Goal: Contribute content: Contribute content

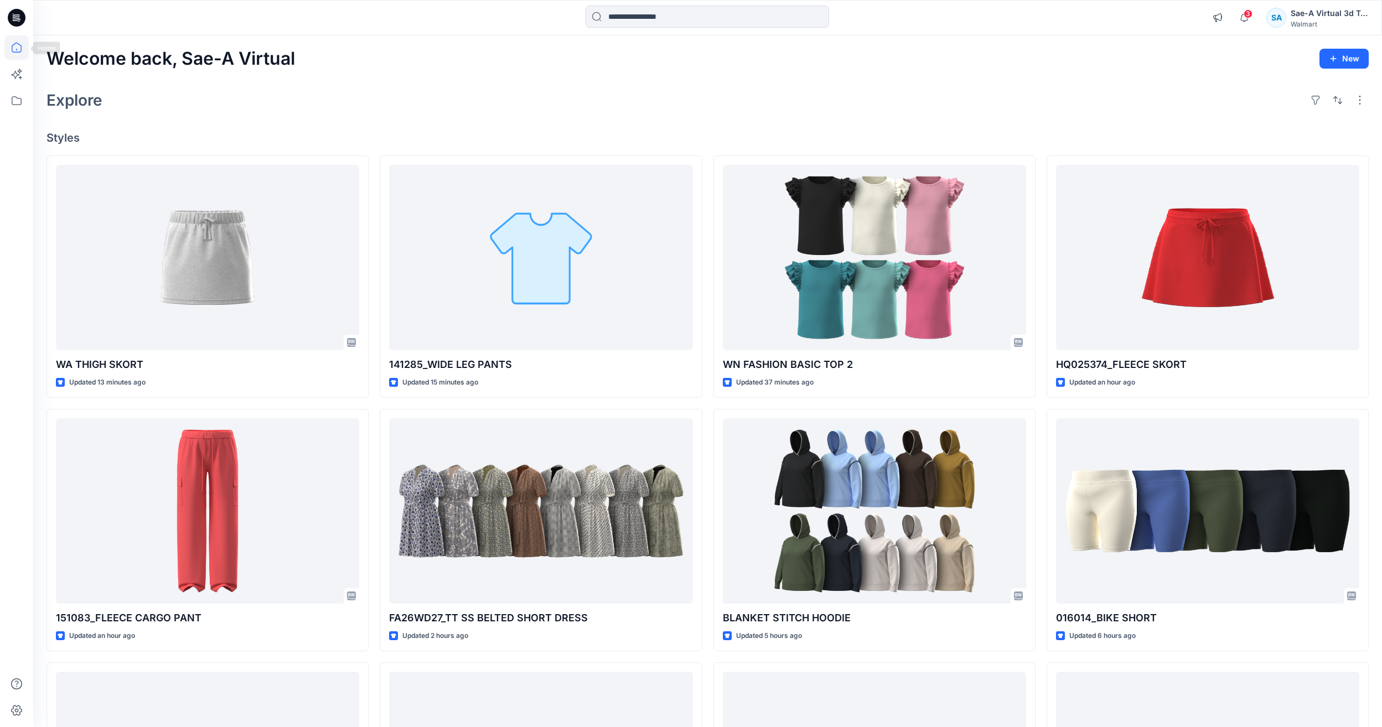
drag, startPoint x: 8, startPoint y: 45, endPoint x: 82, endPoint y: 9, distance: 82.2
click at [8, 45] on icon at bounding box center [16, 47] width 24 height 24
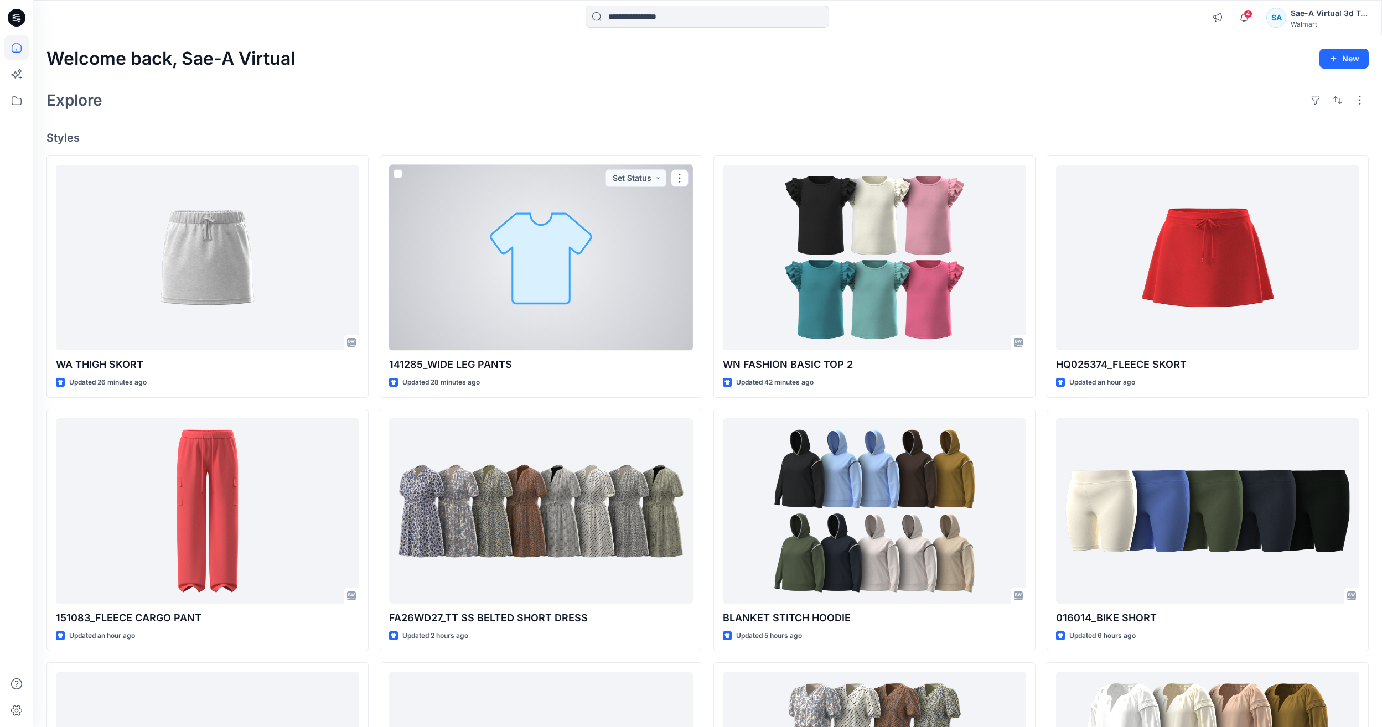
click at [522, 279] on div at bounding box center [540, 257] width 303 height 185
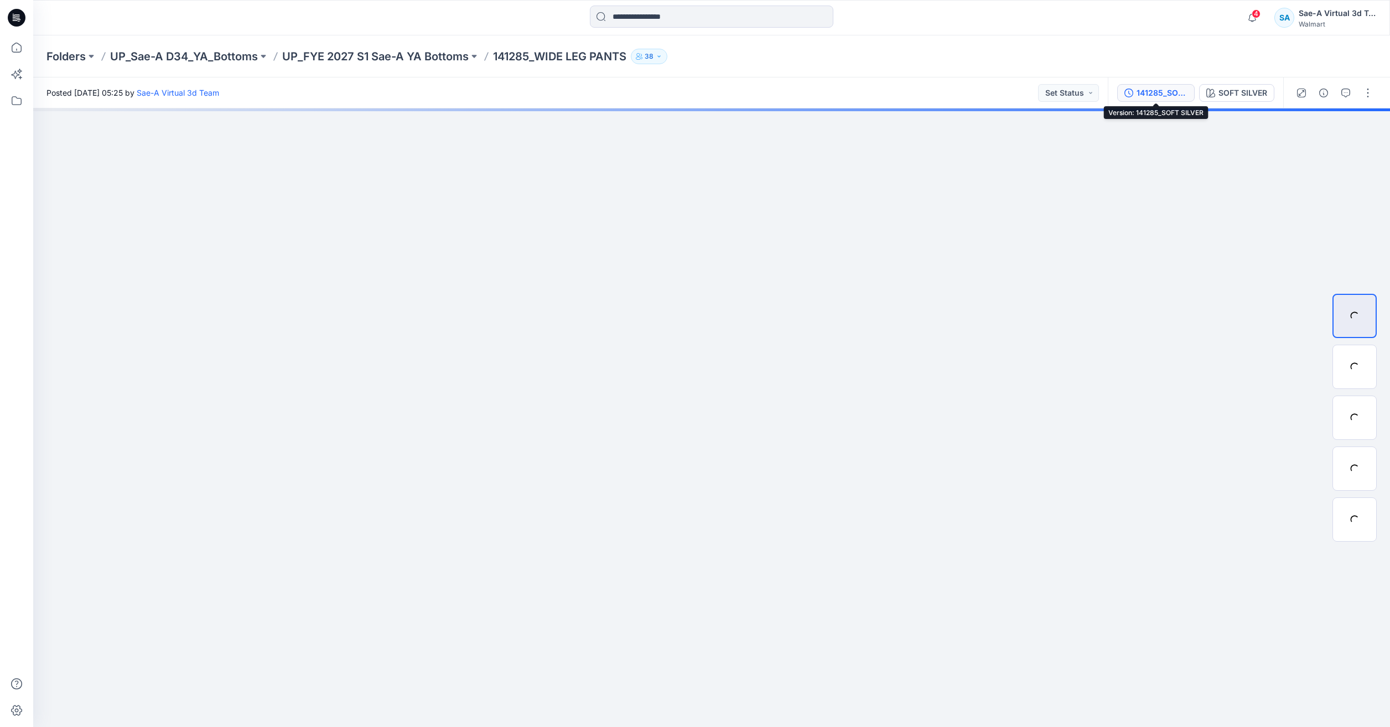
click at [1165, 87] on div "141285_SOFT SILVER" at bounding box center [1162, 93] width 51 height 12
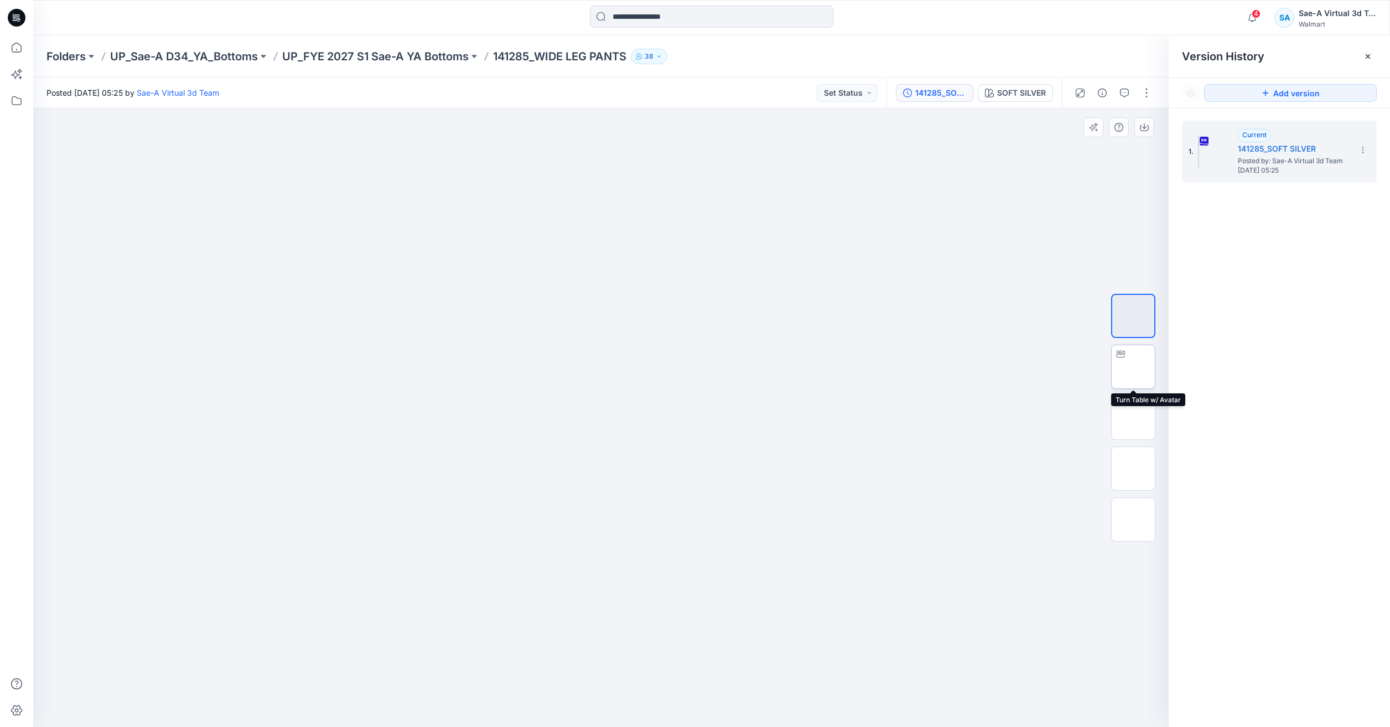
click at [1133, 367] on img at bounding box center [1133, 367] width 0 height 0
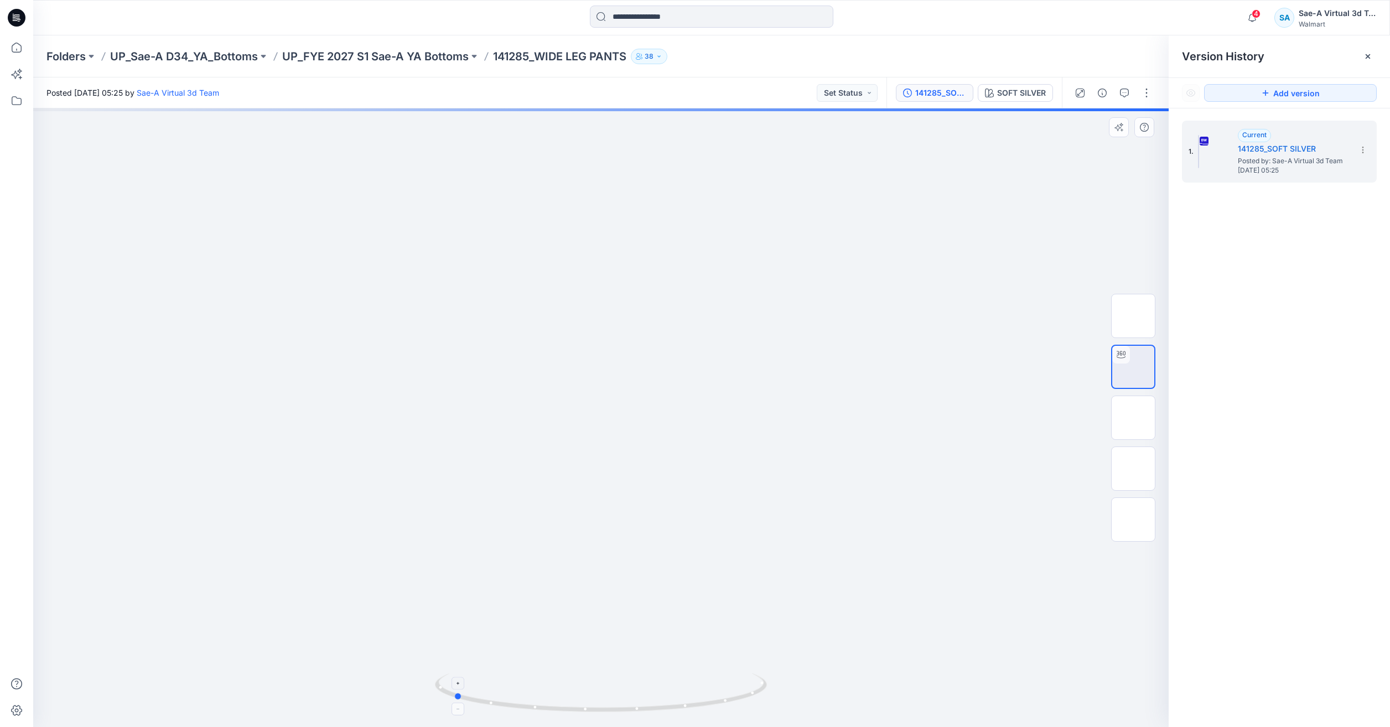
drag, startPoint x: 734, startPoint y: 712, endPoint x: 590, endPoint y: 694, distance: 145.4
click at [590, 694] on icon at bounding box center [602, 693] width 335 height 41
click at [21, 48] on icon at bounding box center [17, 48] width 10 height 10
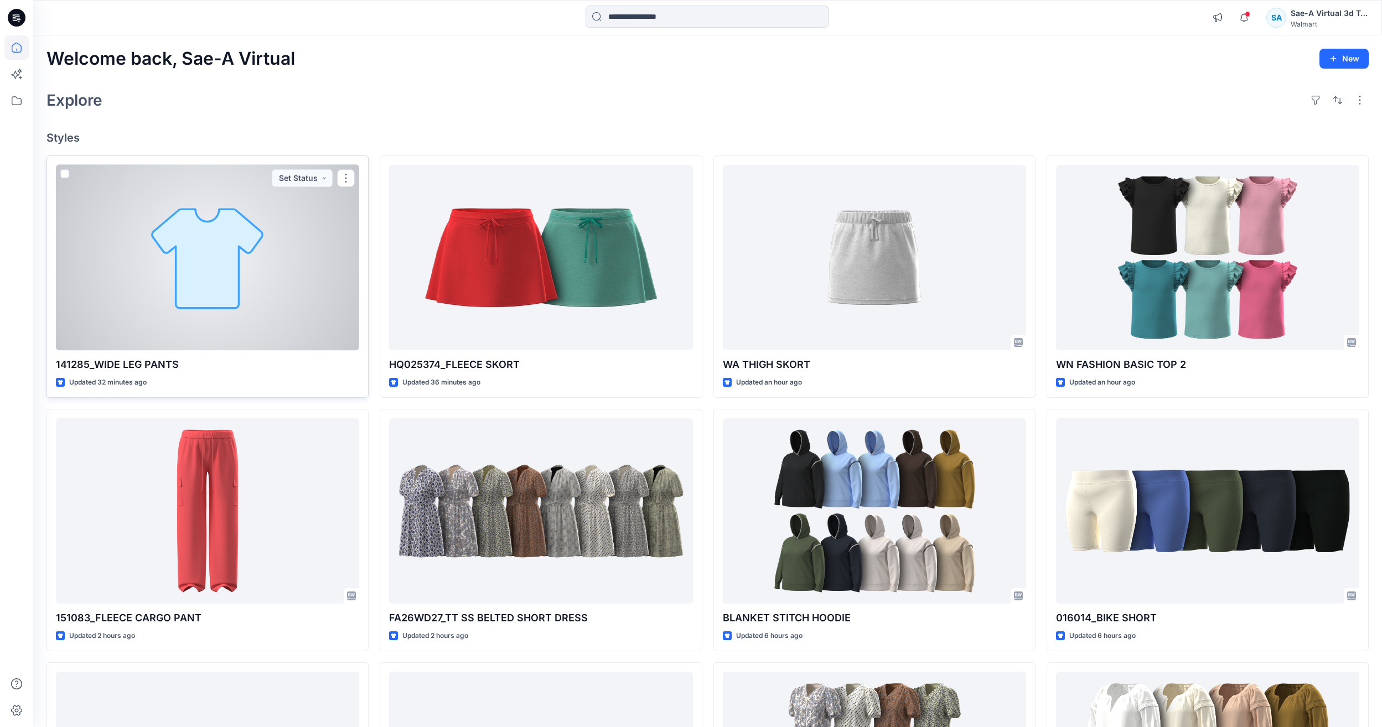
click at [141, 312] on div at bounding box center [207, 257] width 303 height 185
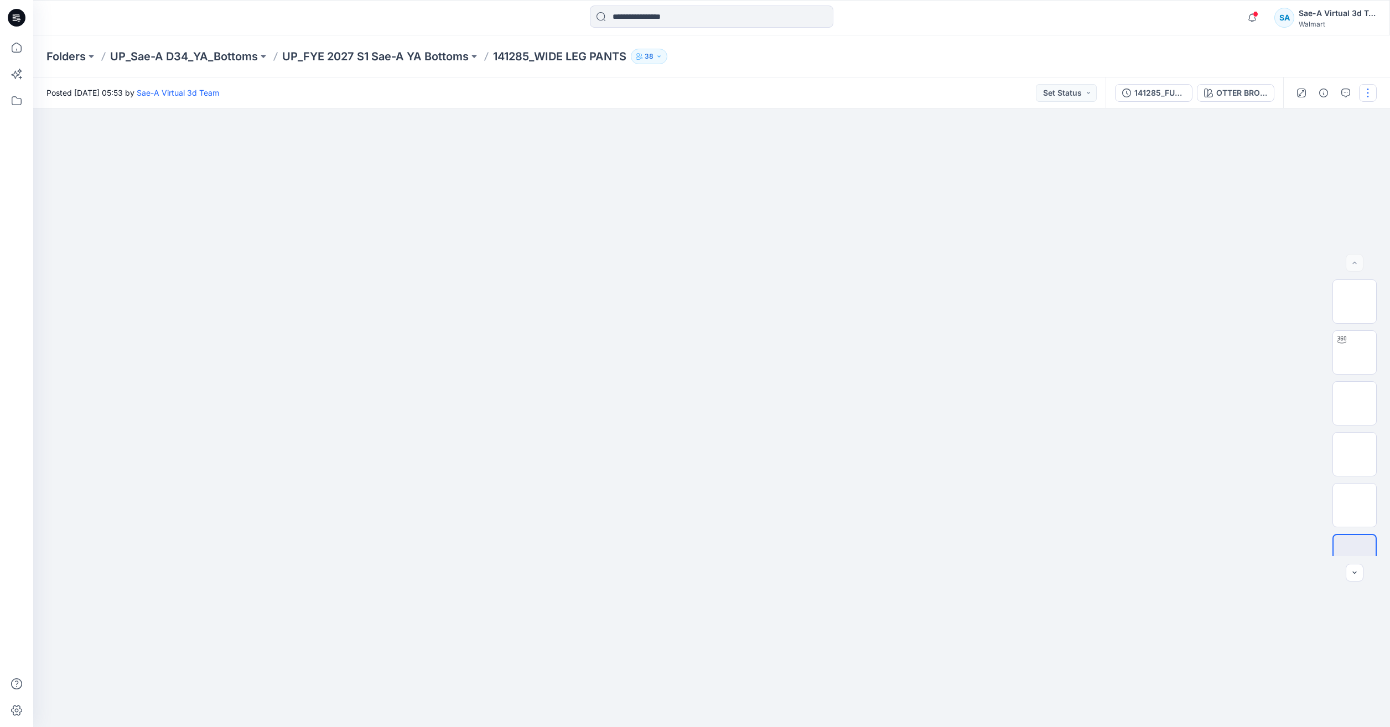
click at [1366, 95] on button "button" at bounding box center [1368, 93] width 18 height 18
click at [1290, 157] on button "Edit" at bounding box center [1321, 149] width 102 height 20
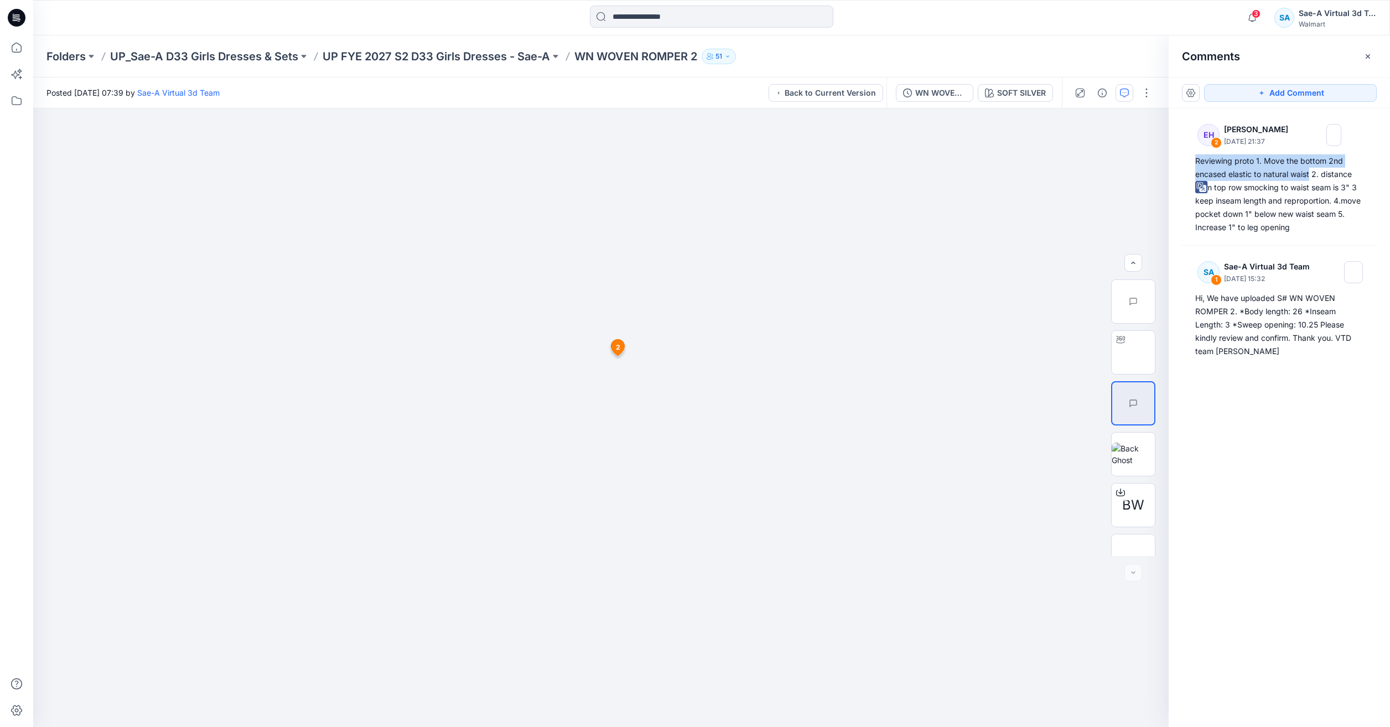
scroll to position [73, 0]
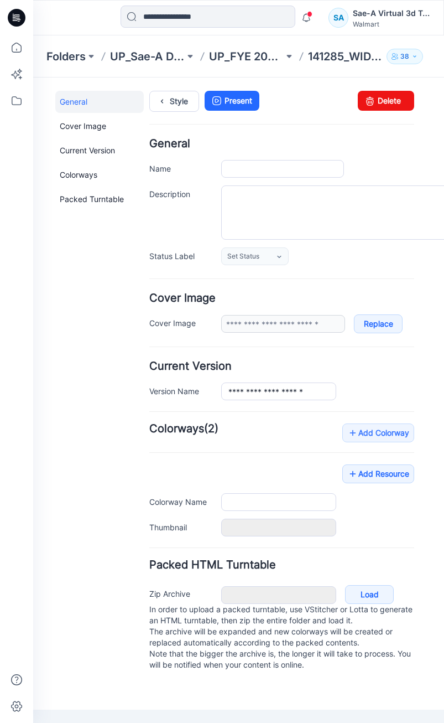
type input "**********"
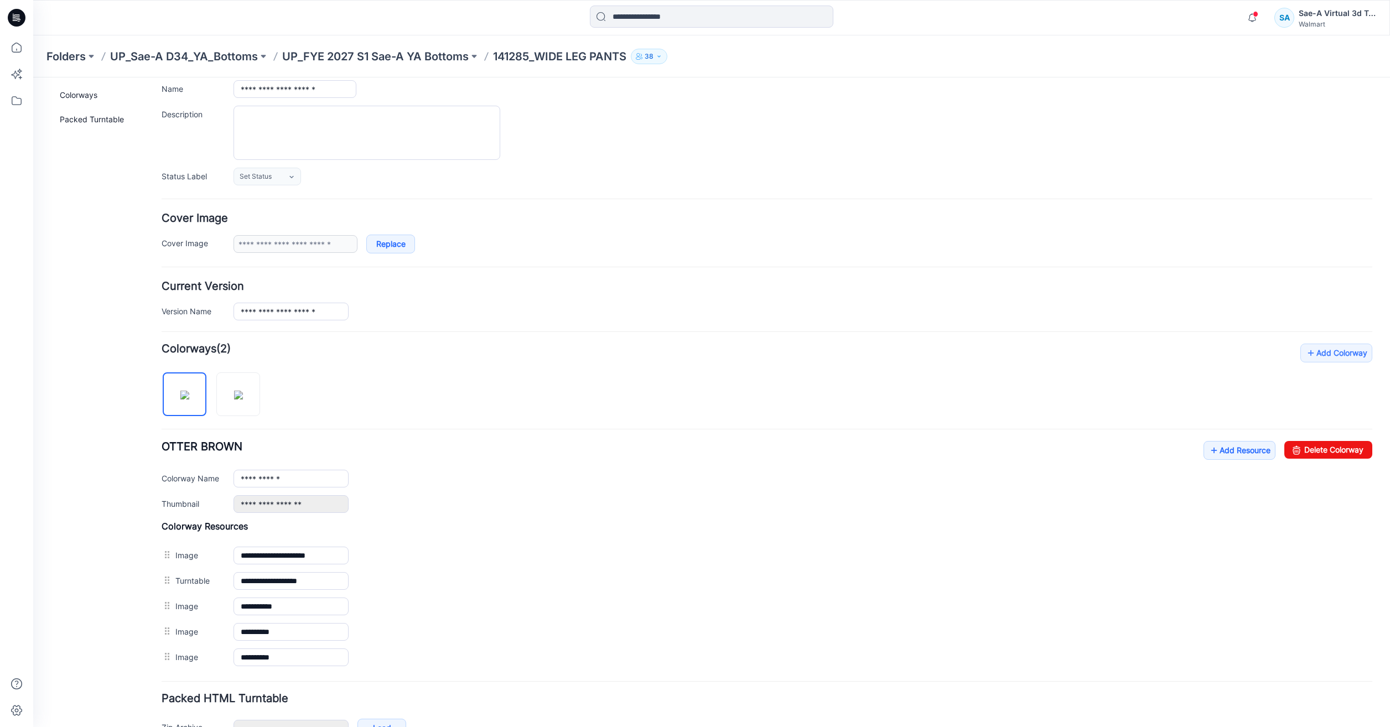
scroll to position [149, 0]
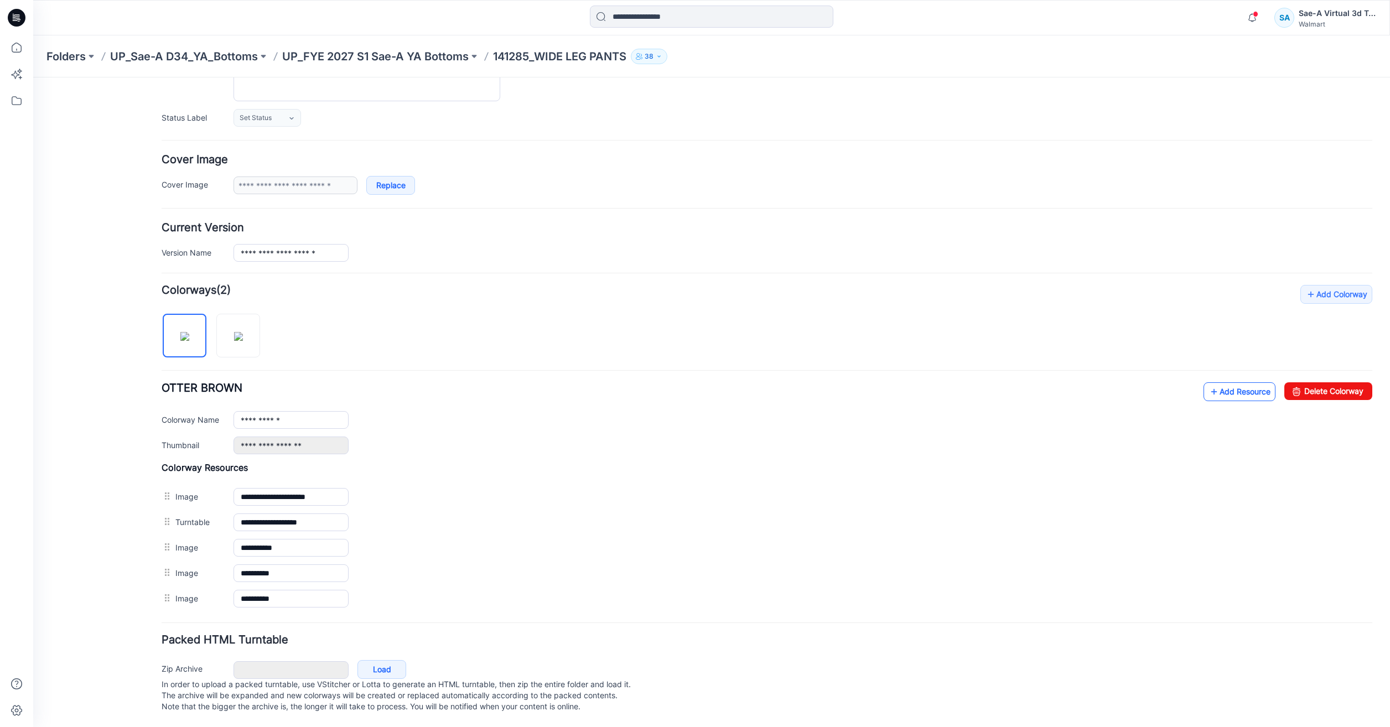
click at [444, 382] on link "Add Resource" at bounding box center [1239, 391] width 72 height 19
drag, startPoint x: 377, startPoint y: 46, endPoint x: 373, endPoint y: 53, distance: 7.2
click at [376, 46] on div "Folders UP_Sae-A D34_YA_Bottoms UP_FYE 2027 S1 Sae-A YA Bottoms 141285_WIDE LEG…" at bounding box center [711, 56] width 1357 height 42
click at [212, 55] on p "UP_Sae-A D34_YA_Bottoms" at bounding box center [184, 56] width 148 height 15
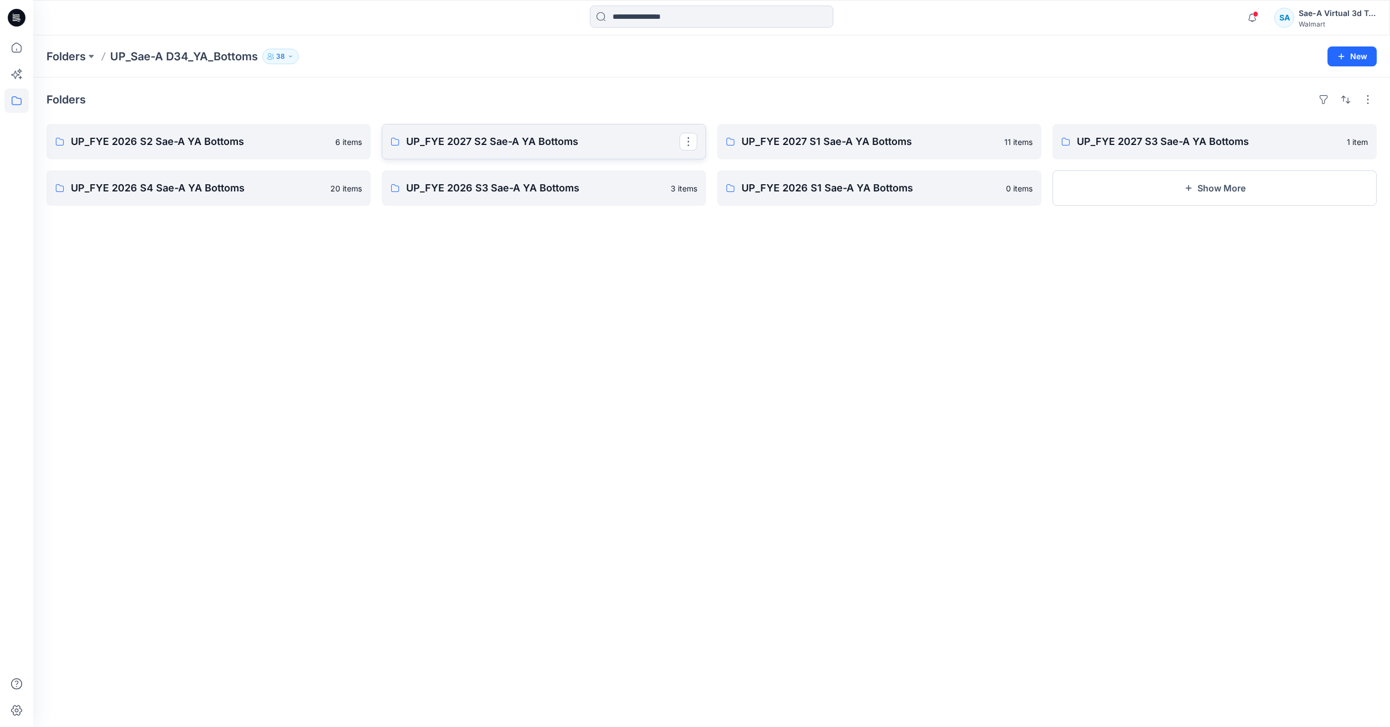
click at [444, 146] on p "UP_FYE 2027 S2 Sae-A YA Bottoms" at bounding box center [542, 141] width 273 height 15
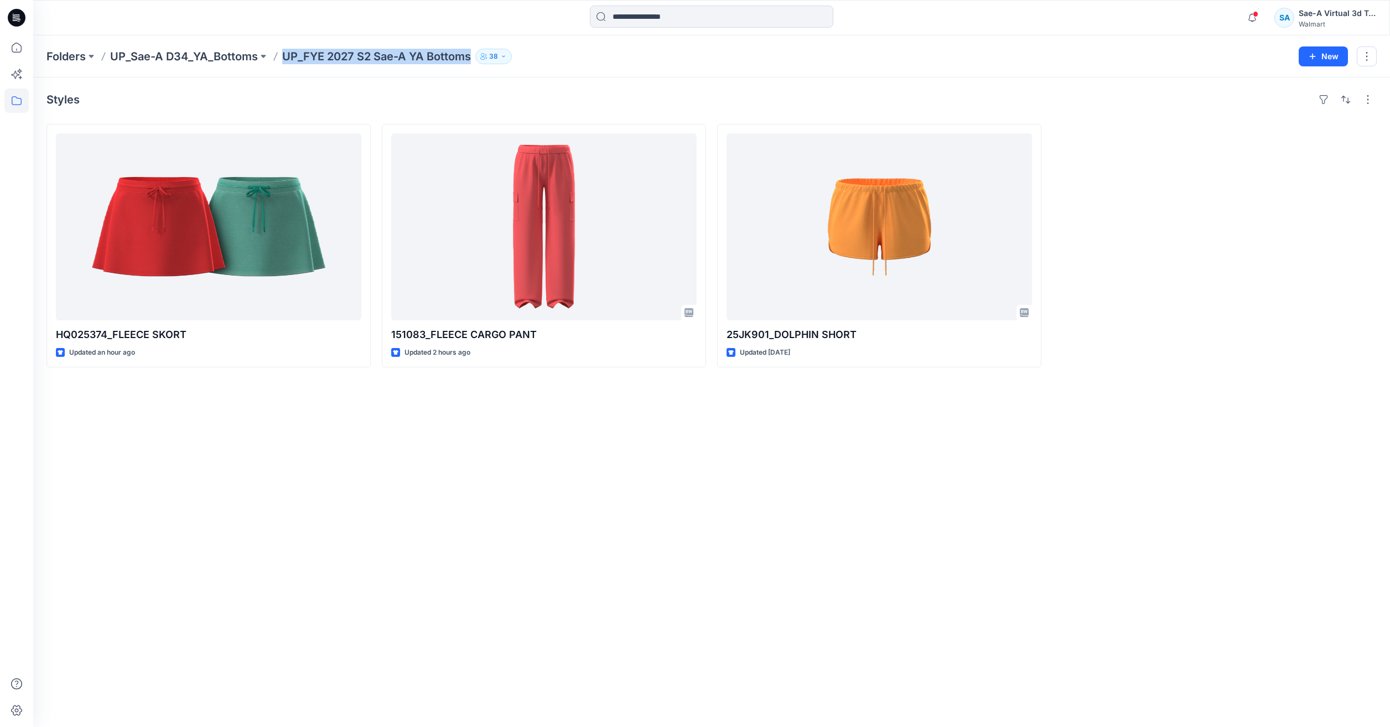
drag, startPoint x: 474, startPoint y: 55, endPoint x: 277, endPoint y: 57, distance: 197.0
click at [277, 57] on div "Folders UP_Sae-A D34_YA_Bottoms UP_FYE 2027 S2 Sae-A YA Bottoms 38" at bounding box center [668, 56] width 1244 height 15
copy p "UP_FYE 2027 S2 Sae-A YA Bottoms"
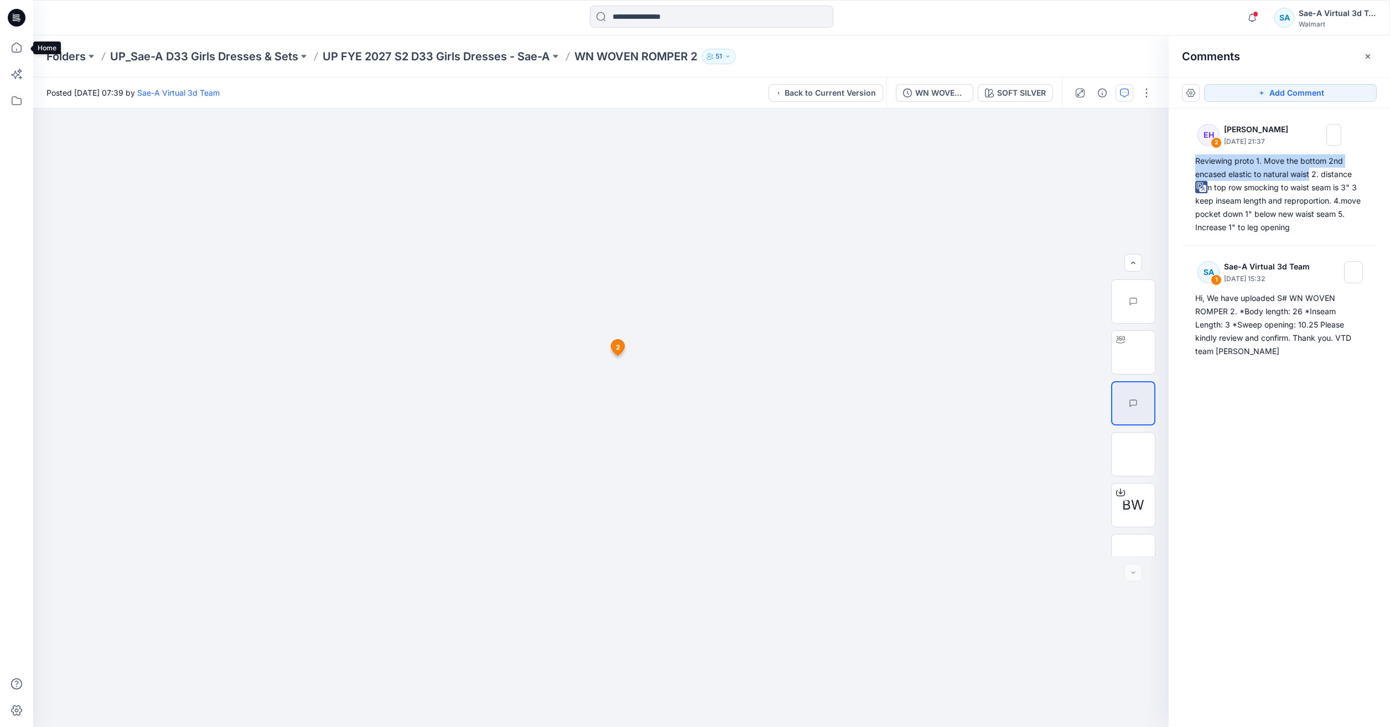
scroll to position [73, 0]
drag, startPoint x: 0, startPoint y: 0, endPoint x: 11, endPoint y: 53, distance: 53.6
click at [11, 53] on icon at bounding box center [16, 47] width 24 height 24
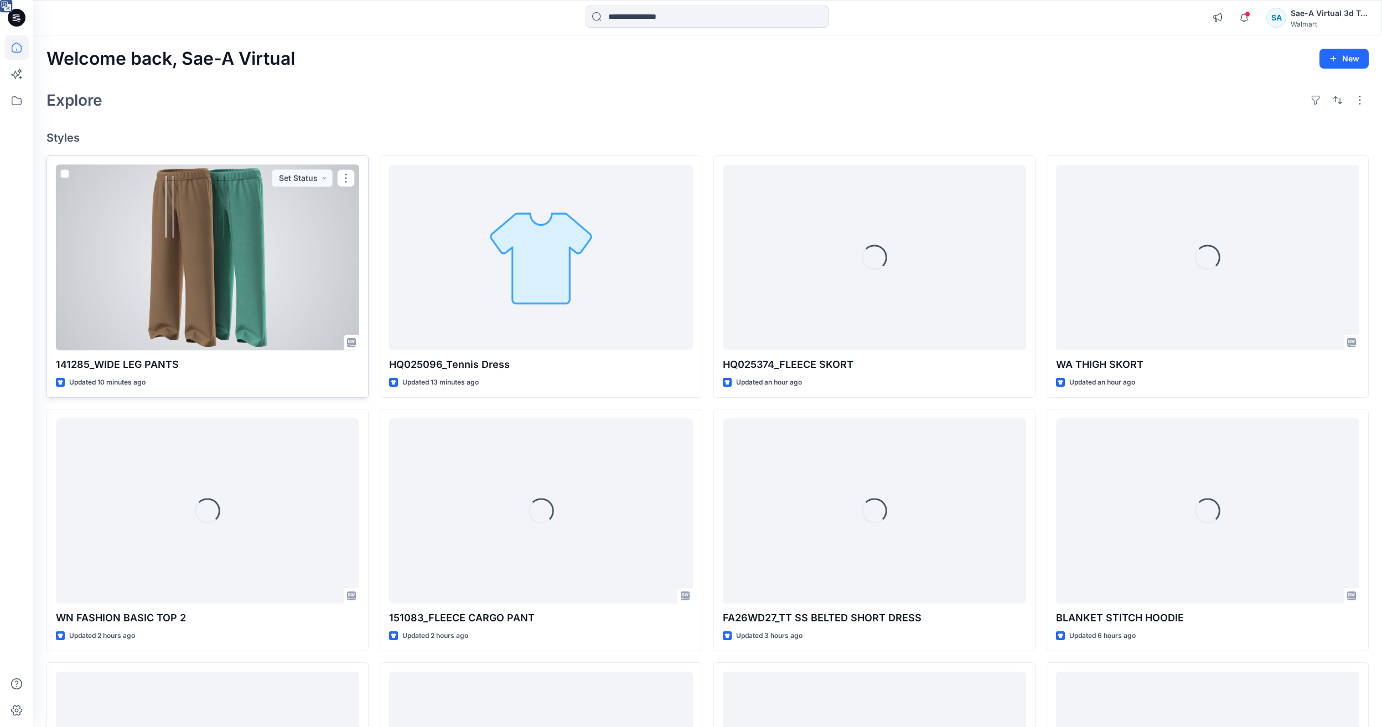
click at [219, 271] on div at bounding box center [207, 257] width 303 height 185
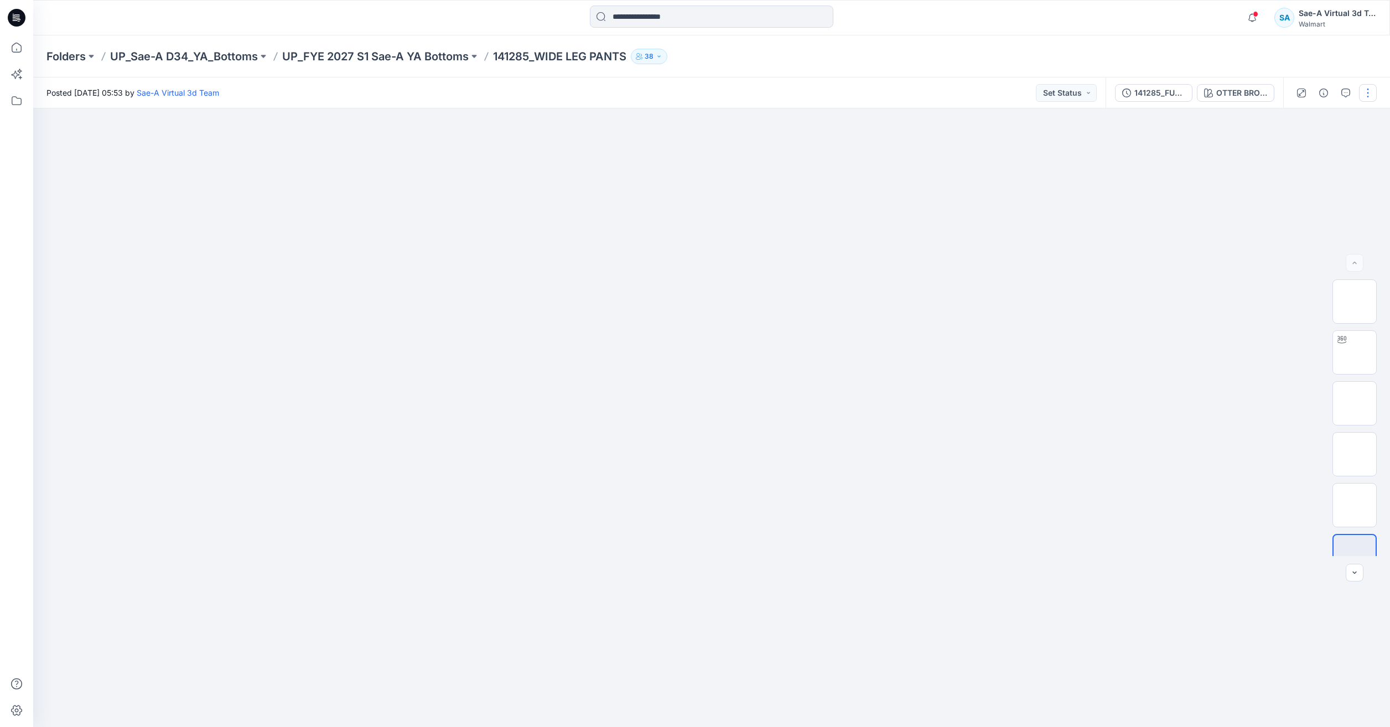
click at [1369, 86] on button "button" at bounding box center [1368, 93] width 18 height 18
click at [1302, 147] on p "Edit" at bounding box center [1297, 150] width 14 height 12
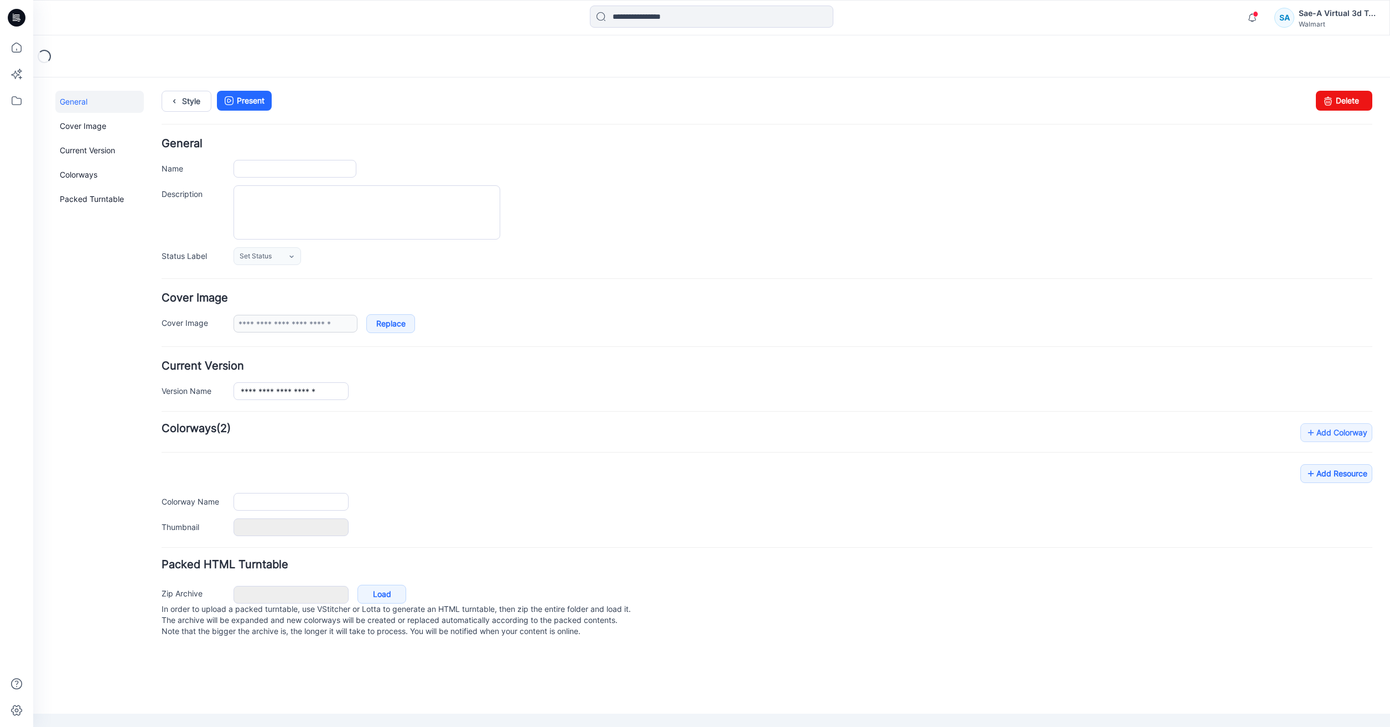
type input "**********"
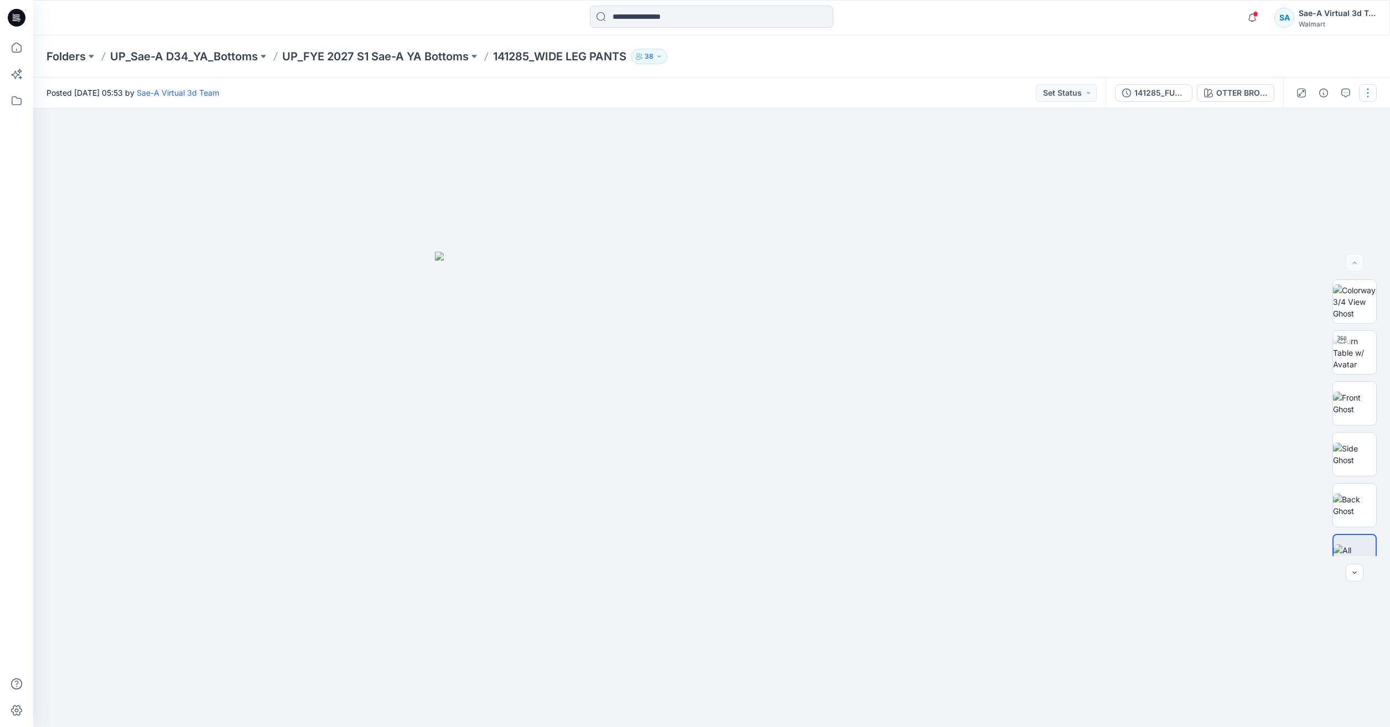
click at [1369, 95] on button "button" at bounding box center [1368, 93] width 18 height 18
click at [1309, 209] on p "Duplicate to..." at bounding box center [1315, 211] width 50 height 12
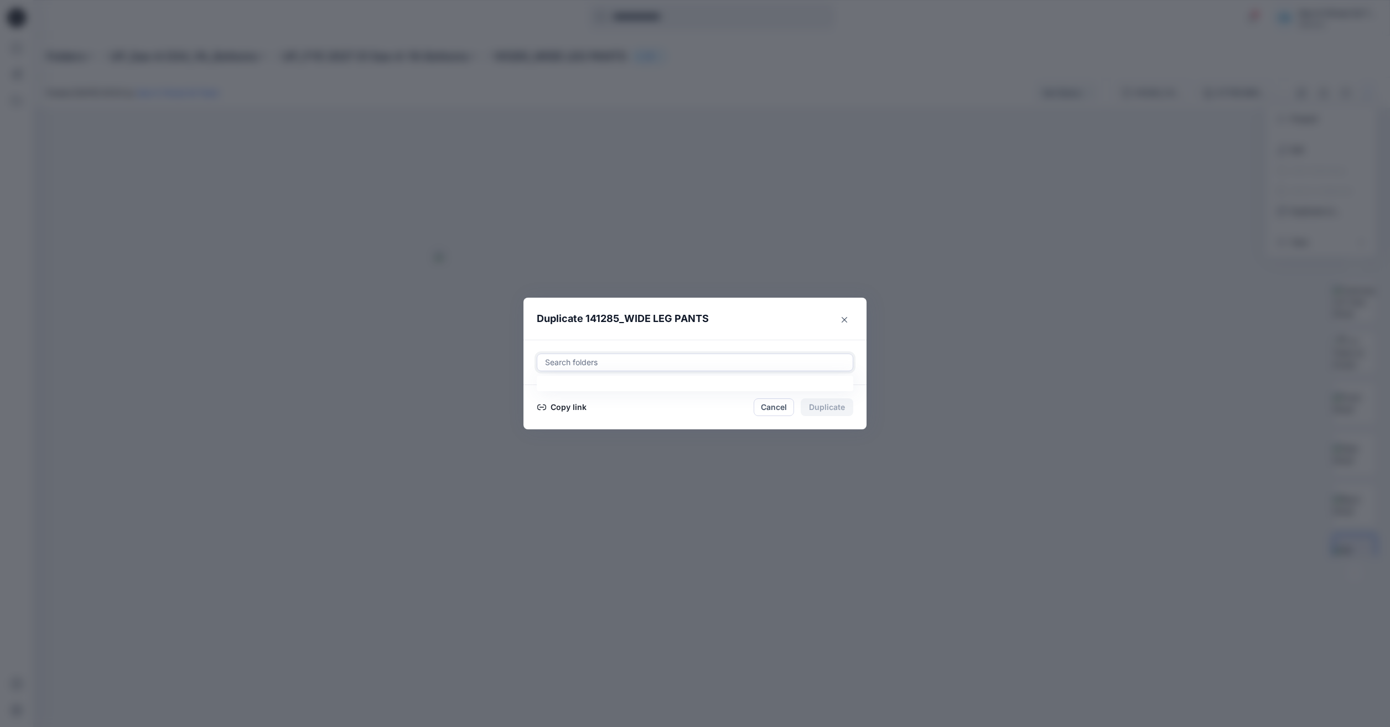
click at [620, 361] on div at bounding box center [695, 362] width 302 height 13
paste input "**********"
type input "**********"
click at [629, 391] on mark "UP_FYE 2027 S2 Sae-A YA Bottoms" at bounding box center [629, 389] width 135 height 15
drag, startPoint x: 840, startPoint y: 360, endPoint x: 727, endPoint y: 362, distance: 113.5
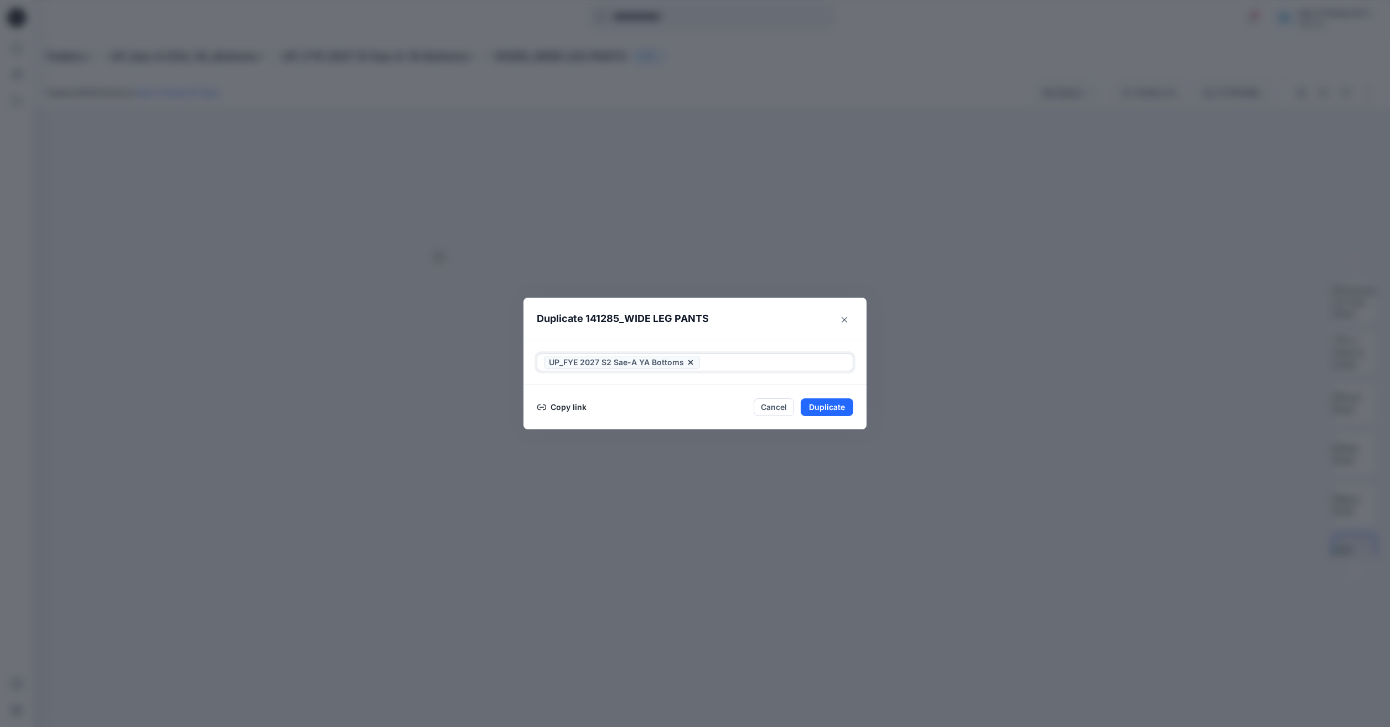
click at [727, 362] on div at bounding box center [774, 362] width 144 height 13
click at [826, 412] on button "Duplicate" at bounding box center [827, 407] width 53 height 18
click at [848, 407] on button "Close" at bounding box center [835, 407] width 36 height 18
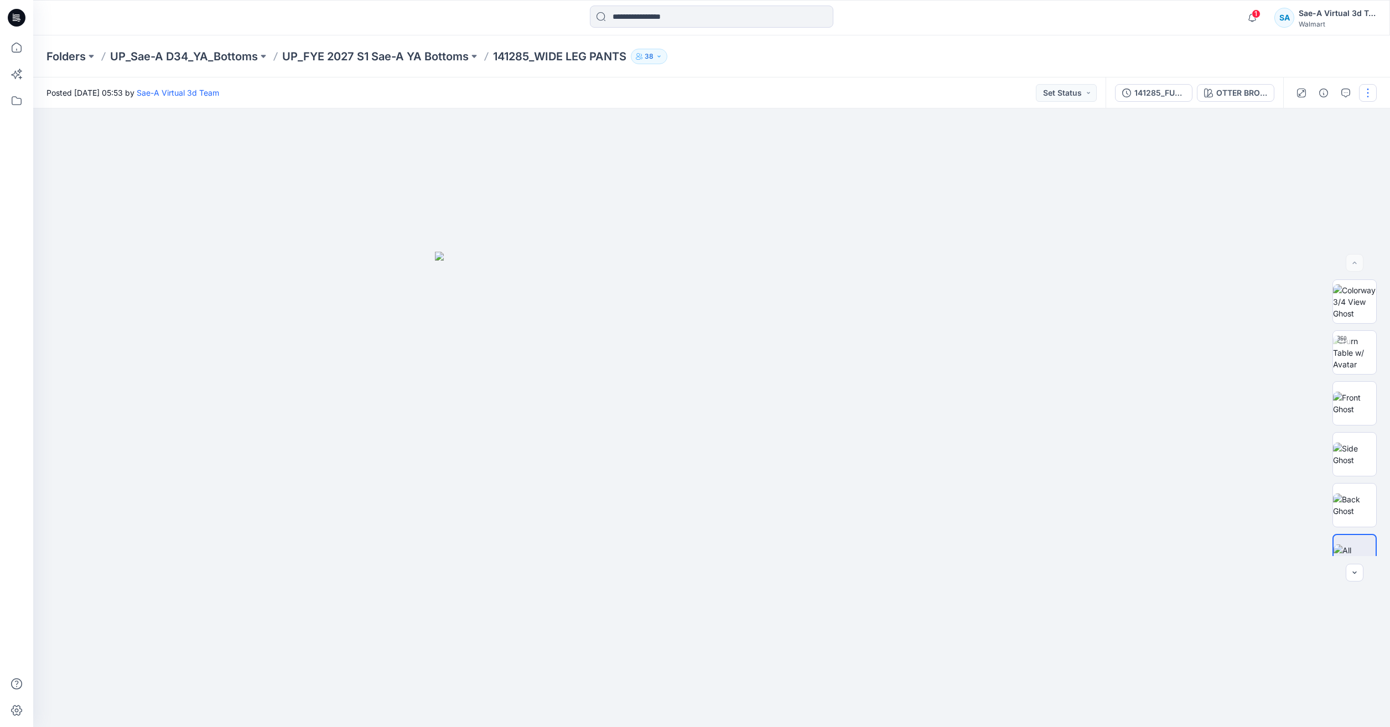
click at [1370, 95] on button "button" at bounding box center [1368, 93] width 18 height 18
click at [1283, 148] on icon "button" at bounding box center [1282, 149] width 6 height 7
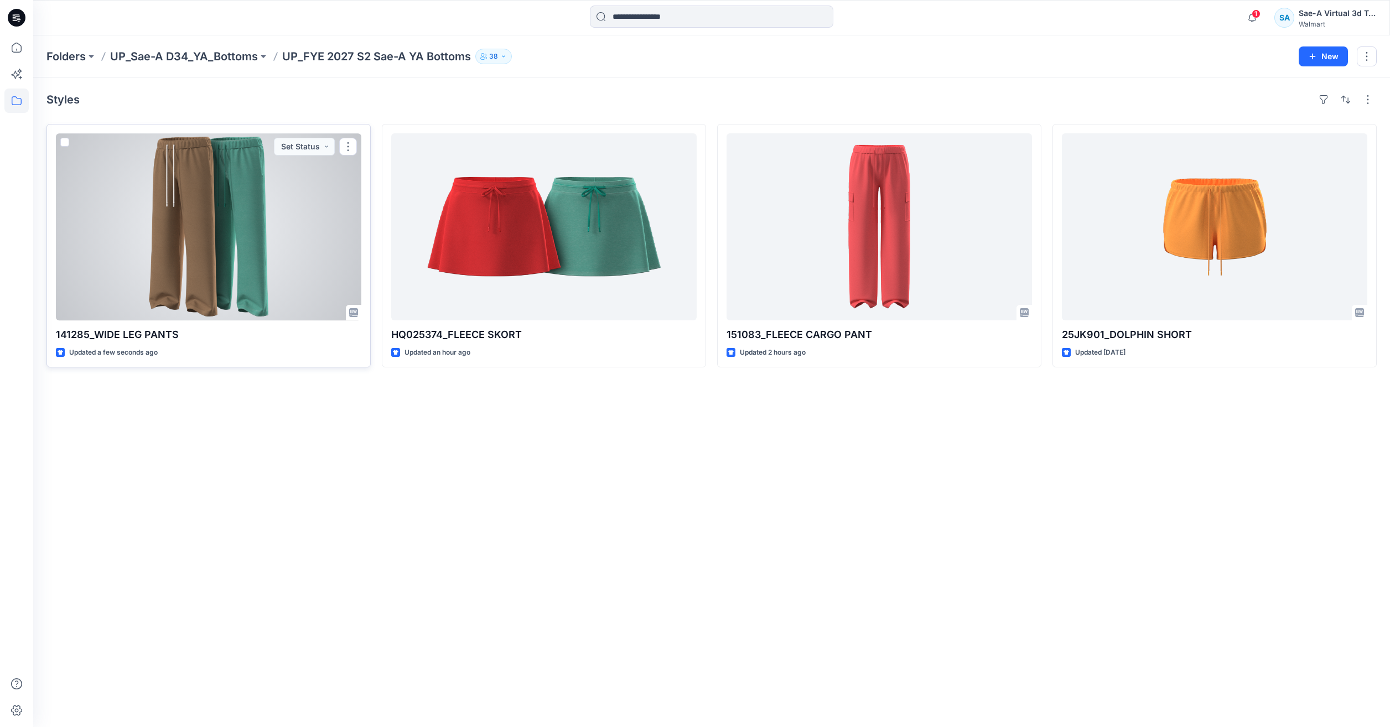
click at [199, 256] on div at bounding box center [208, 226] width 305 height 187
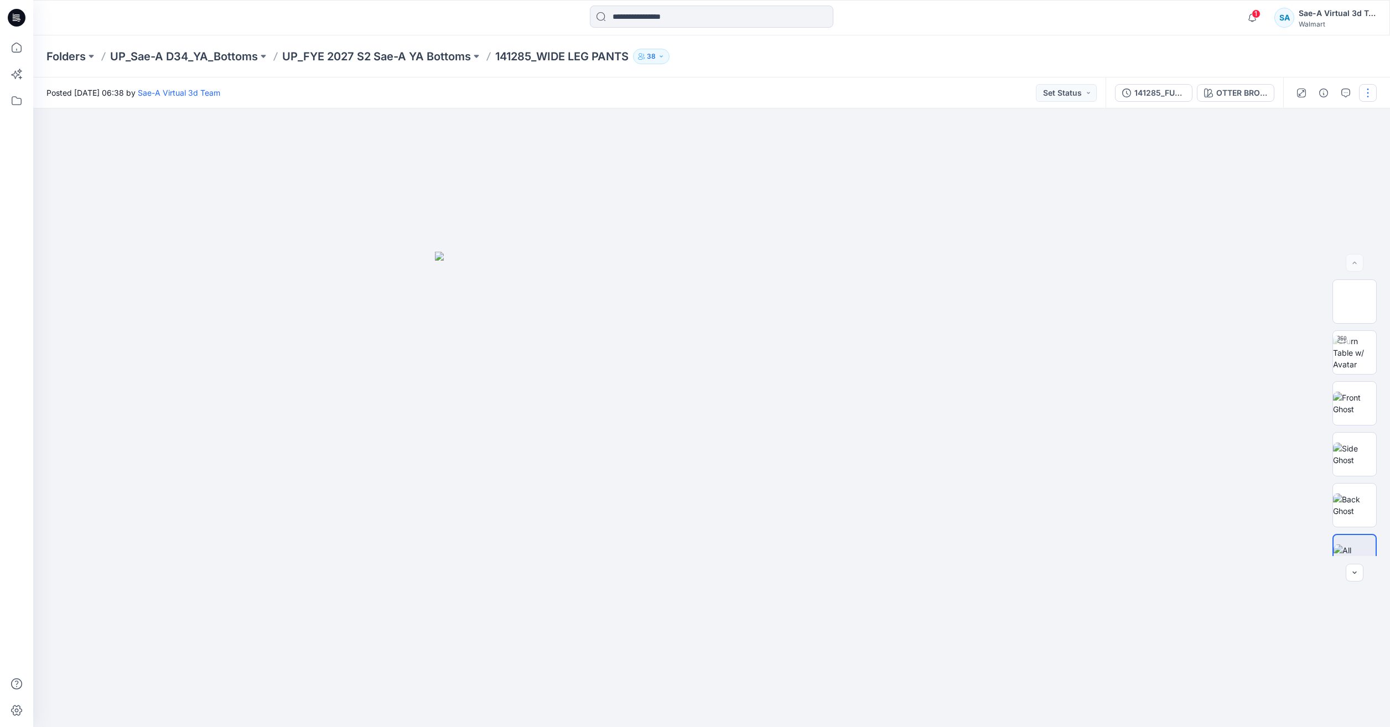
click at [1366, 94] on button "button" at bounding box center [1368, 93] width 18 height 18
click at [1290, 143] on button "Edit" at bounding box center [1321, 149] width 102 height 20
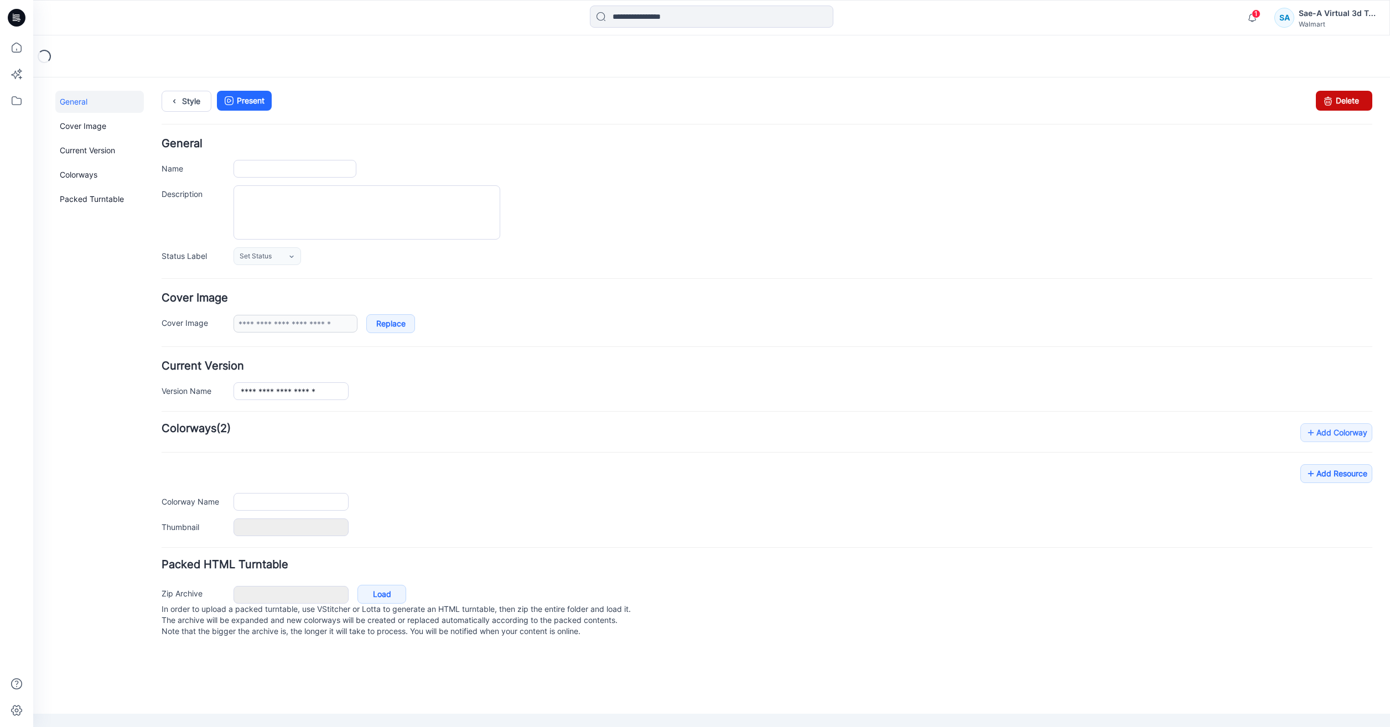
type input "**********"
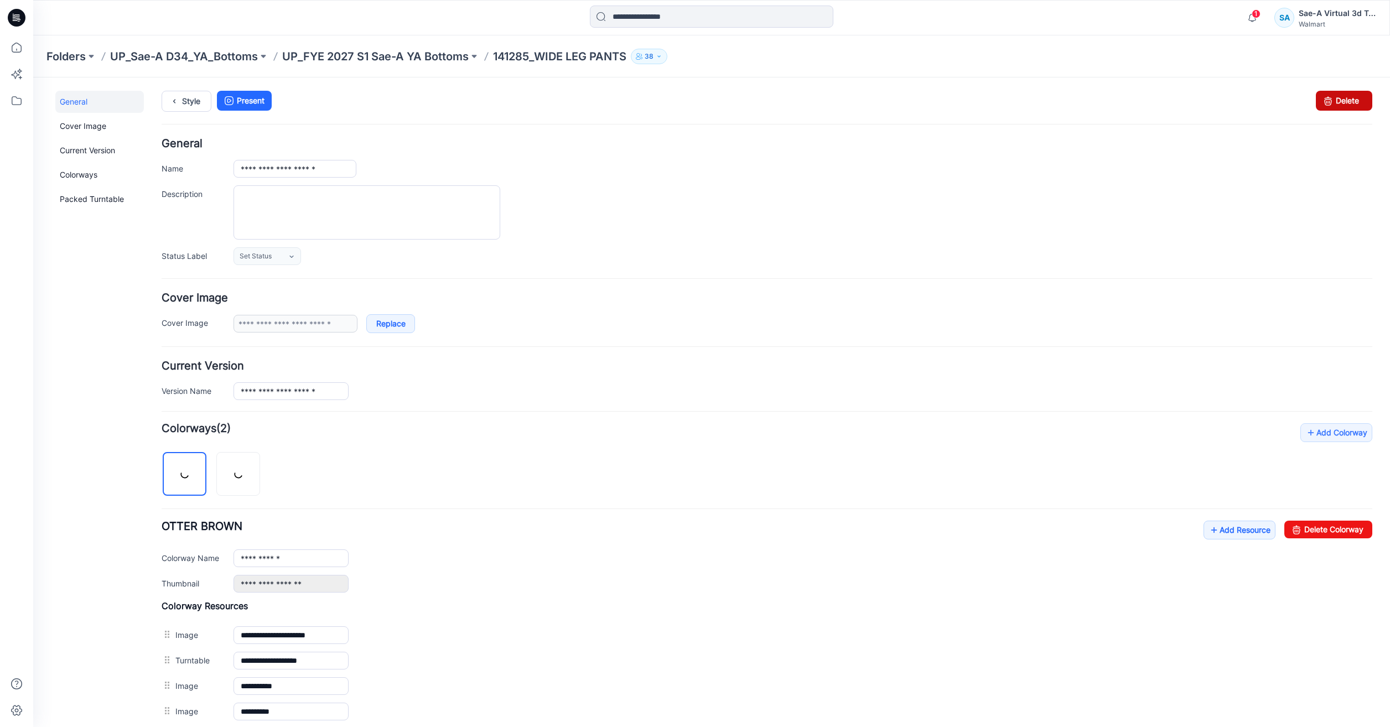
click at [1346, 107] on link "Delete" at bounding box center [1344, 101] width 56 height 20
click at [14, 46] on icon at bounding box center [16, 47] width 24 height 24
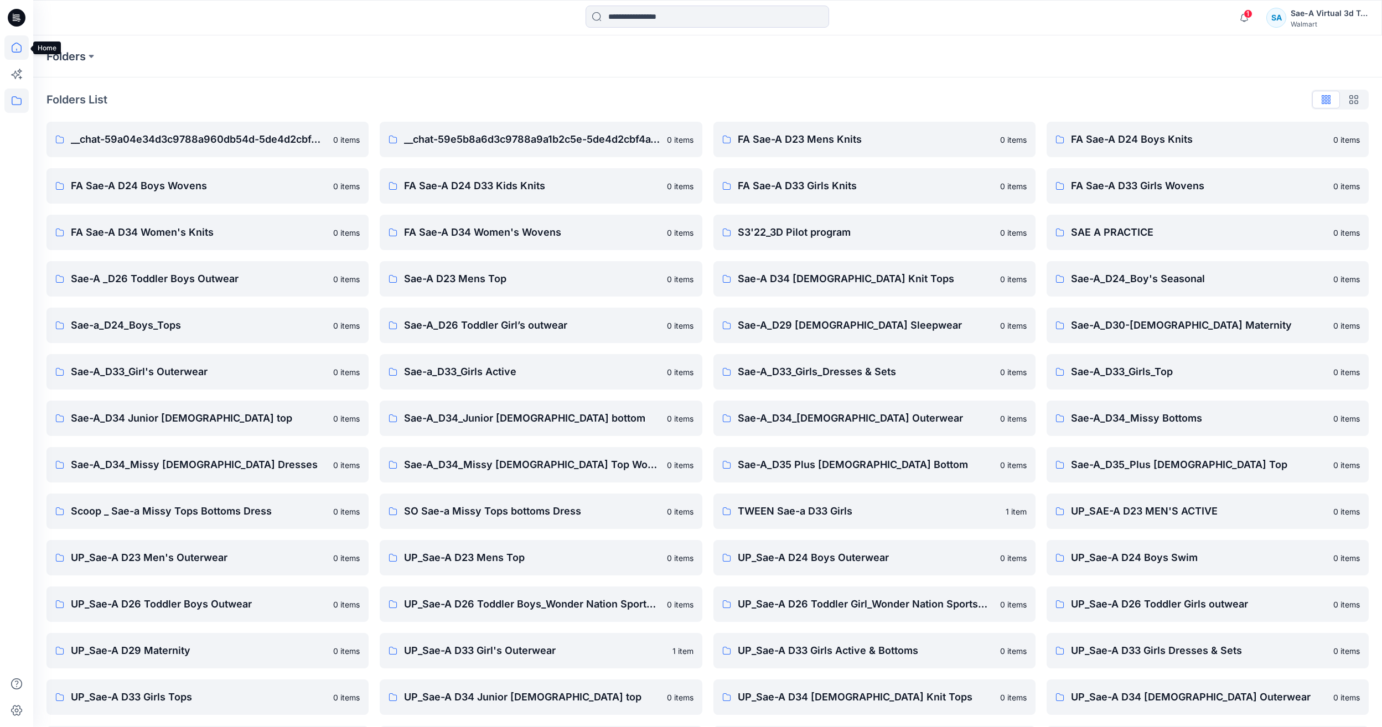
click at [22, 48] on icon at bounding box center [16, 47] width 24 height 24
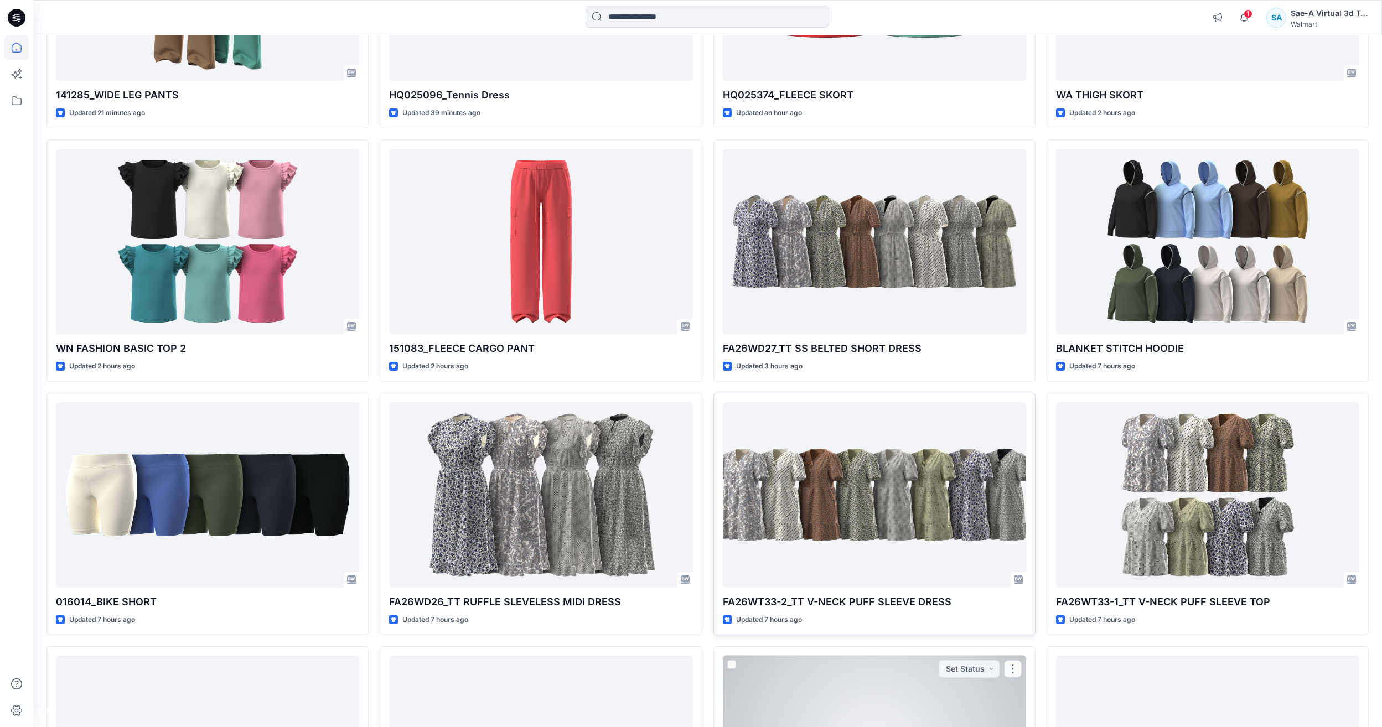
scroll to position [175, 0]
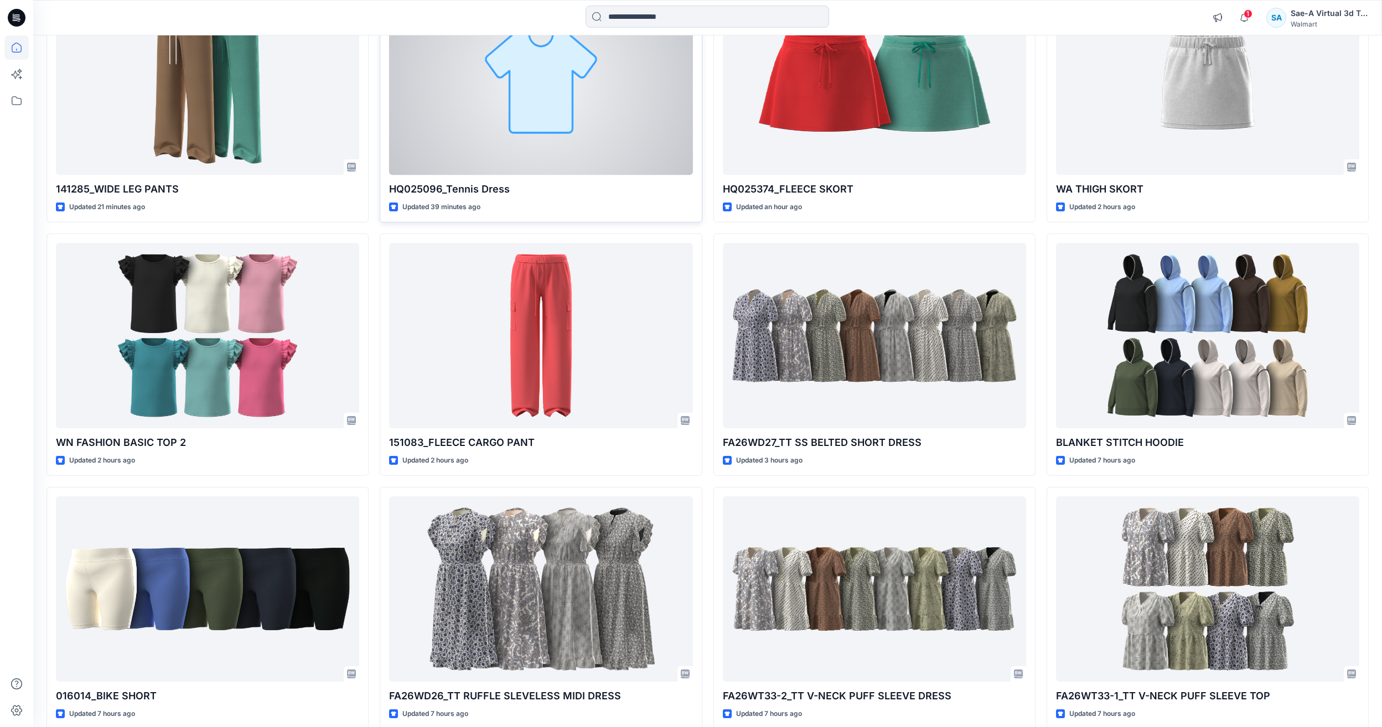
click at [562, 79] on div at bounding box center [540, 81] width 303 height 185
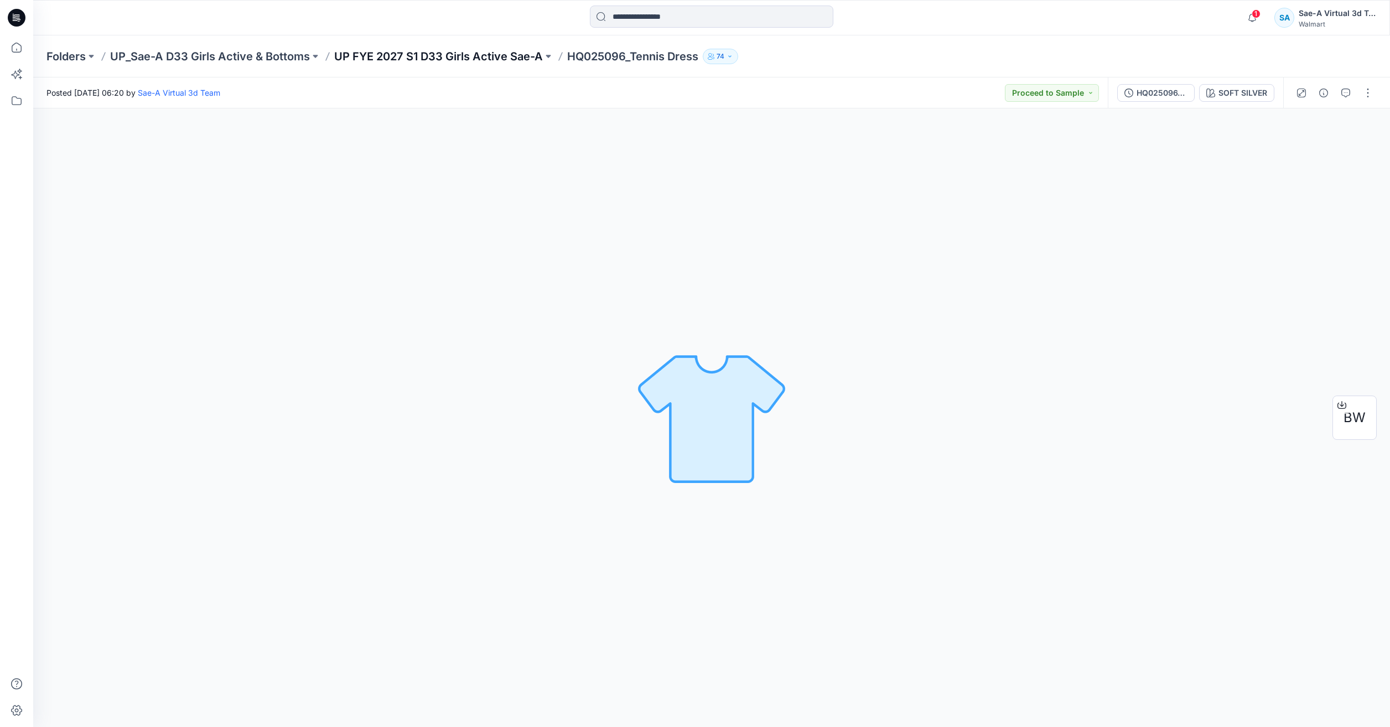
click at [513, 54] on p "UP FYE 2027 S1 D33 Girls Active Sae-A" at bounding box center [438, 56] width 209 height 15
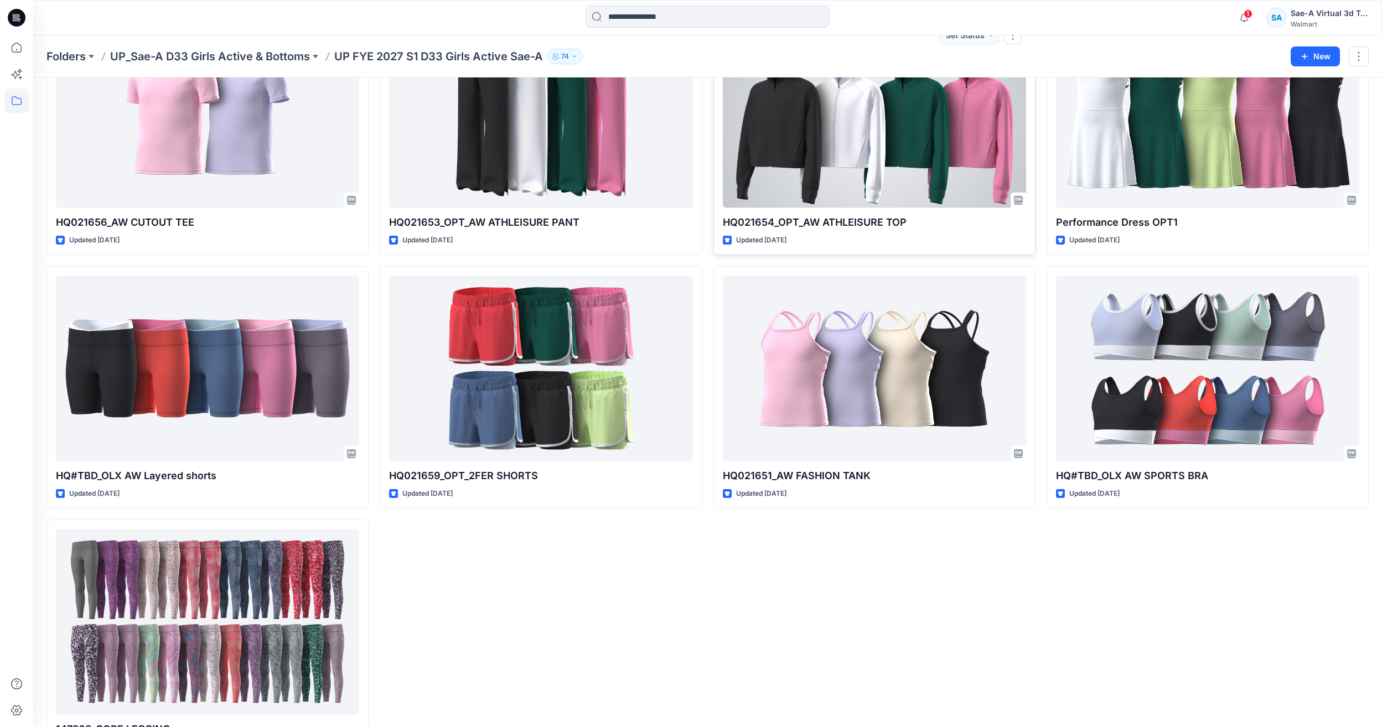
scroll to position [1426, 0]
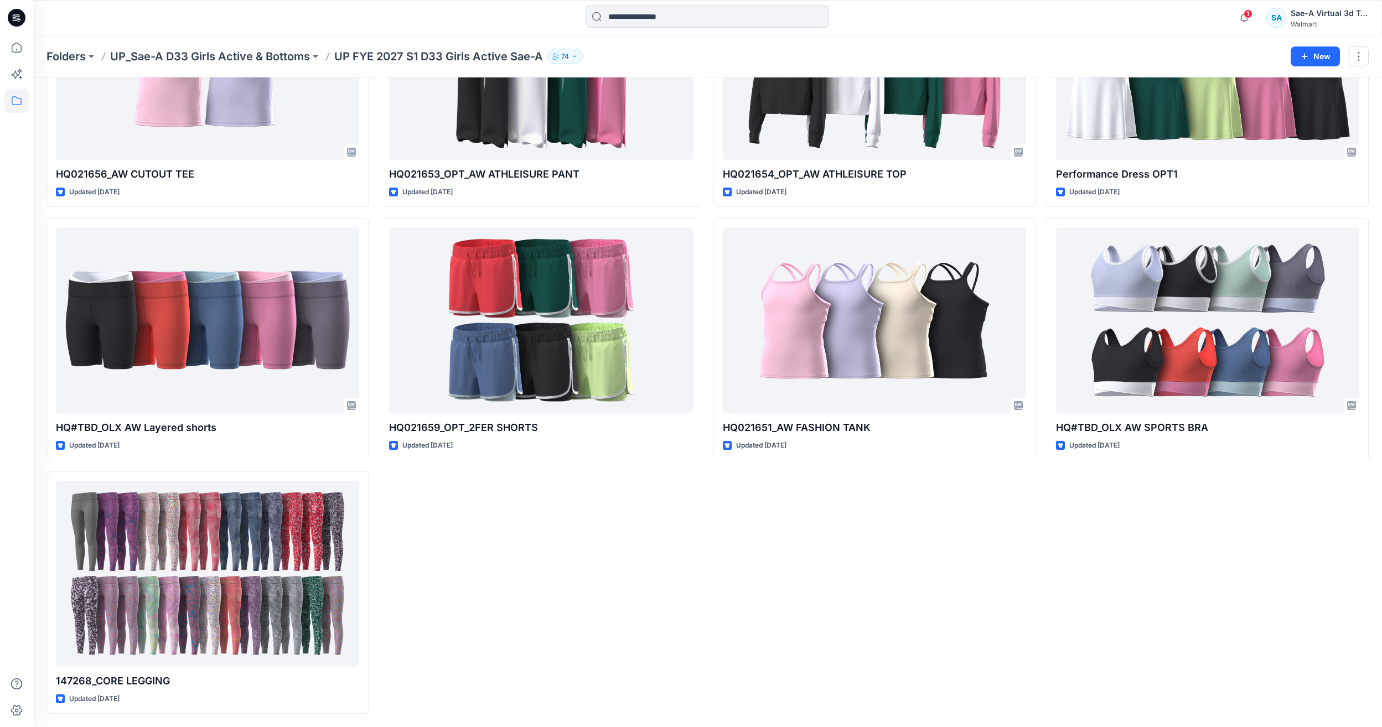
click at [724, 23] on input at bounding box center [706, 17] width 243 height 22
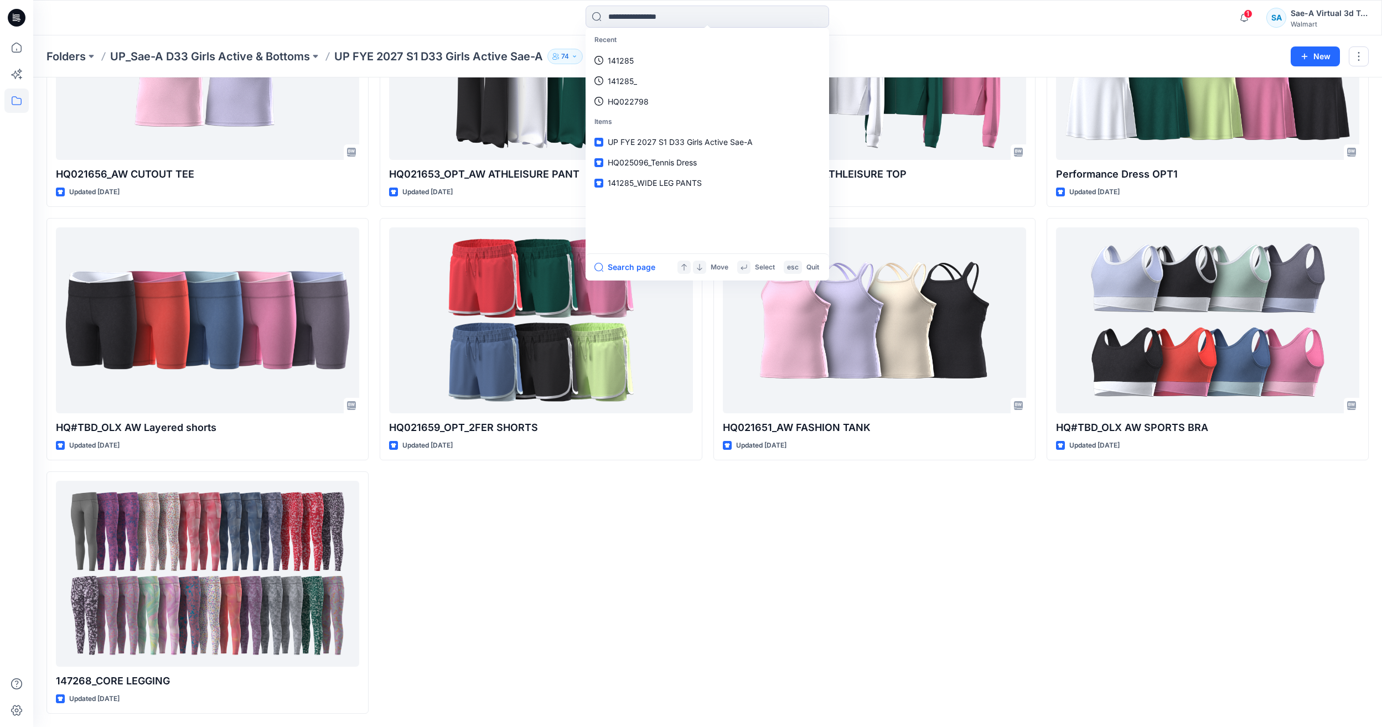
paste input "**********"
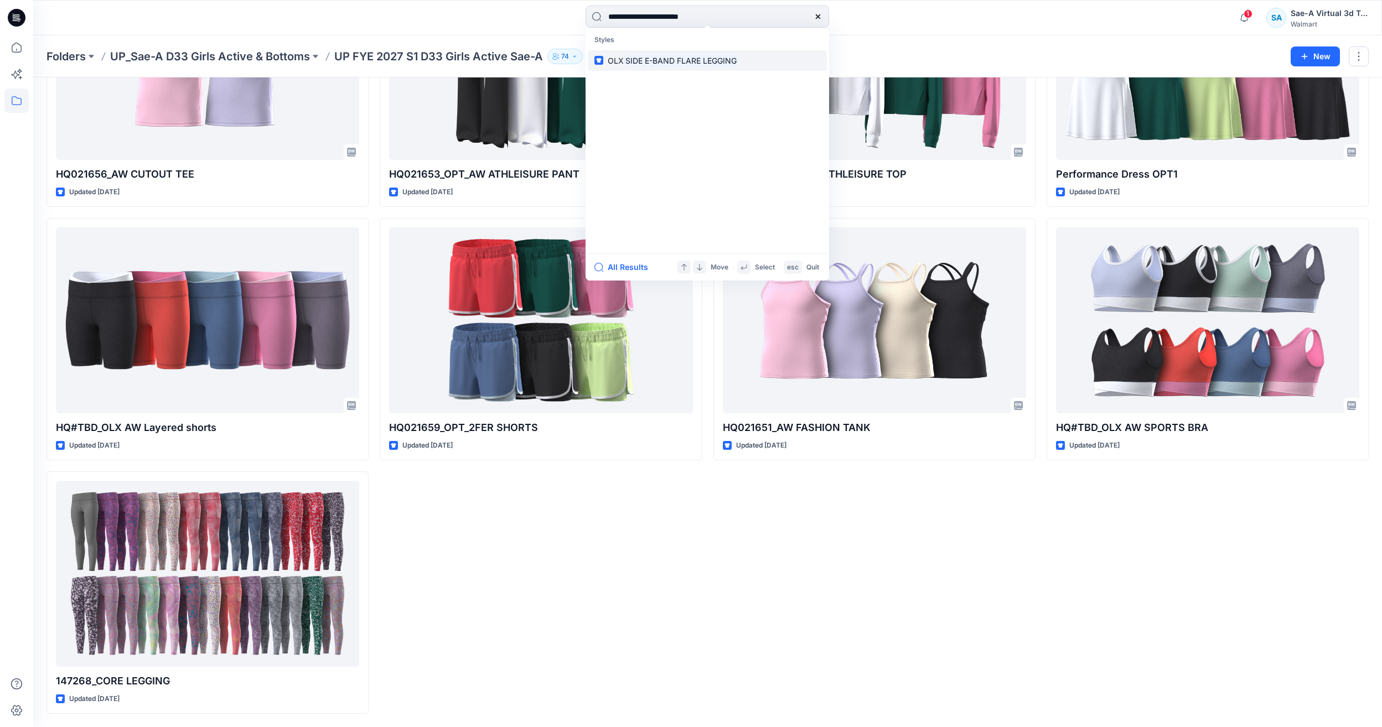
type input "**********"
click at [671, 55] on mark "SIDE E-BAND FLARE LEGGING" at bounding box center [681, 60] width 115 height 13
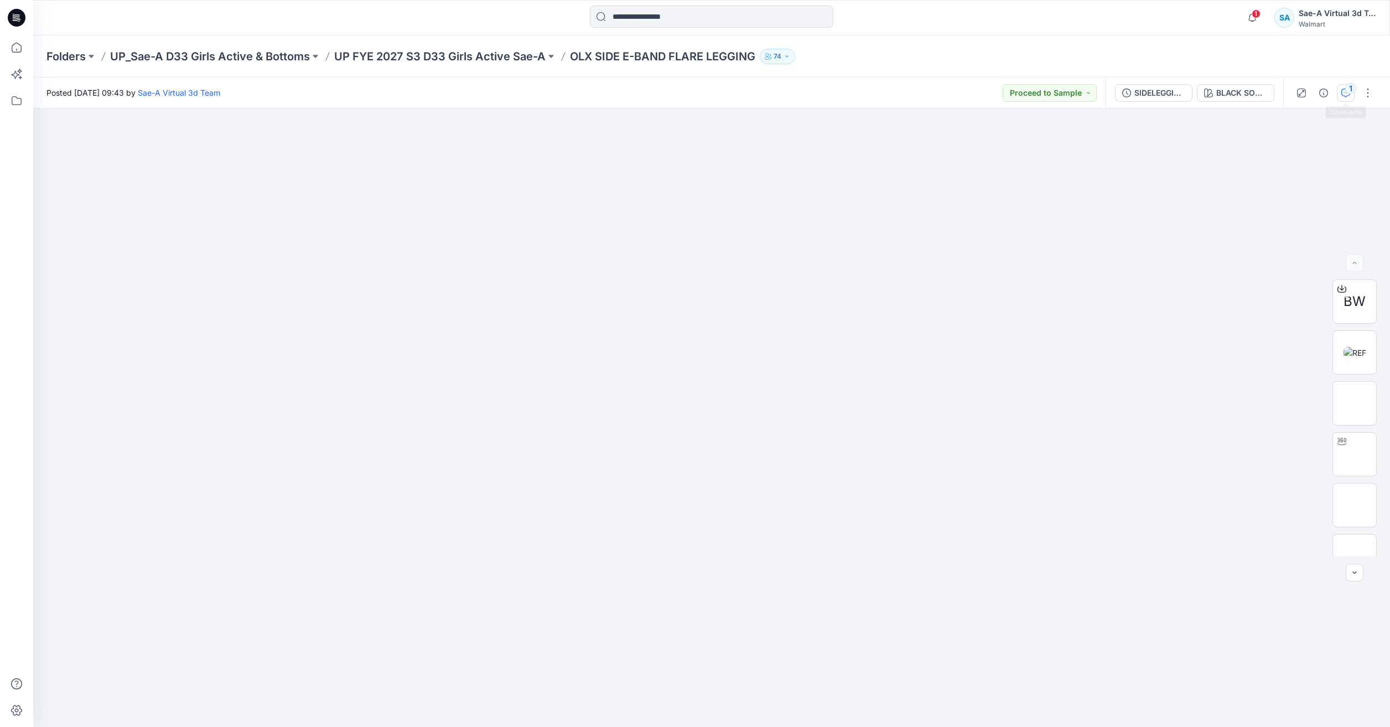
click at [1352, 93] on div "1" at bounding box center [1350, 88] width 11 height 11
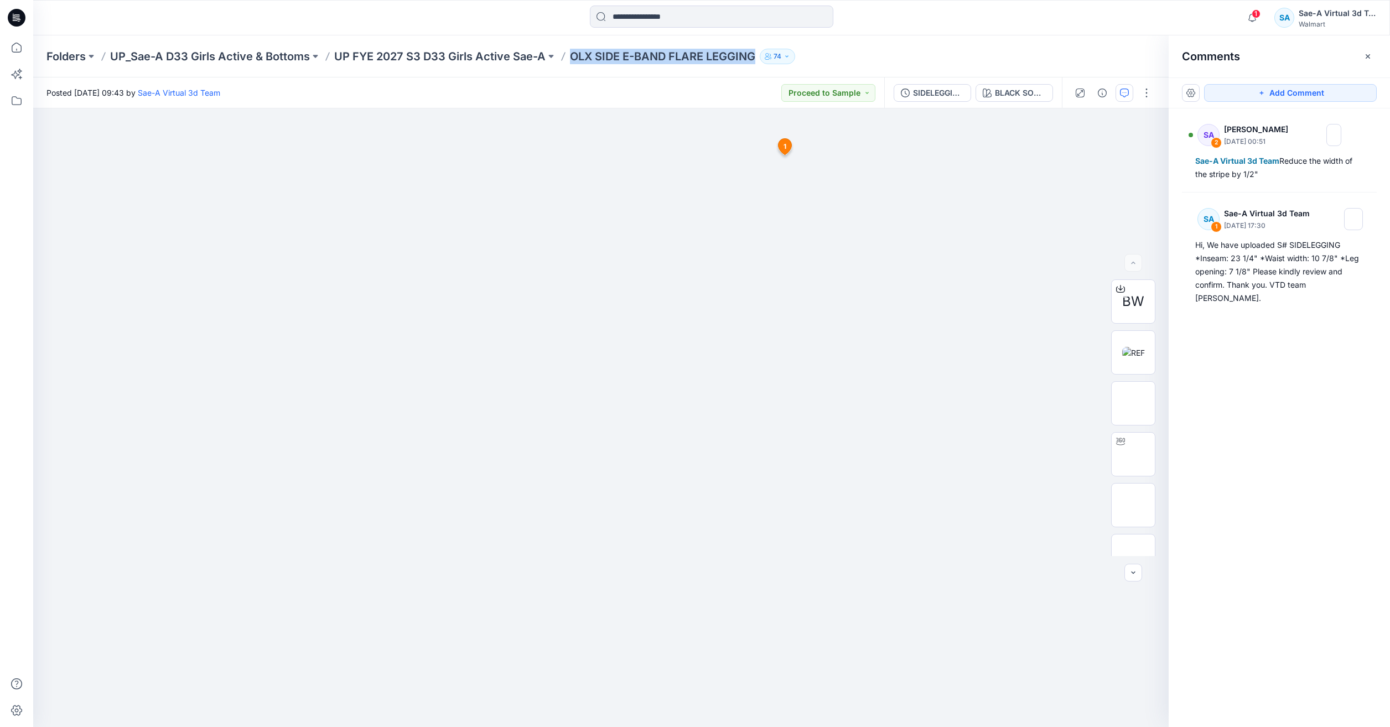
drag, startPoint x: 567, startPoint y: 62, endPoint x: 754, endPoint y: 60, distance: 187.0
click at [754, 60] on div "Folders UP_Sae-A D33 Girls Active & Bottoms UP FYE 2027 S3 D33 Girls Active Sae…" at bounding box center [668, 56] width 1244 height 15
copy p "OLX SIDE E-BAND FLARE LEGGING"
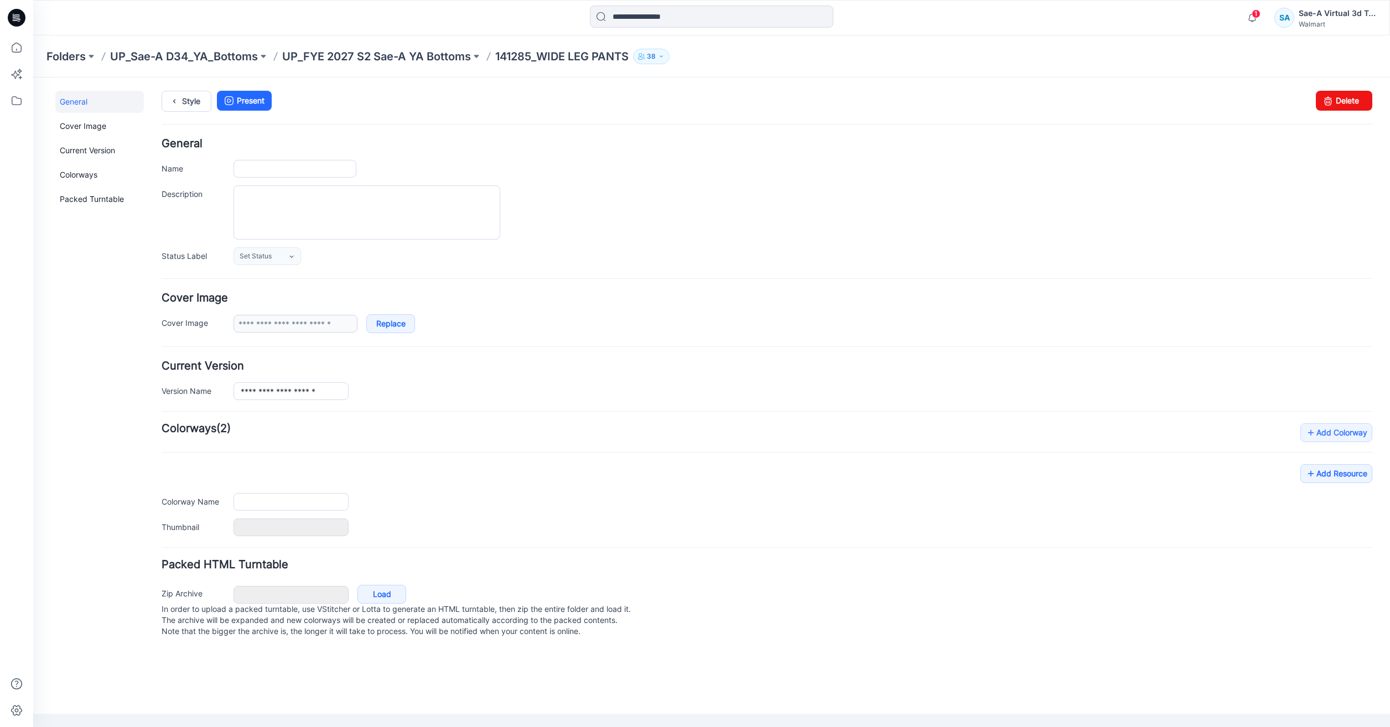
type input "**********"
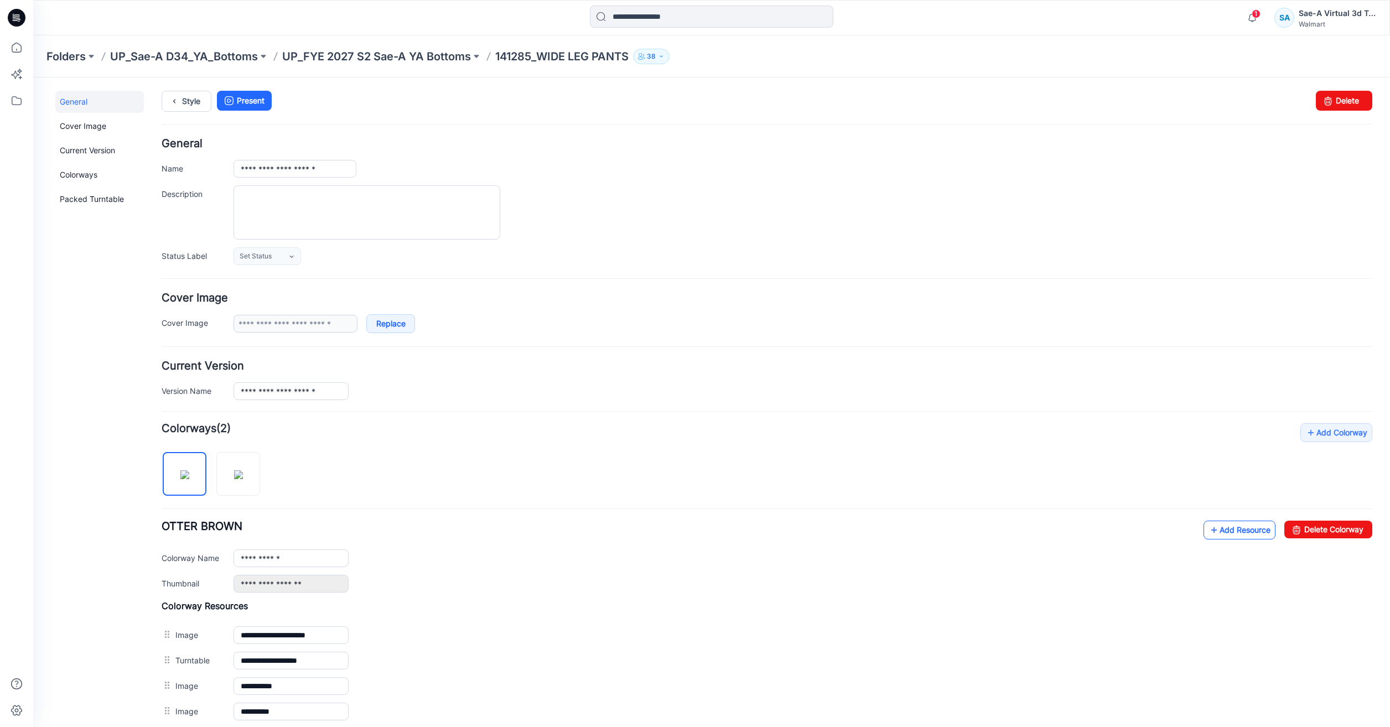
click at [1208, 530] on icon at bounding box center [1213, 530] width 11 height 18
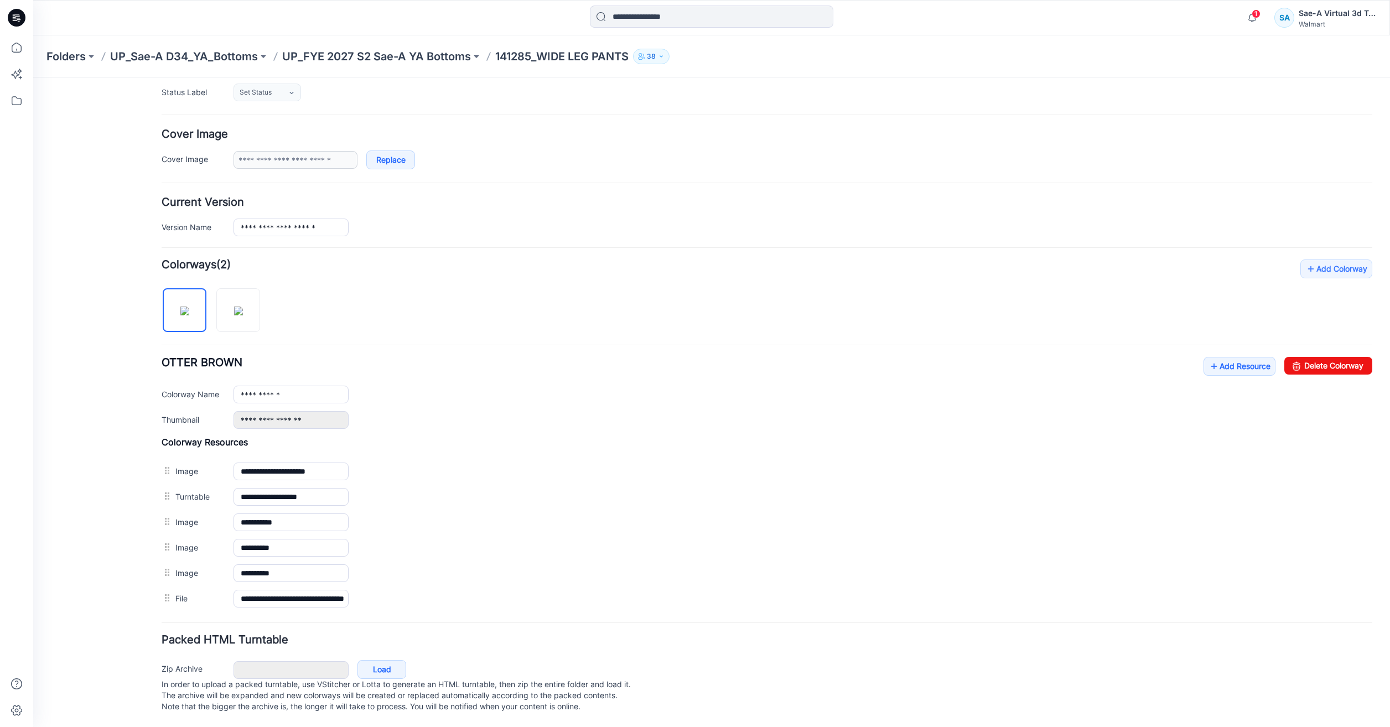
scroll to position [175, 0]
click at [1212, 367] on div "**********" at bounding box center [767, 393] width 1211 height 72
click at [1212, 357] on link "Add Resource" at bounding box center [1239, 366] width 72 height 19
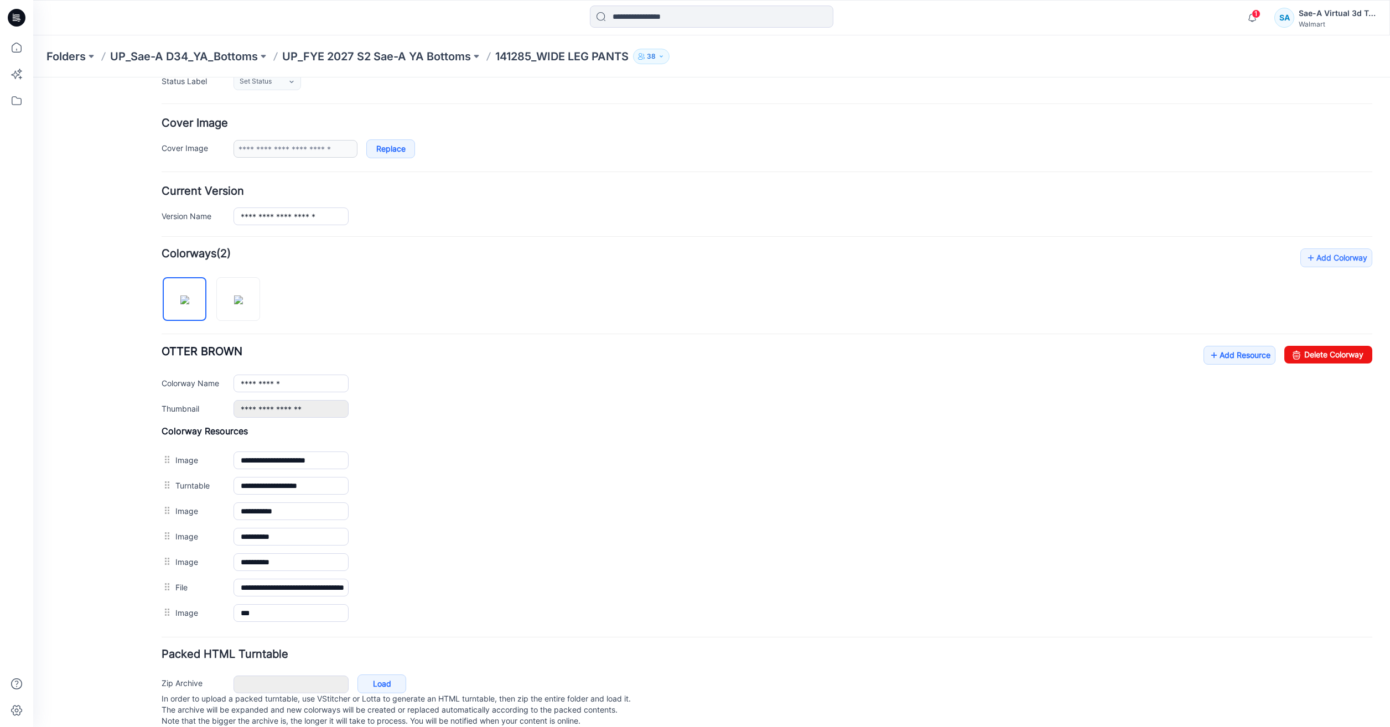
click at [859, 281] on div "**********" at bounding box center [767, 436] width 1211 height 377
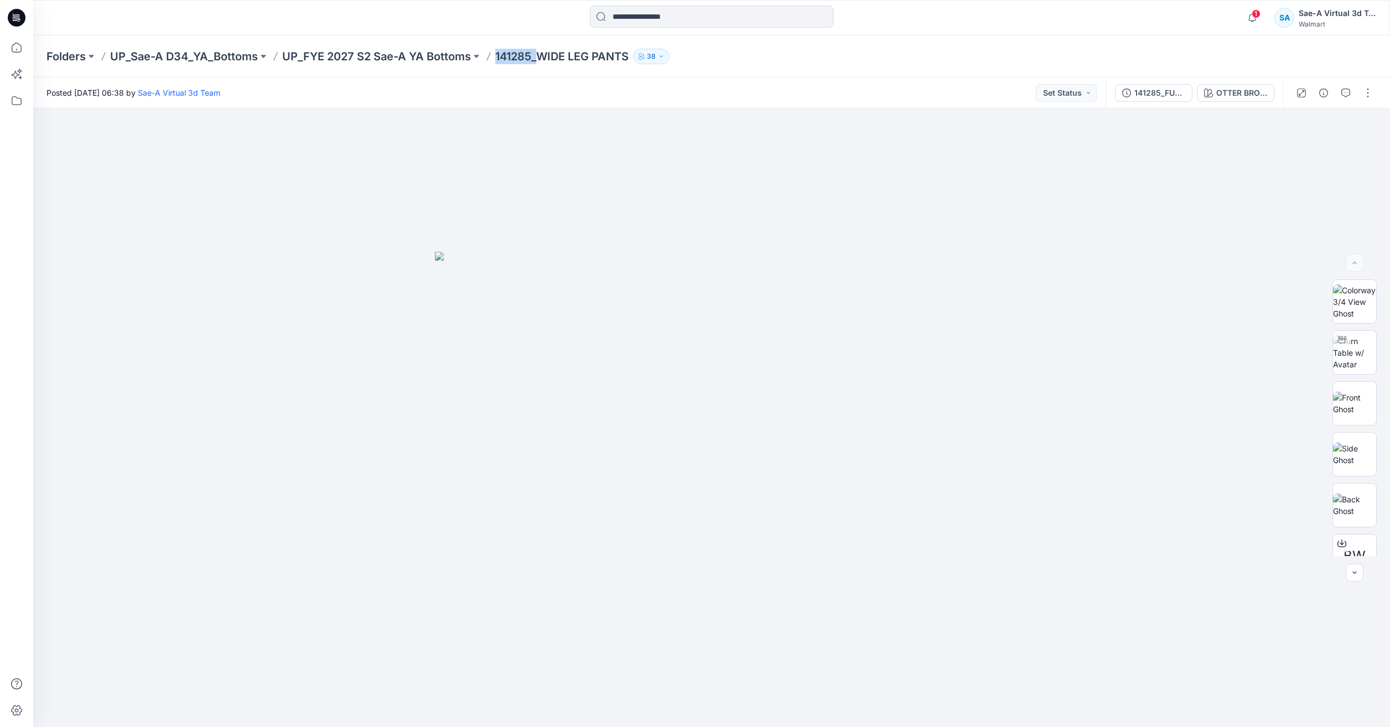
drag, startPoint x: 526, startPoint y: 55, endPoint x: 500, endPoint y: 52, distance: 26.2
click at [500, 52] on p "141285_WIDE LEG PANTS" at bounding box center [561, 56] width 133 height 15
click at [1342, 92] on icon "button" at bounding box center [1345, 93] width 9 height 9
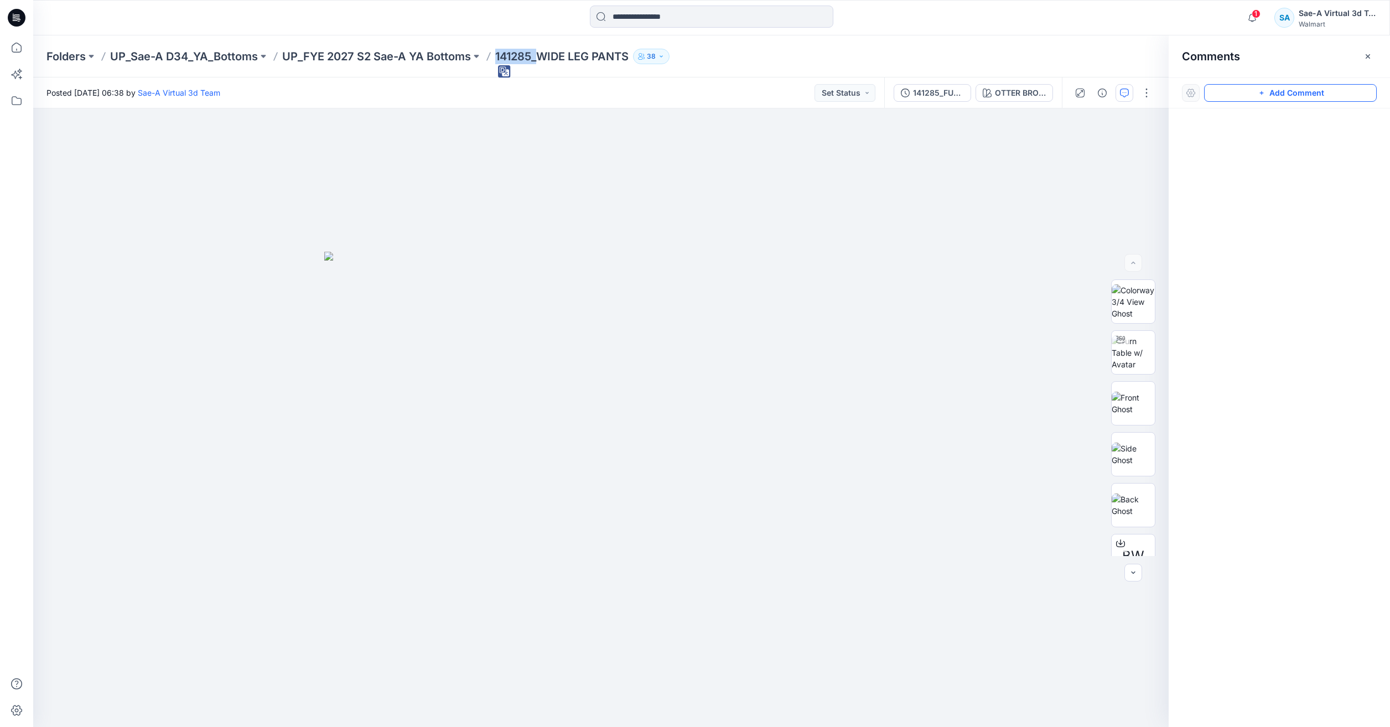
click at [1288, 97] on button "Add Comment" at bounding box center [1290, 93] width 173 height 18
click at [949, 170] on div "1" at bounding box center [600, 417] width 1135 height 619
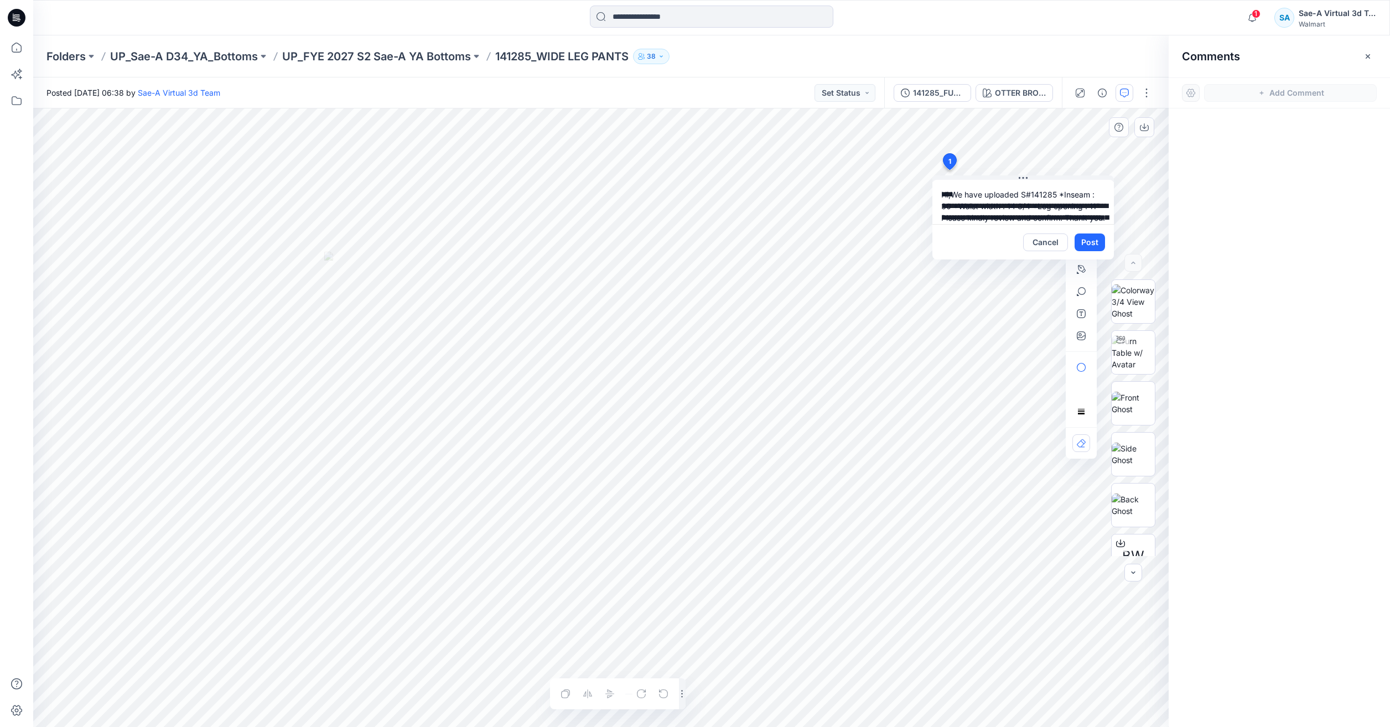
click at [1051, 204] on textarea "**********" at bounding box center [1022, 202] width 181 height 44
click at [992, 218] on textarea "**********" at bounding box center [1022, 202] width 181 height 44
click at [1022, 217] on textarea "**********" at bounding box center [1022, 202] width 181 height 44
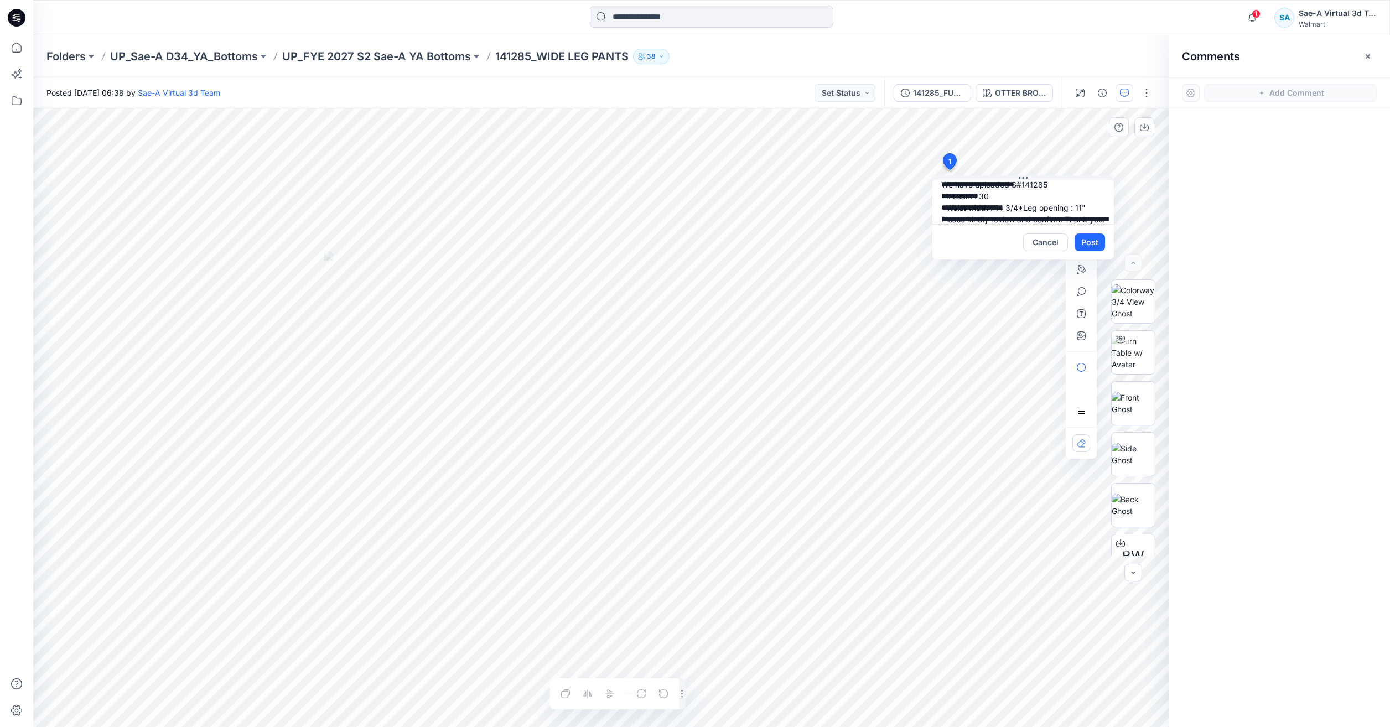
click at [1011, 217] on textarea "**********" at bounding box center [1022, 202] width 181 height 44
click at [1067, 199] on textarea "**********" at bounding box center [1022, 202] width 181 height 44
click at [992, 218] on textarea "**********" at bounding box center [1022, 202] width 181 height 44
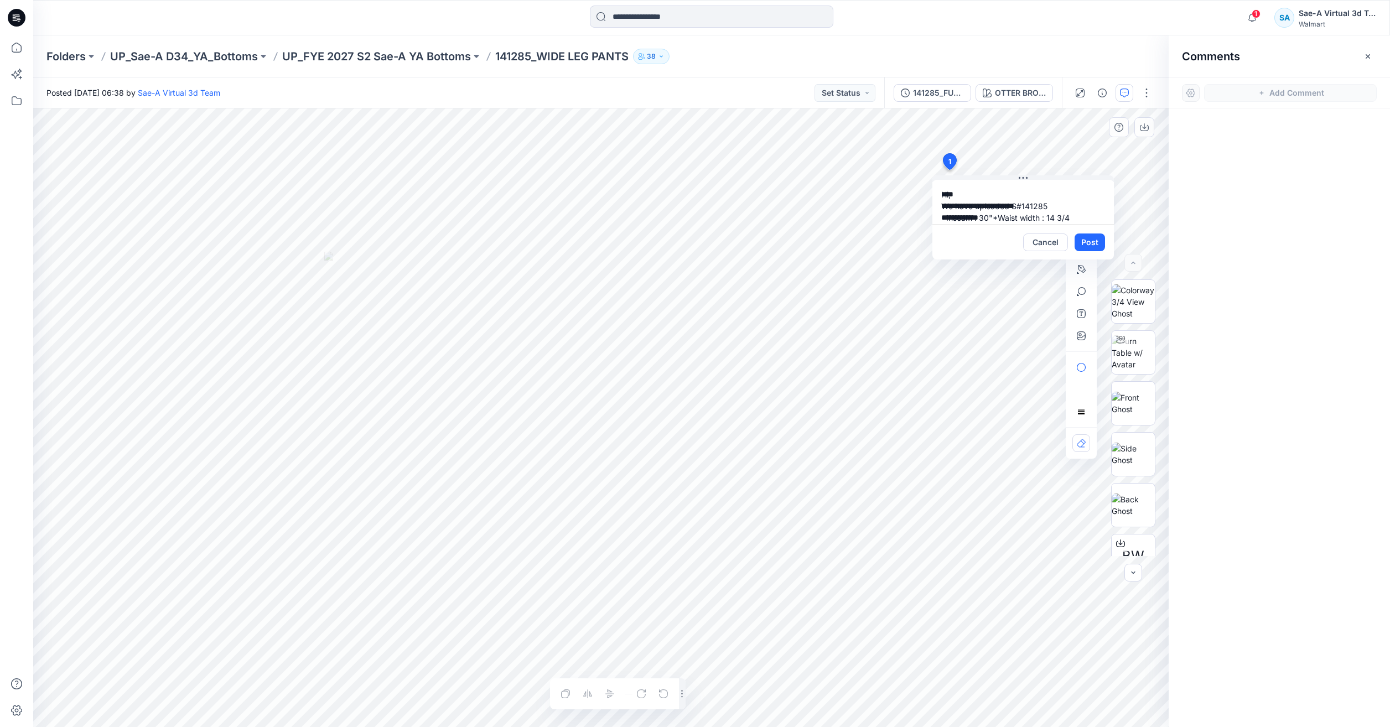
scroll to position [10, 0]
click at [1081, 206] on textarea "**********" at bounding box center [1022, 202] width 181 height 44
click at [1070, 212] on textarea "**********" at bounding box center [1022, 202] width 181 height 44
type textarea "**********"
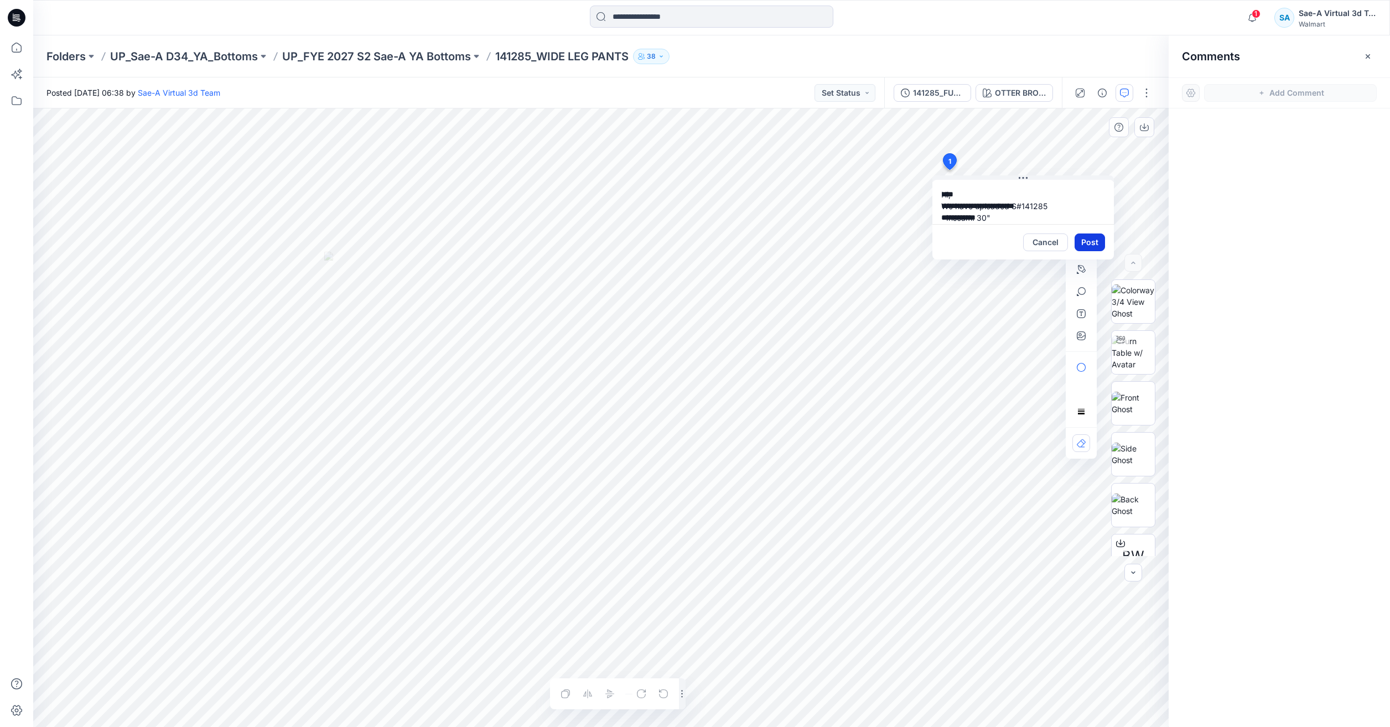
click at [1087, 239] on button "Post" at bounding box center [1090, 243] width 30 height 18
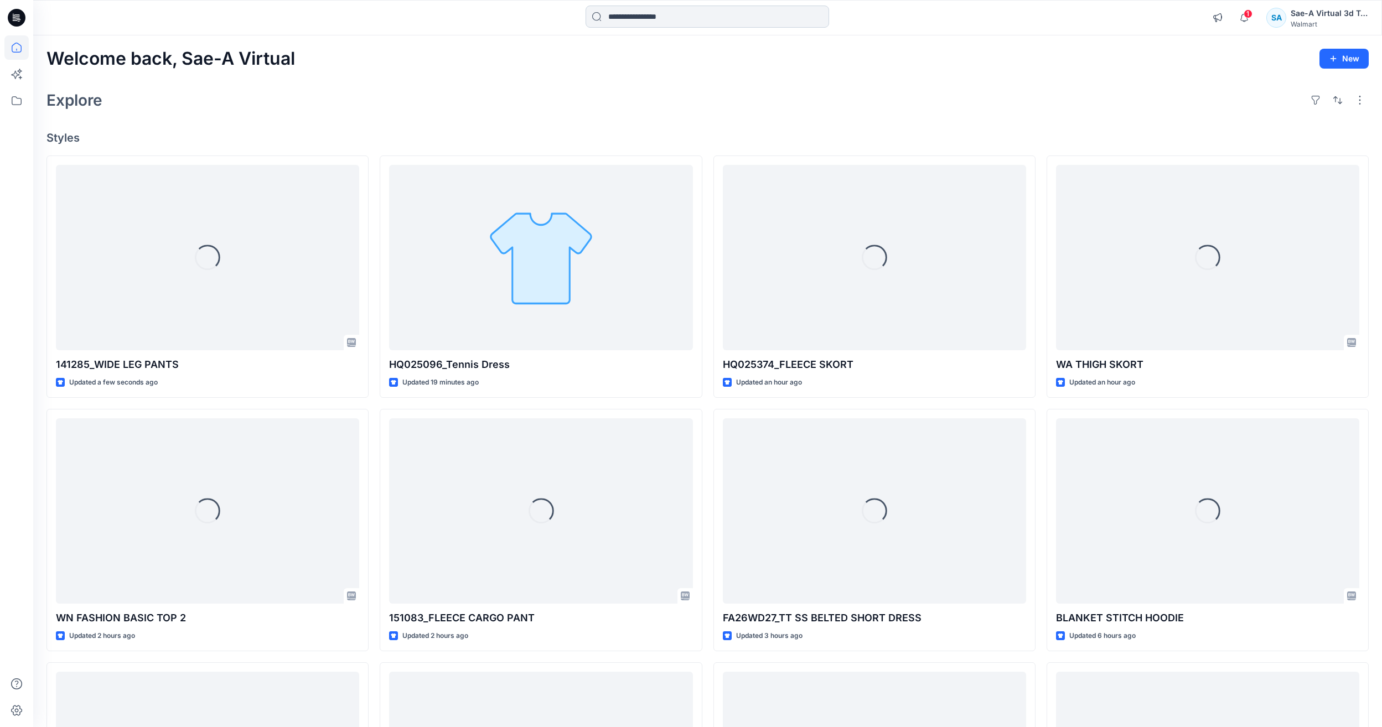
click at [677, 13] on input at bounding box center [706, 17] width 243 height 22
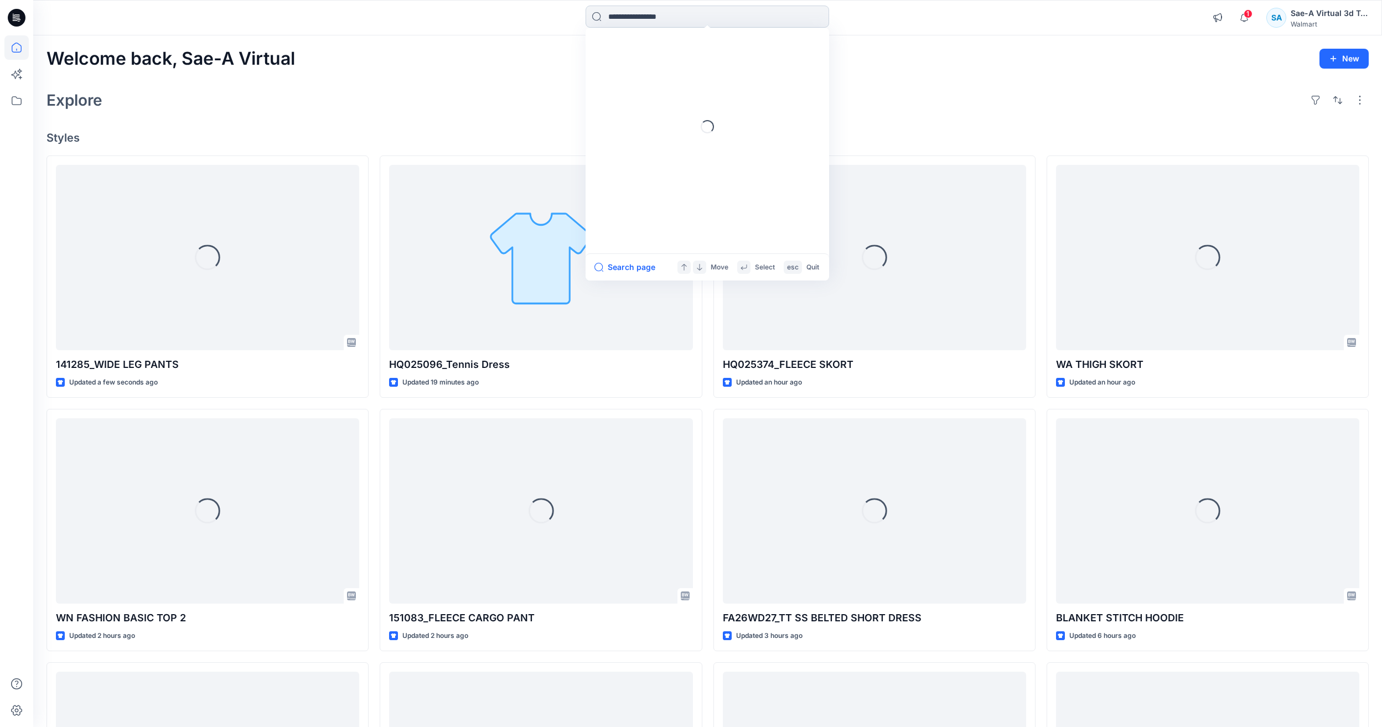
paste input "*******"
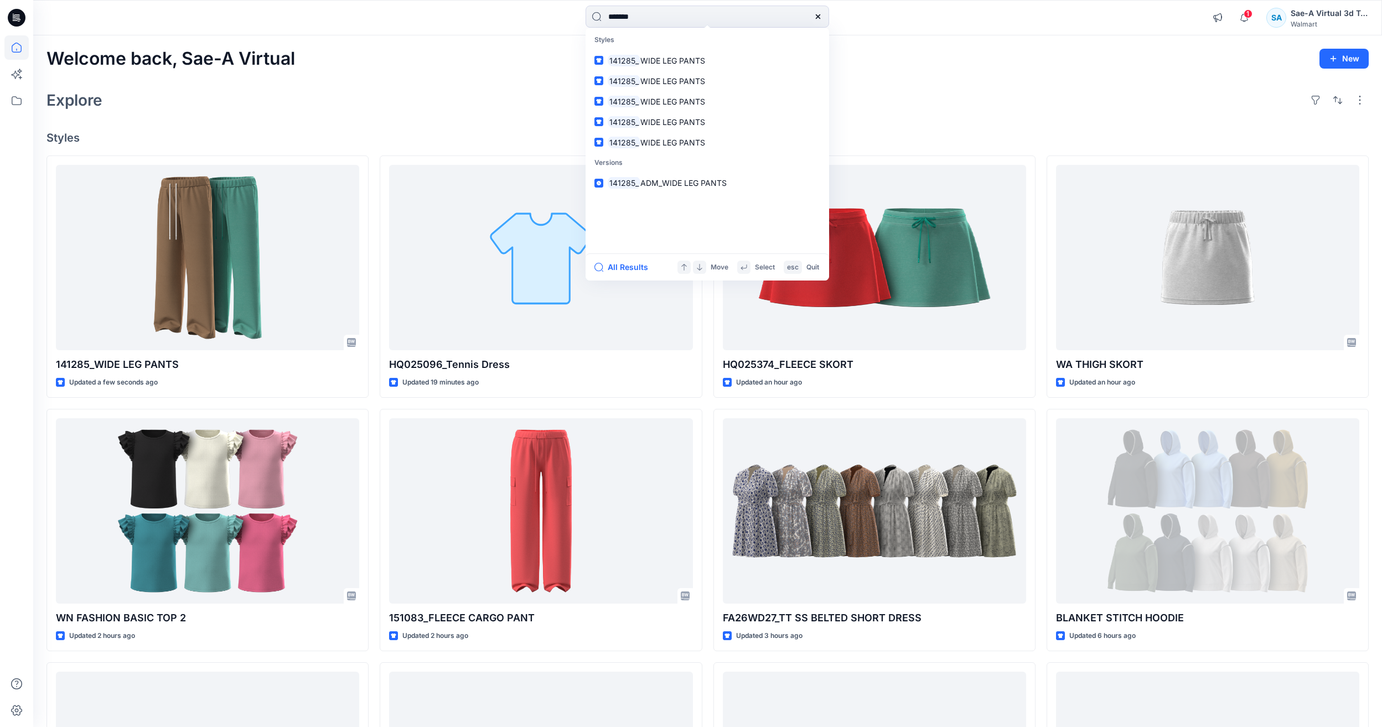
type input "******"
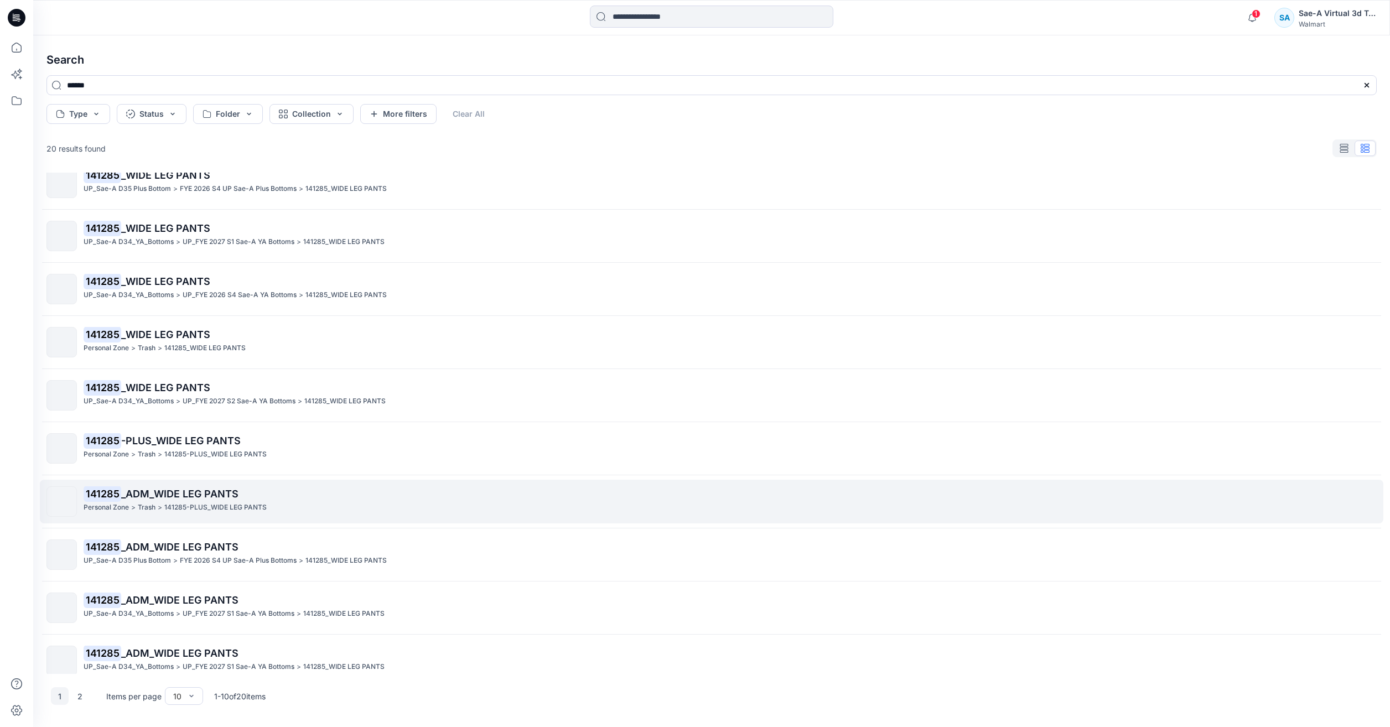
scroll to position [30, 0]
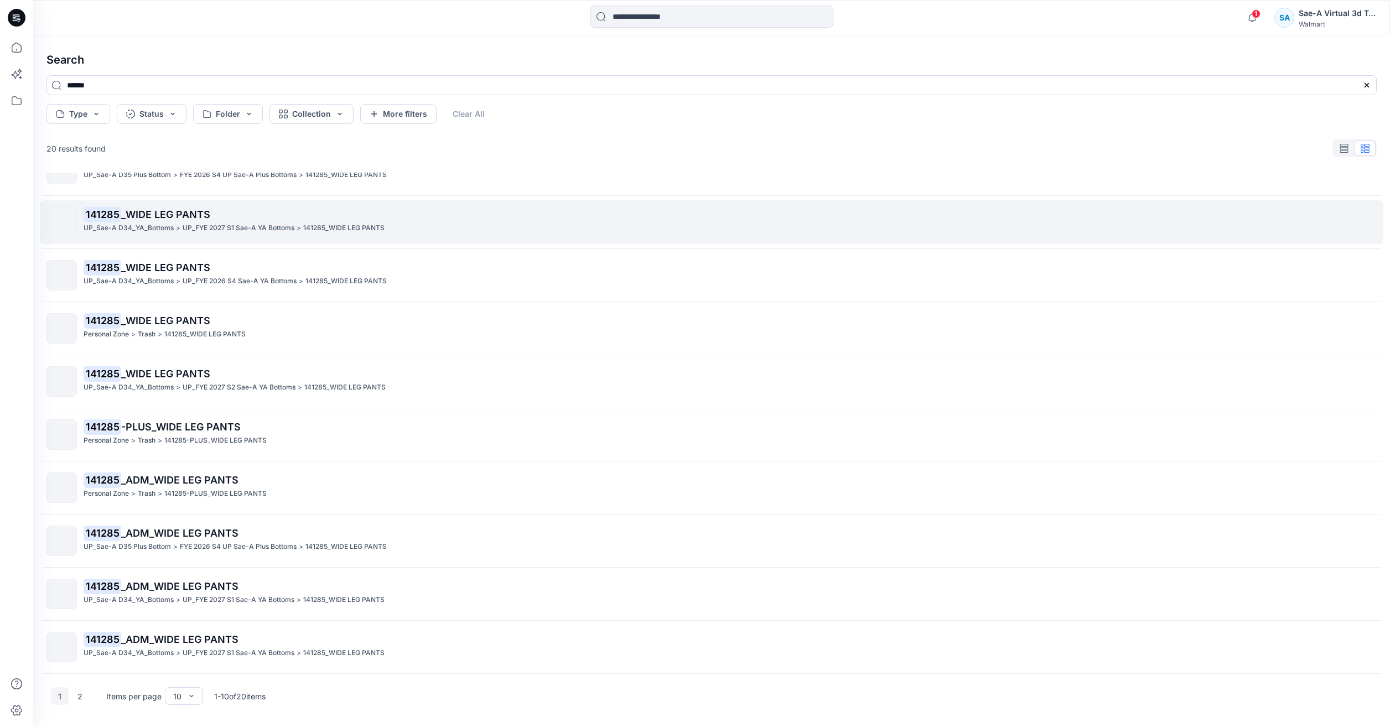
click at [282, 229] on p "UP_FYE 2027 S1 Sae-A YA Bottoms" at bounding box center [239, 228] width 112 height 12
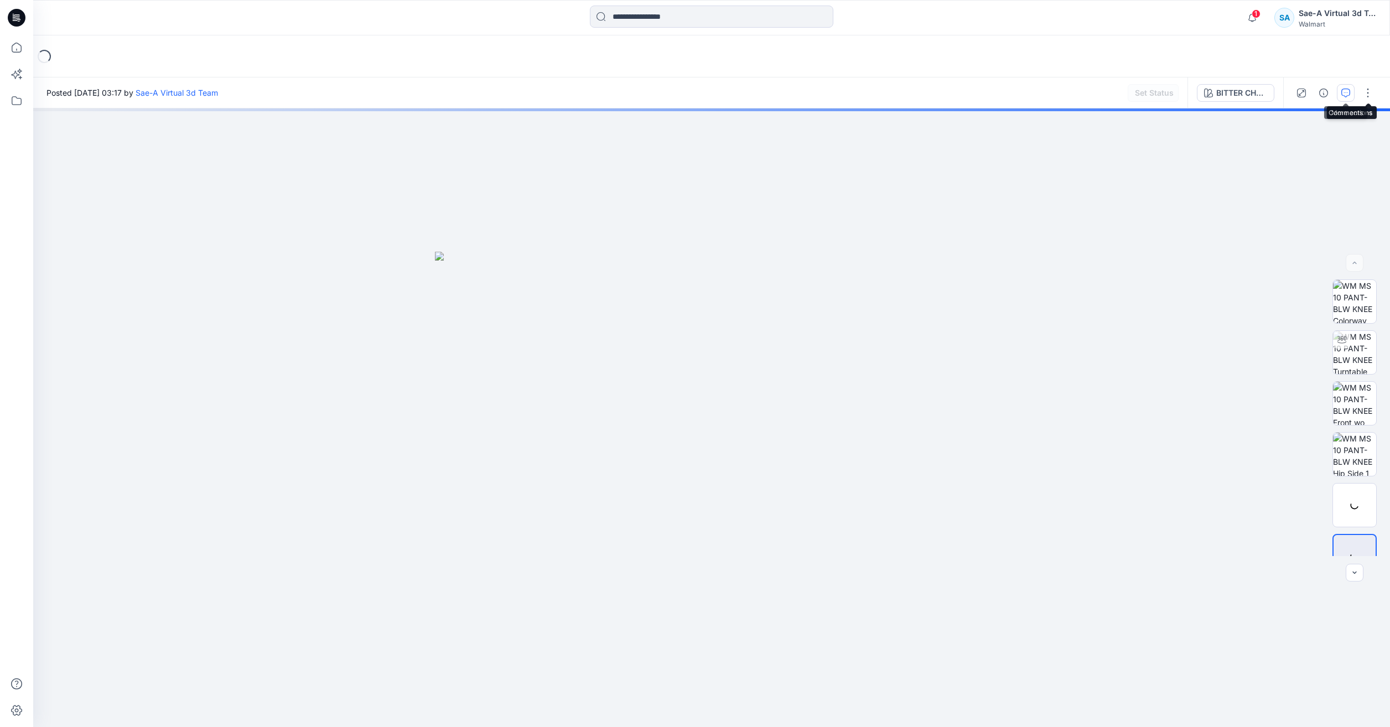
click at [677, 95] on icon "button" at bounding box center [1345, 93] width 9 height 9
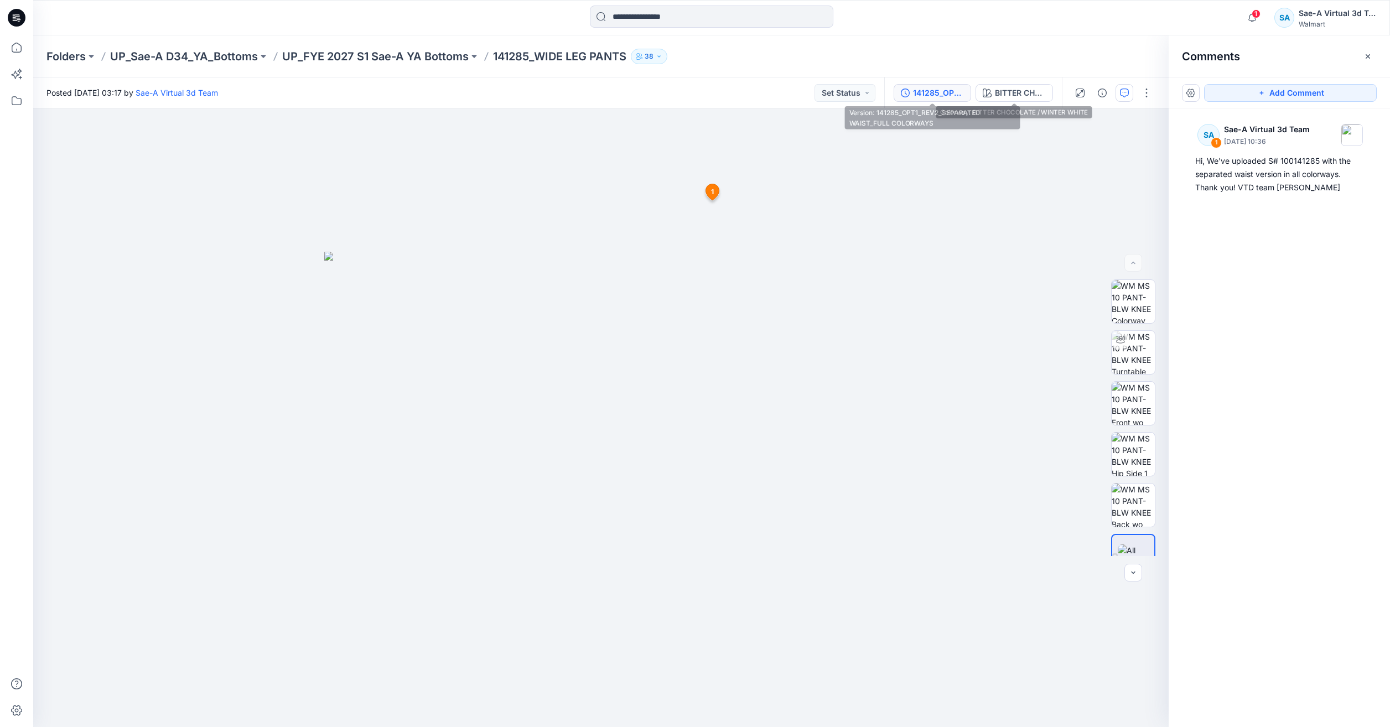
click at [677, 96] on div "141285_OPT1_REV2_SEPARATED WAIST_FULL COLORWAYS" at bounding box center [938, 93] width 51 height 12
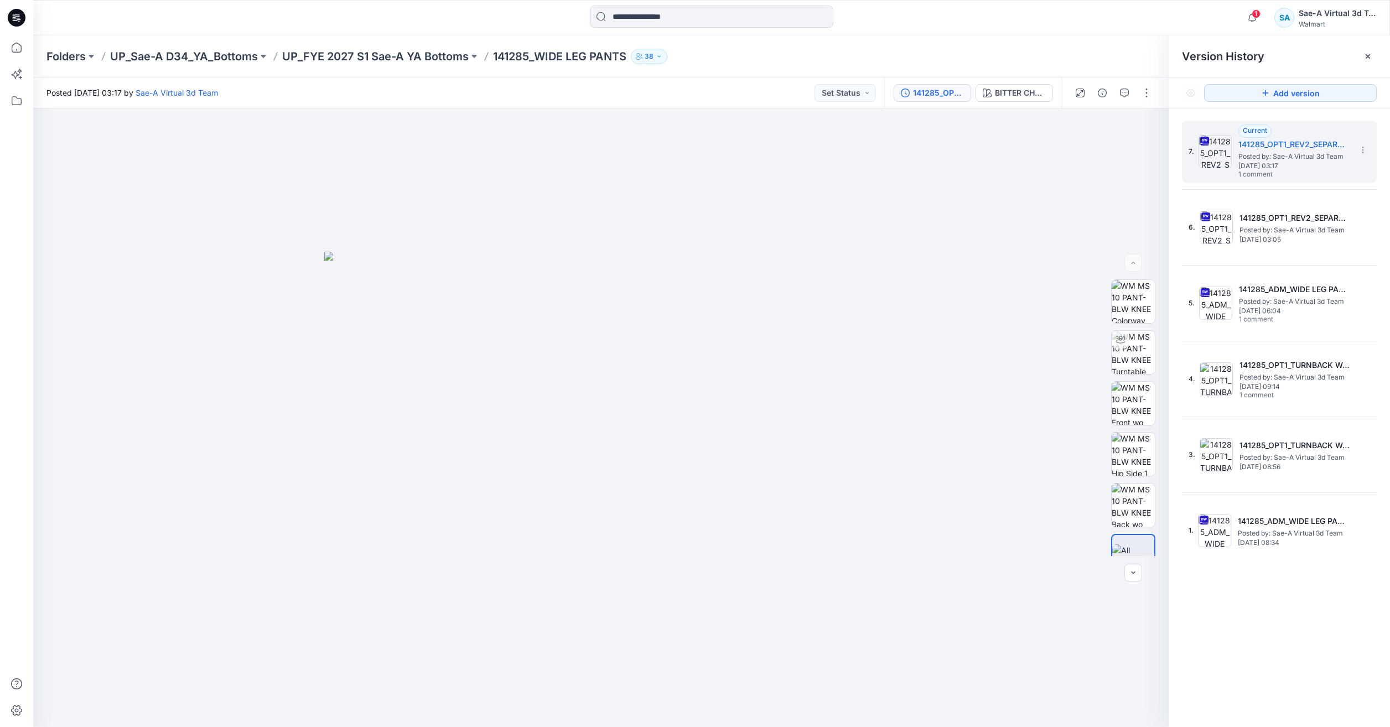
click at [677, 258] on div "7. Current 141285_OPT1_REV2_SEPARATED WAIST_FULL COLORWAYS Posted by: Sae-A Vir…" at bounding box center [1279, 341] width 195 height 441
click at [677, 314] on span "Monday, May 19, 2025 06:04" at bounding box center [1294, 311] width 111 height 8
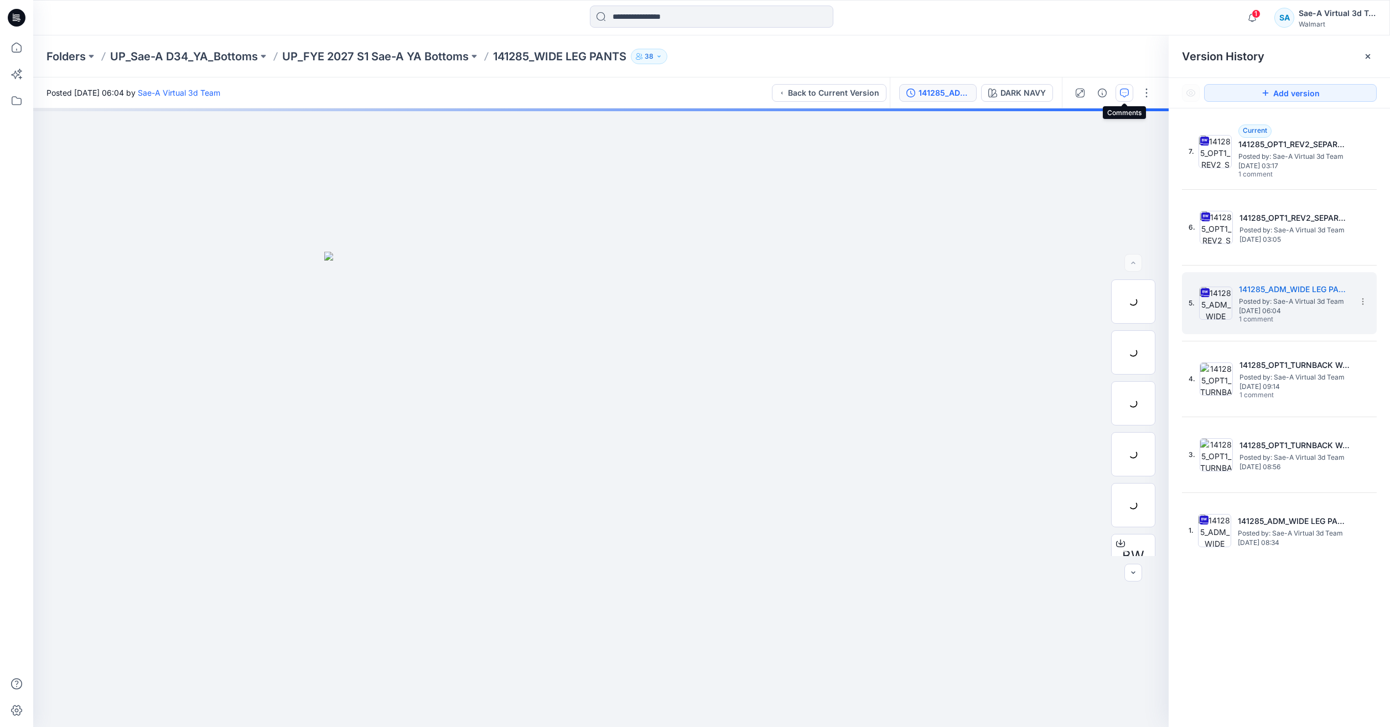
click at [677, 87] on button "button" at bounding box center [1125, 93] width 18 height 18
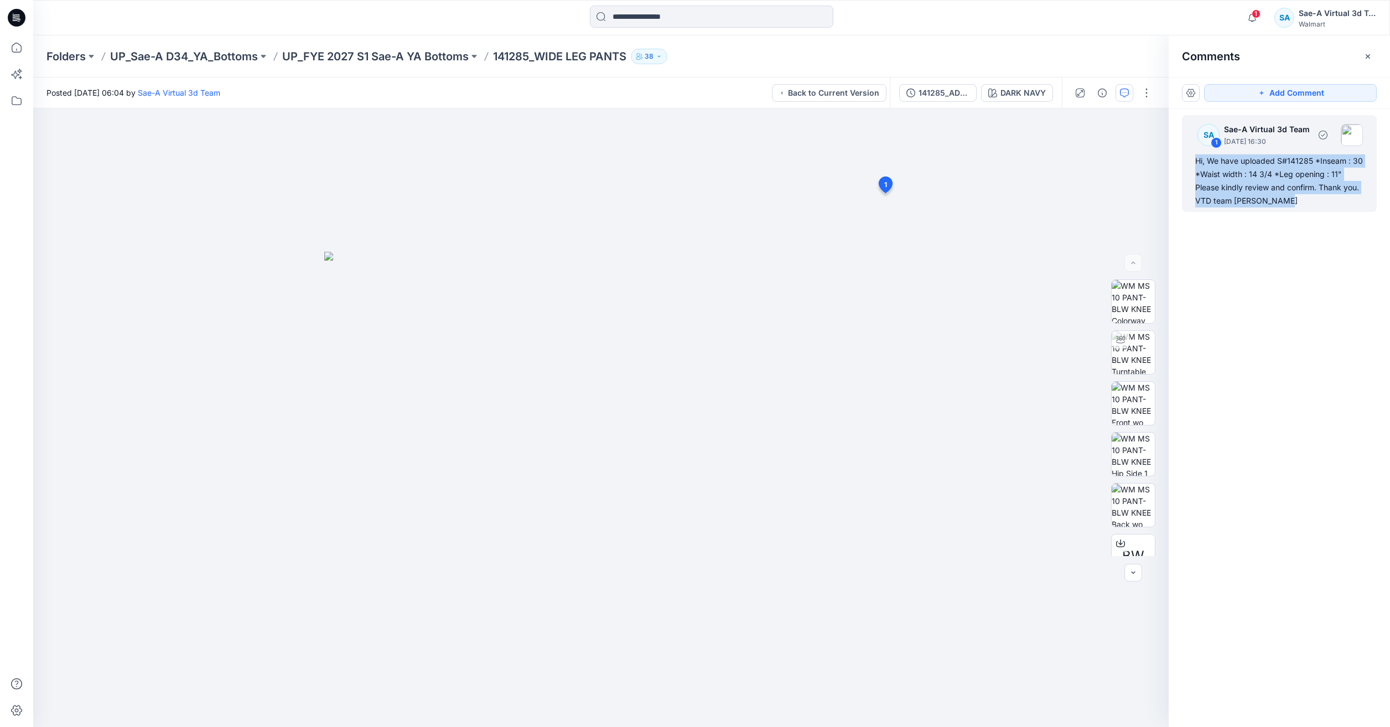
drag, startPoint x: 1266, startPoint y: 179, endPoint x: 1189, endPoint y: 164, distance: 78.5
click at [677, 164] on div "SA 1 Sae-A Virtual 3d Team May 19, 2025 16:30 Hi, We have uploaded S#141285 *In…" at bounding box center [1279, 163] width 195 height 97
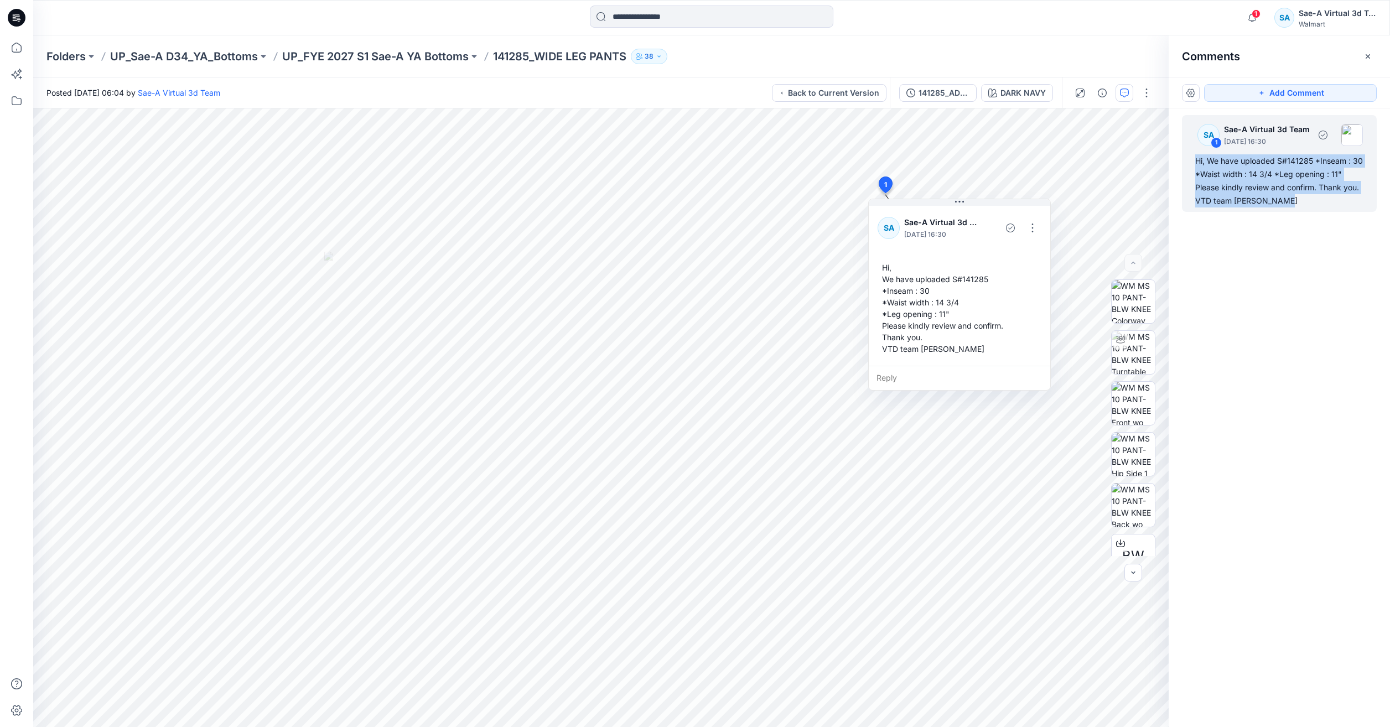
copy div "Hi, We have uploaded S#141285 *Inseam : 30 *Waist width : 14 3/4 *Leg opening :…"
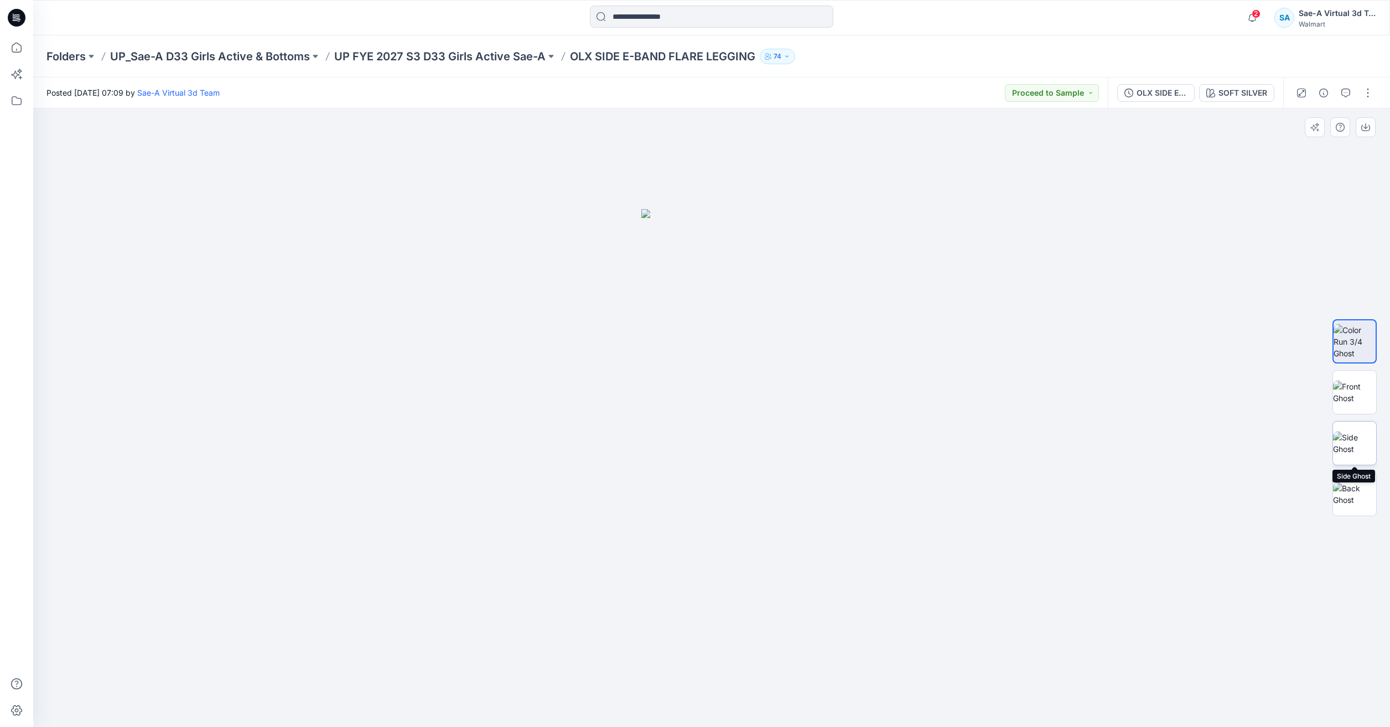
click at [1353, 434] on img at bounding box center [1354, 443] width 43 height 23
click at [1353, 504] on img at bounding box center [1354, 494] width 43 height 23
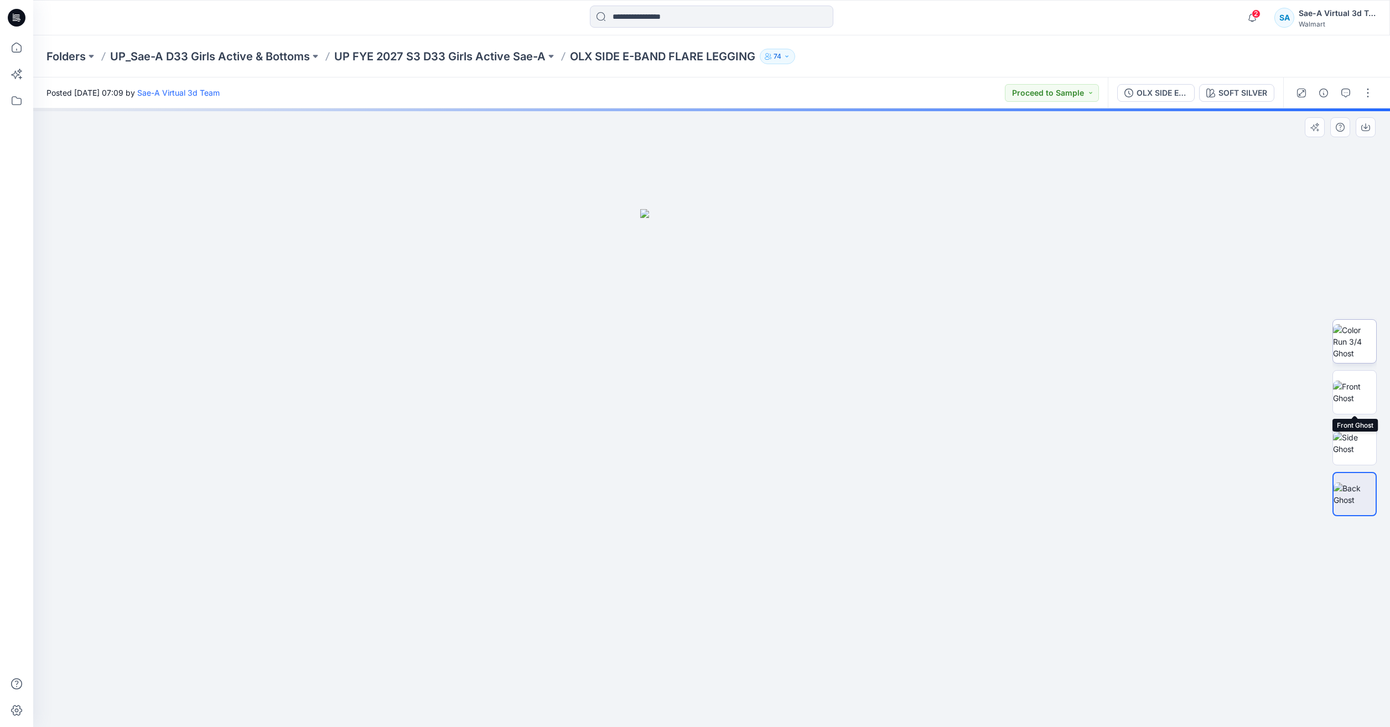
click at [1355, 347] on img at bounding box center [1354, 341] width 43 height 35
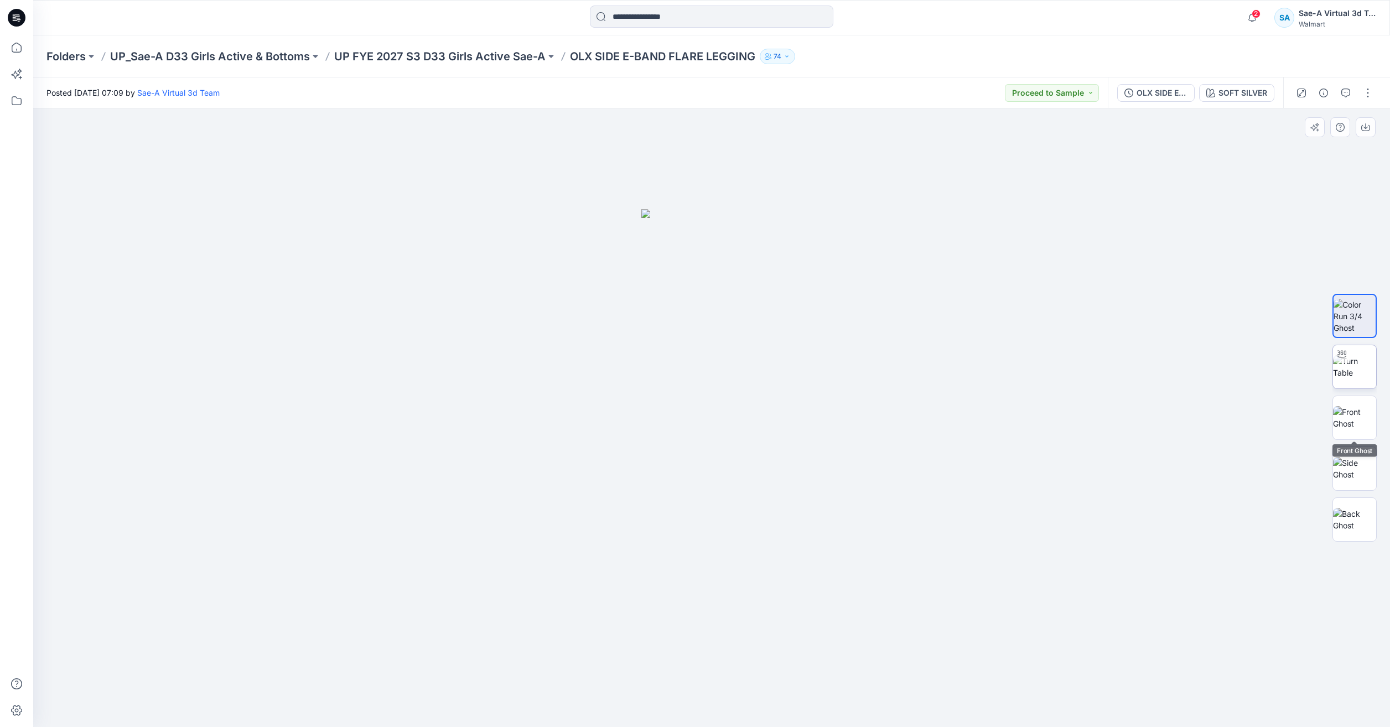
click at [1362, 378] on img at bounding box center [1354, 366] width 43 height 23
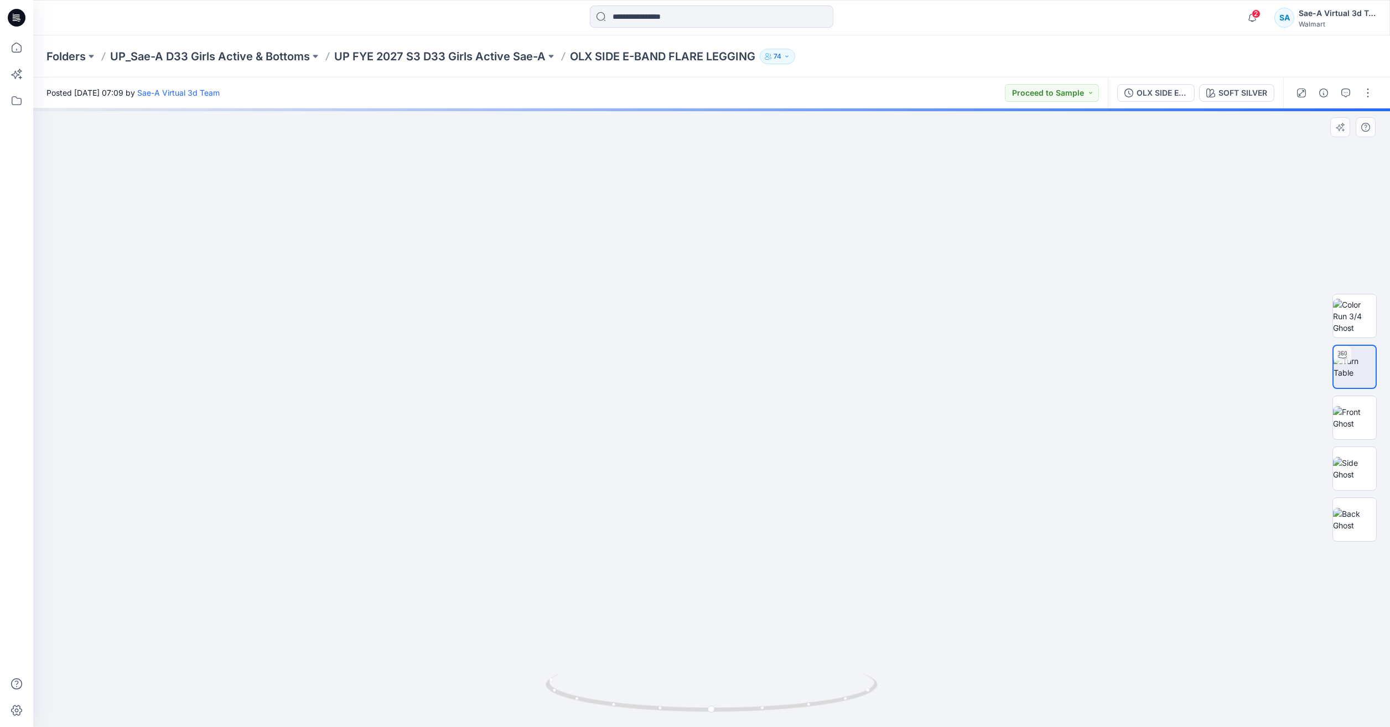
drag, startPoint x: 815, startPoint y: 572, endPoint x: 894, endPoint y: 284, distance: 298.9
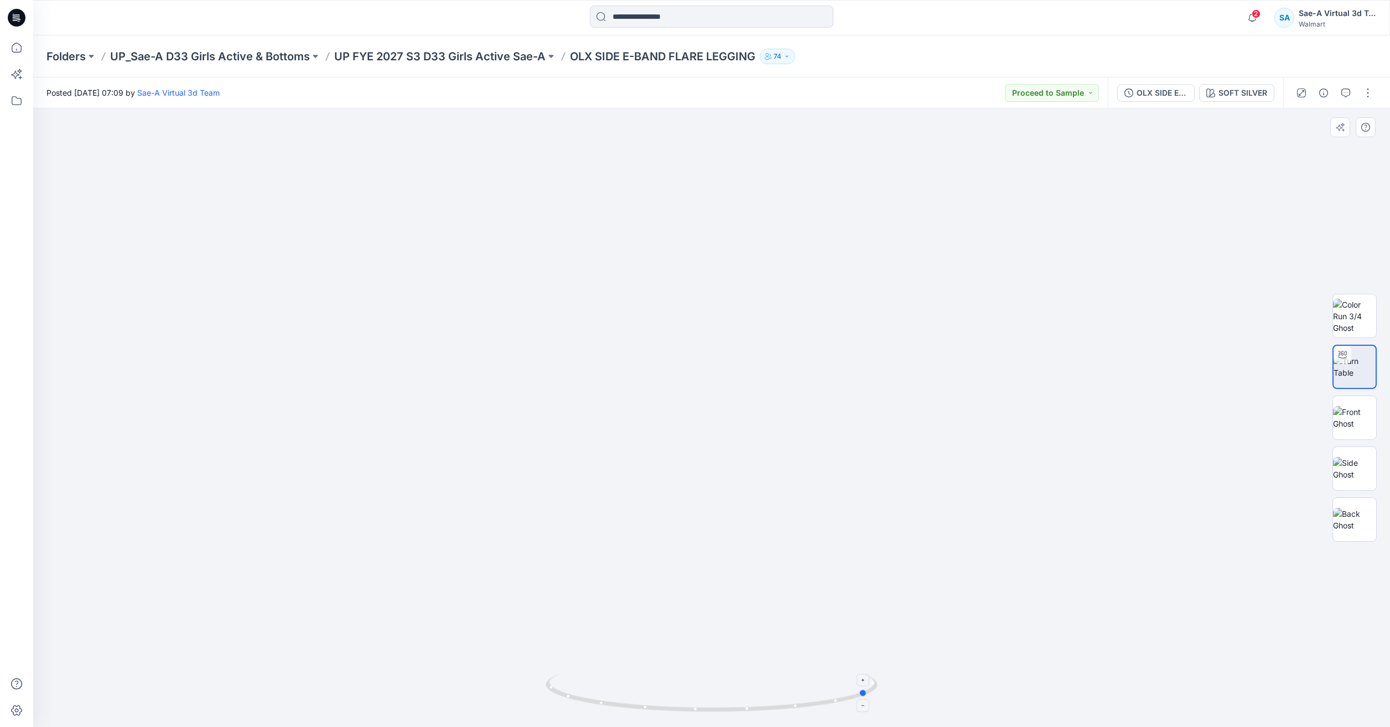
drag, startPoint x: 840, startPoint y: 708, endPoint x: 1238, endPoint y: 170, distance: 669.8
click at [668, 704] on icon at bounding box center [713, 693] width 335 height 41
click at [1373, 100] on button "button" at bounding box center [1368, 93] width 18 height 18
click at [1327, 154] on button "Edit" at bounding box center [1321, 149] width 102 height 20
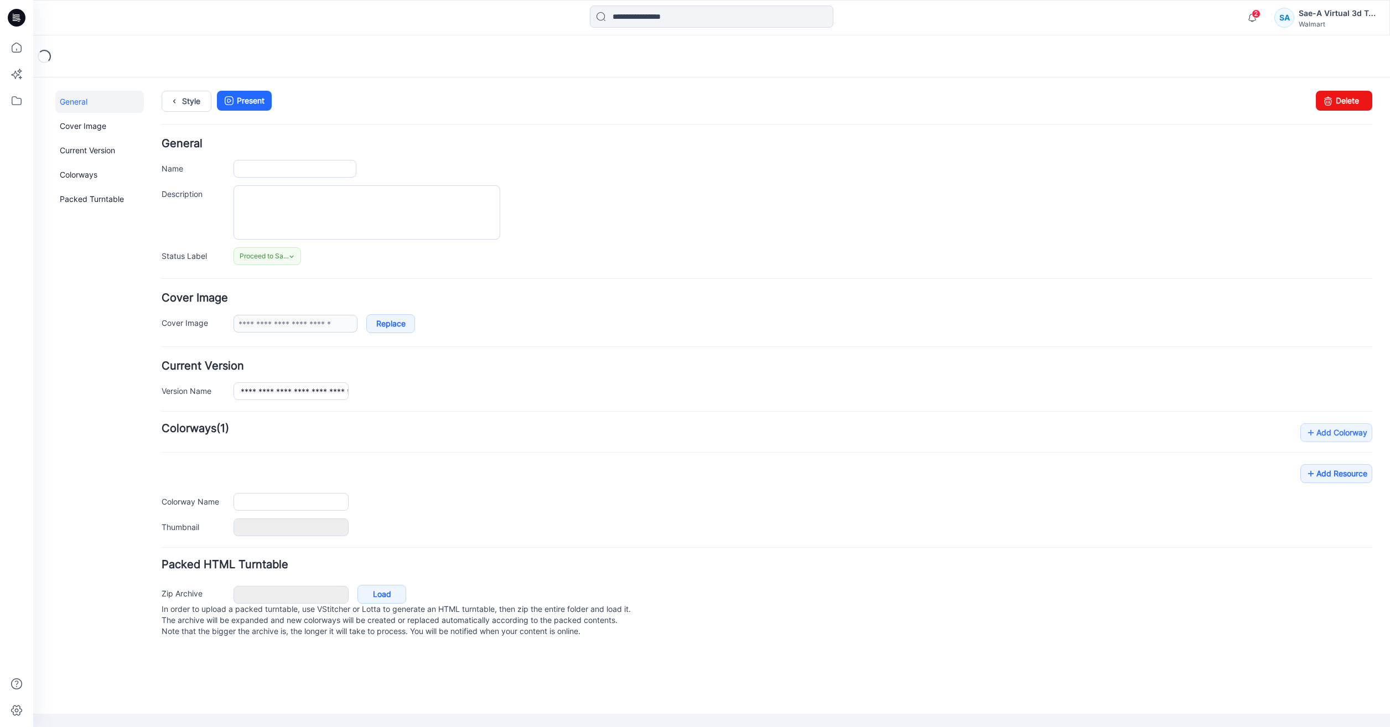
type input "**********"
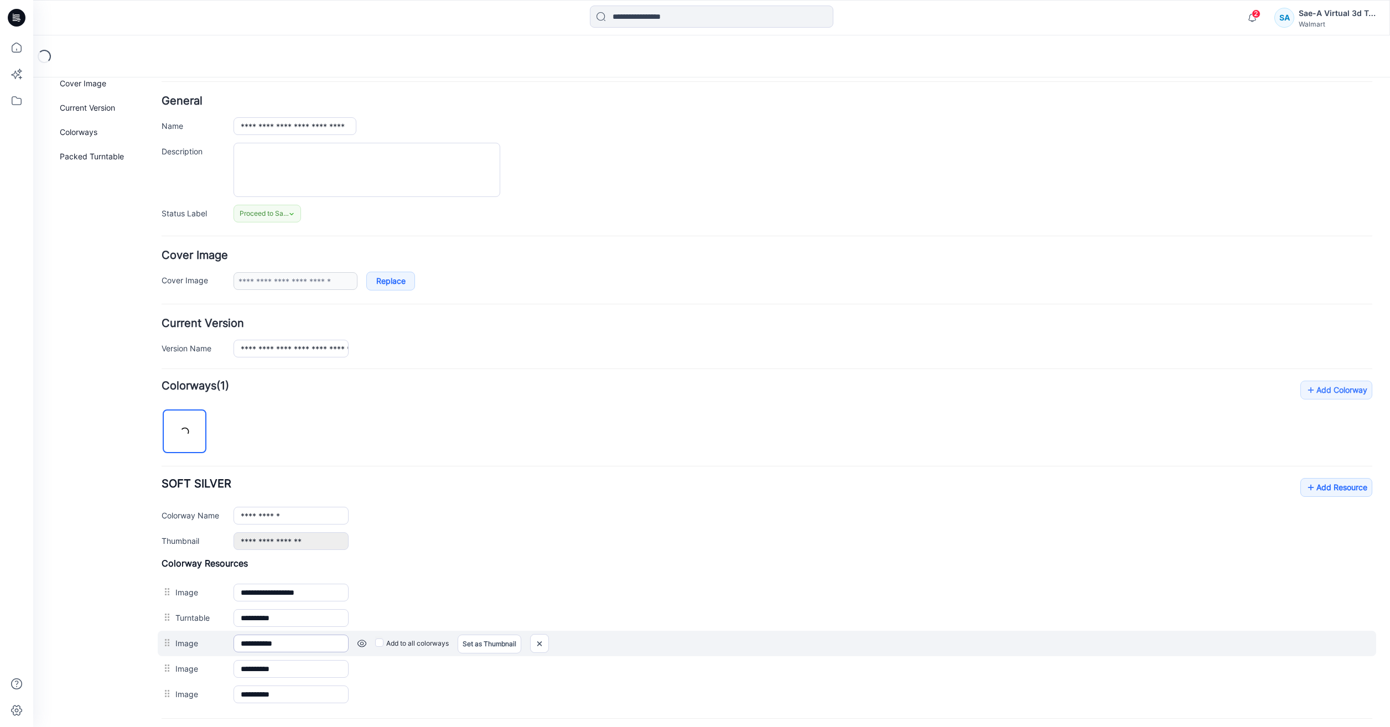
scroll to position [149, 0]
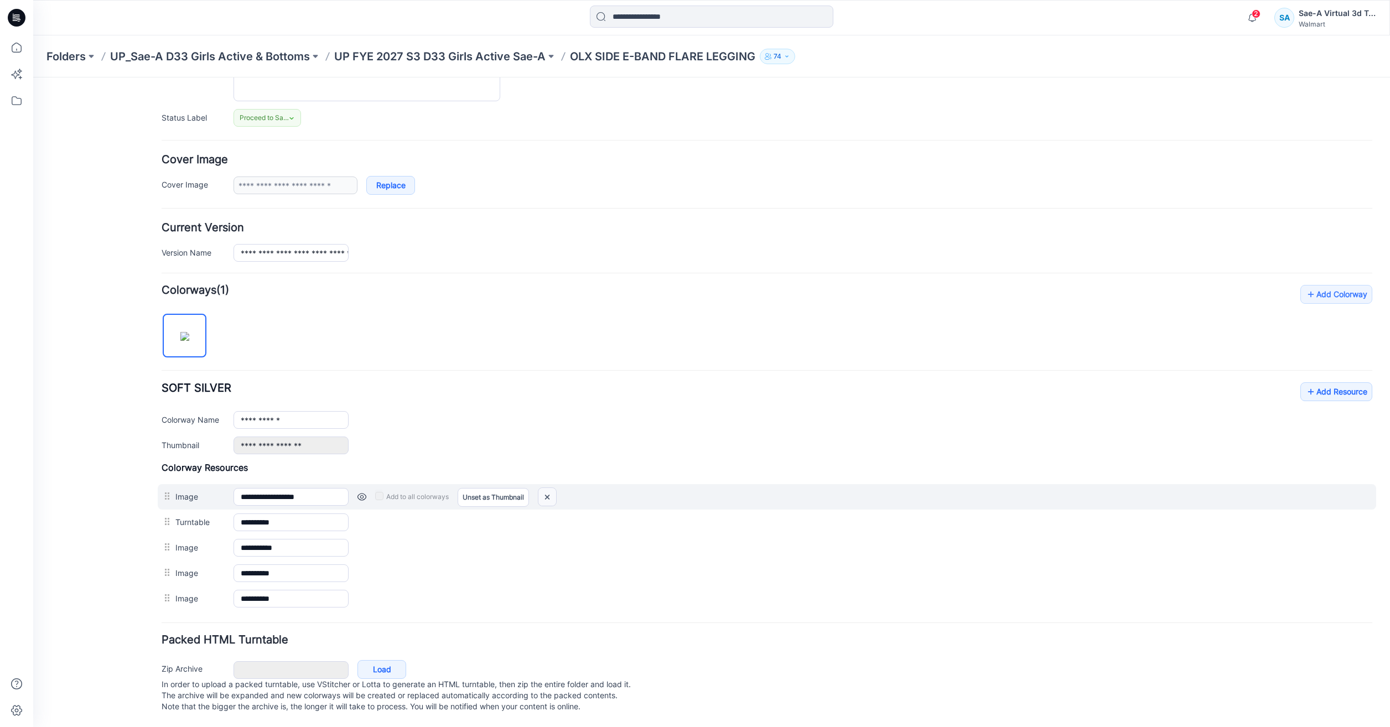
click at [544, 488] on img at bounding box center [547, 497] width 18 height 18
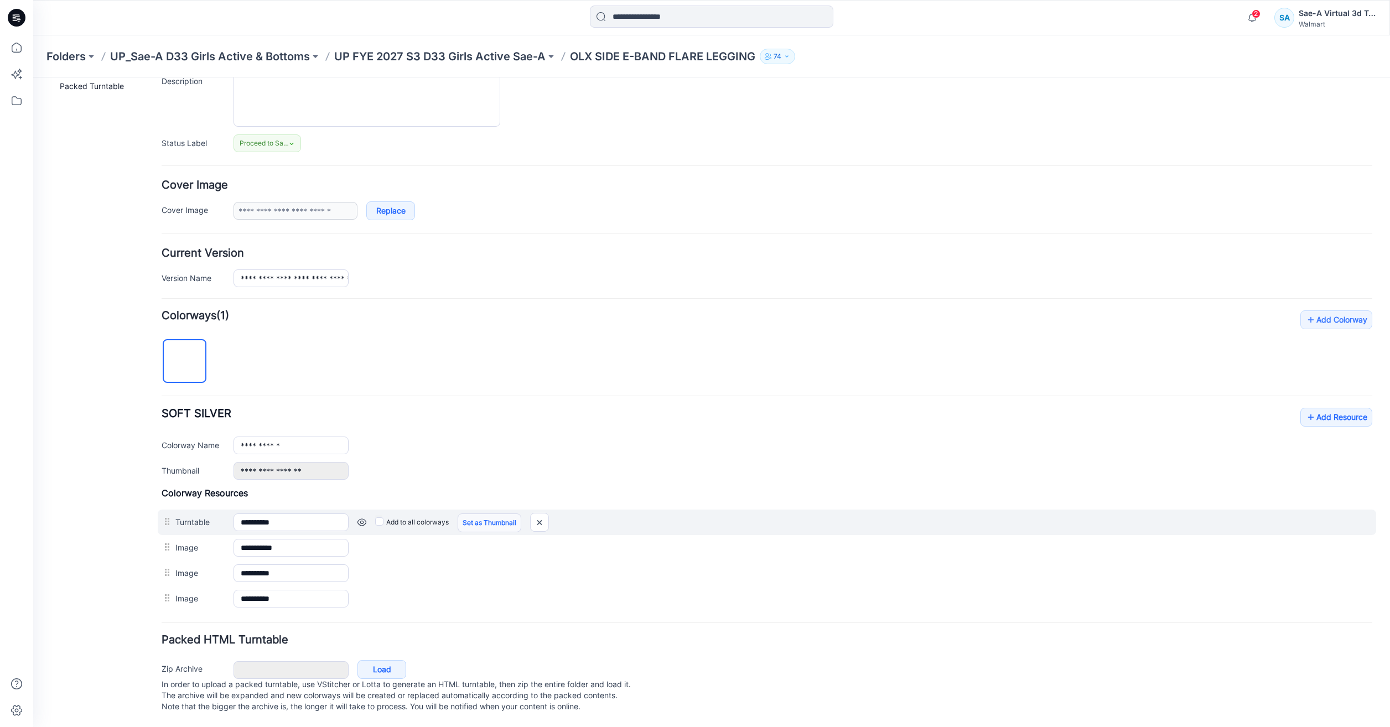
scroll to position [124, 0]
click at [544, 513] on img at bounding box center [540, 522] width 18 height 18
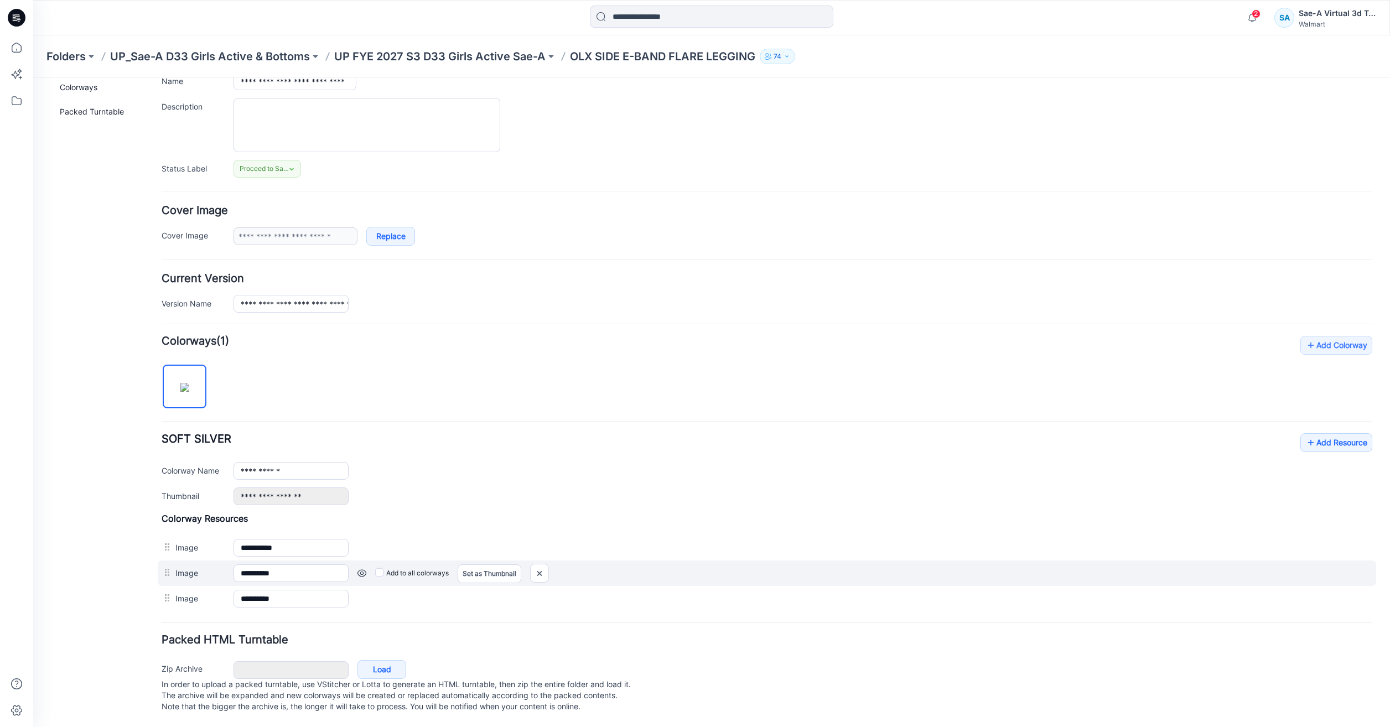
scroll to position [98, 0]
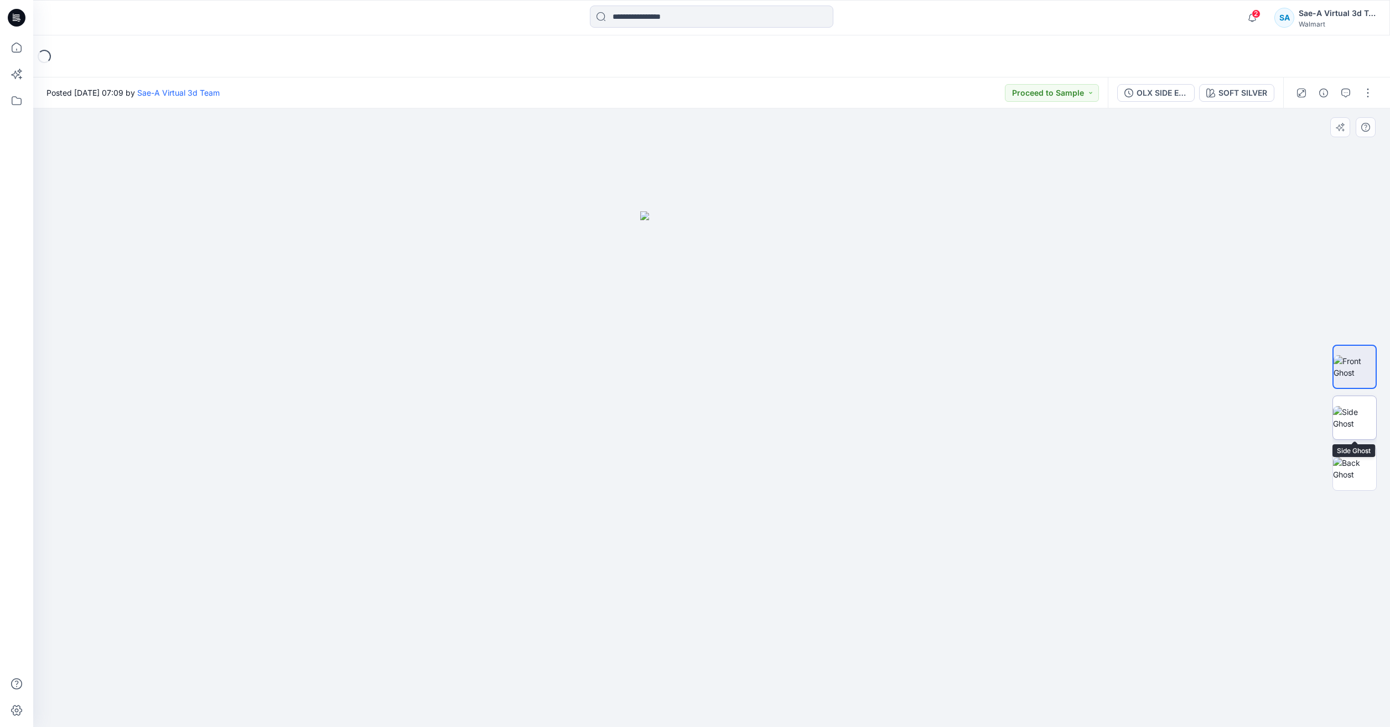
click at [1376, 429] on img at bounding box center [1354, 417] width 43 height 23
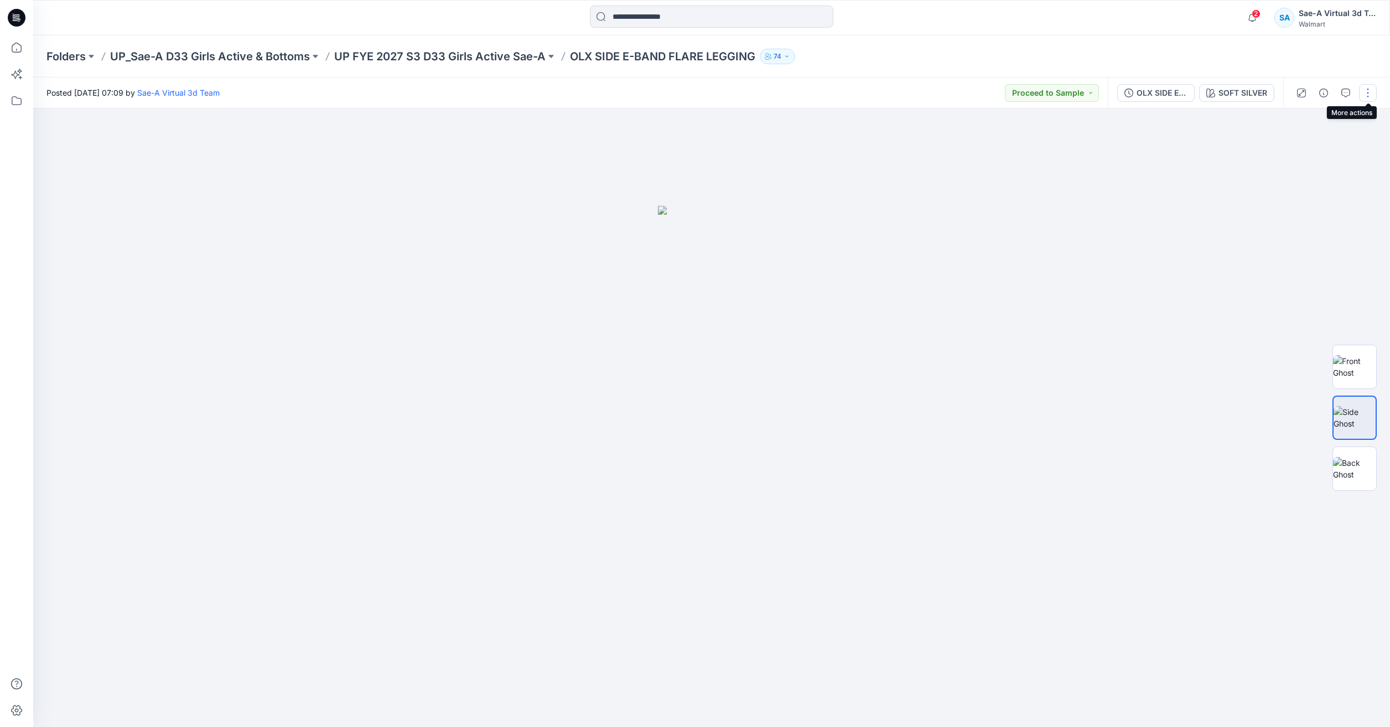
click at [1366, 97] on button "button" at bounding box center [1368, 93] width 18 height 18
click at [1315, 154] on button "Edit" at bounding box center [1321, 149] width 102 height 20
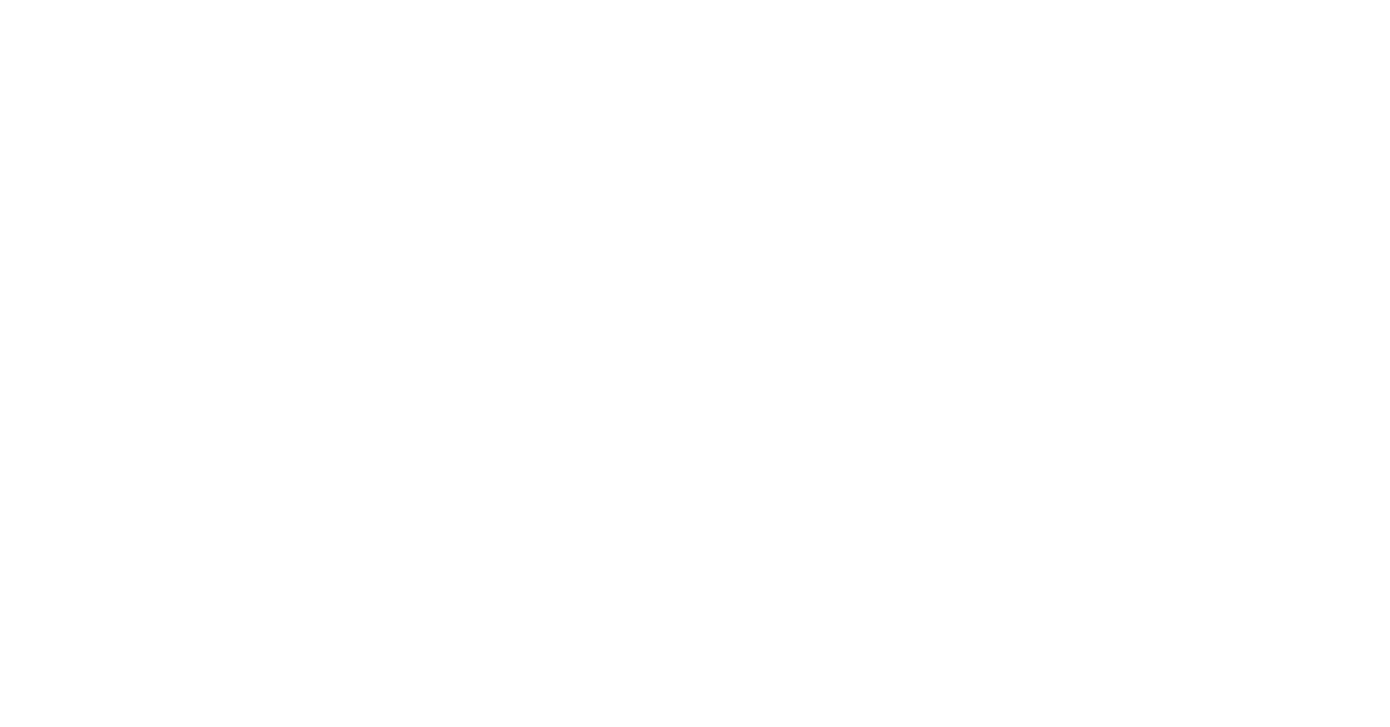
click at [1315, 0] on html at bounding box center [695, 0] width 1390 height 0
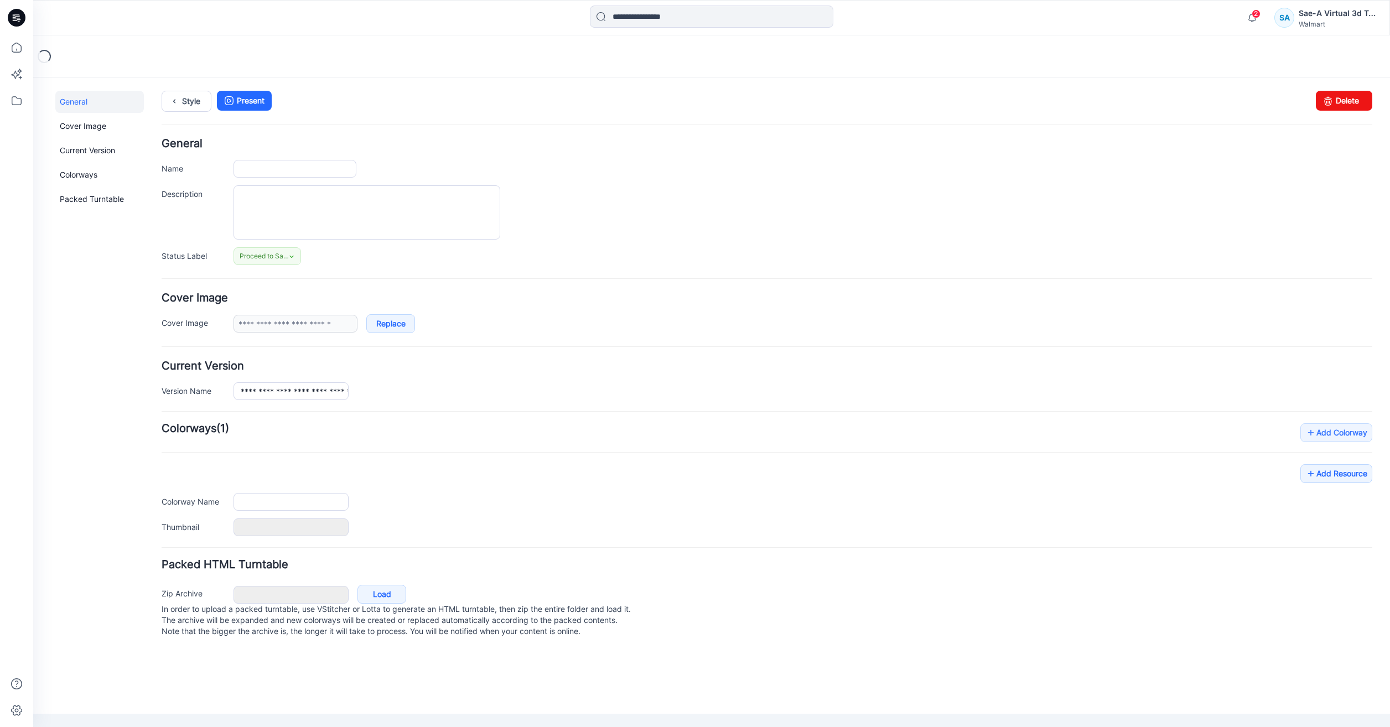
type input "**********"
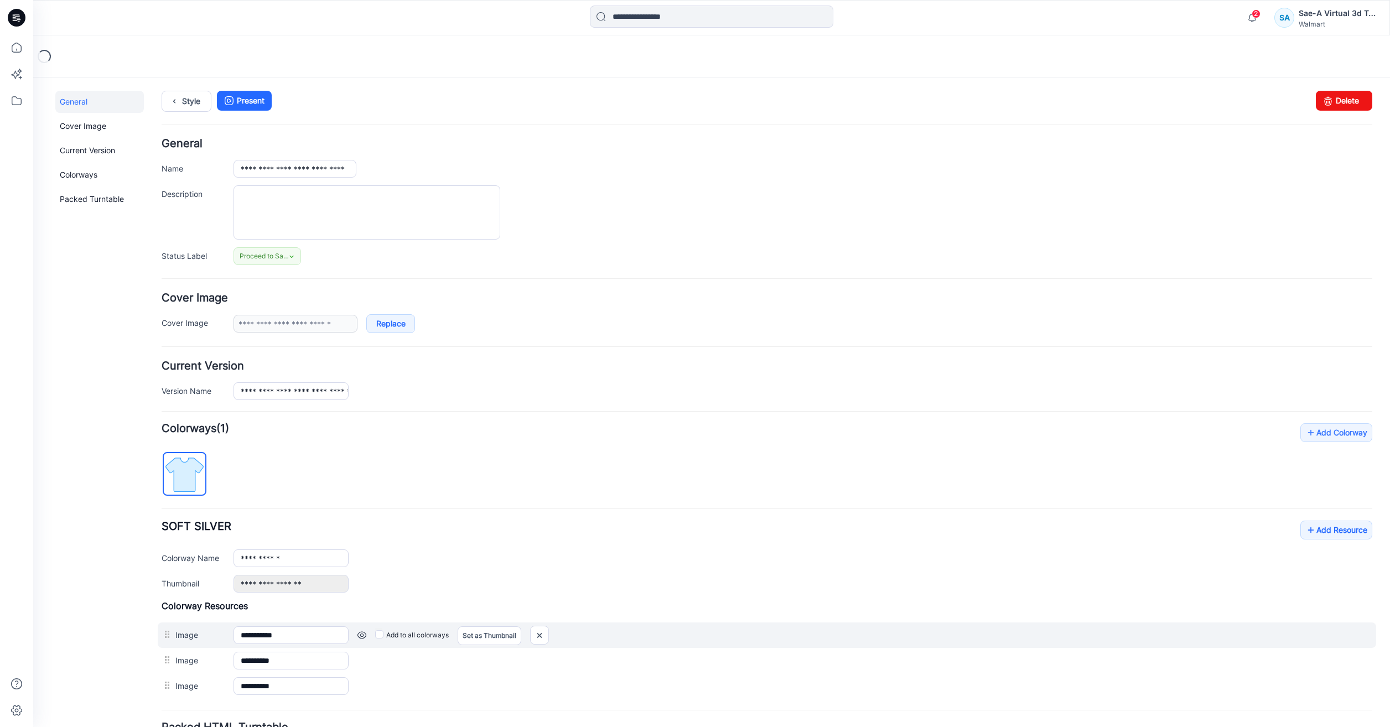
scroll to position [98, 0]
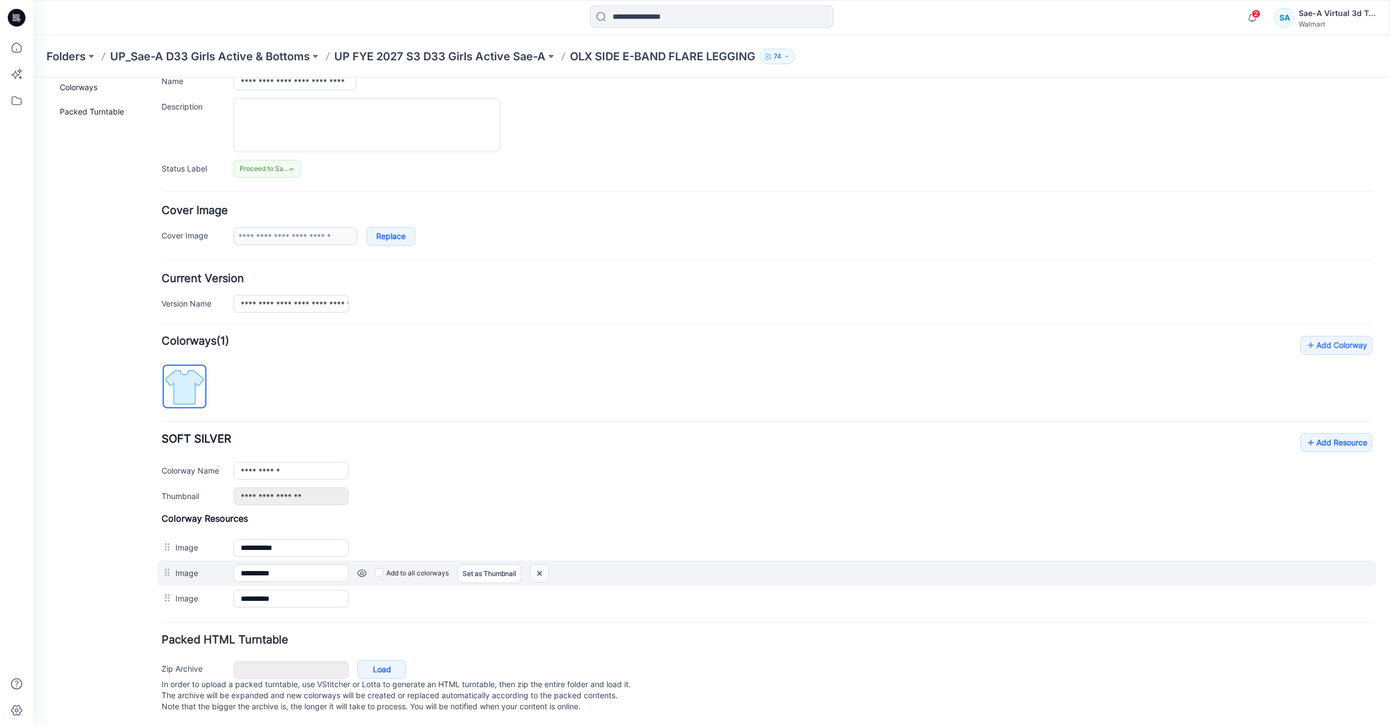
click at [539, 566] on img at bounding box center [540, 573] width 18 height 18
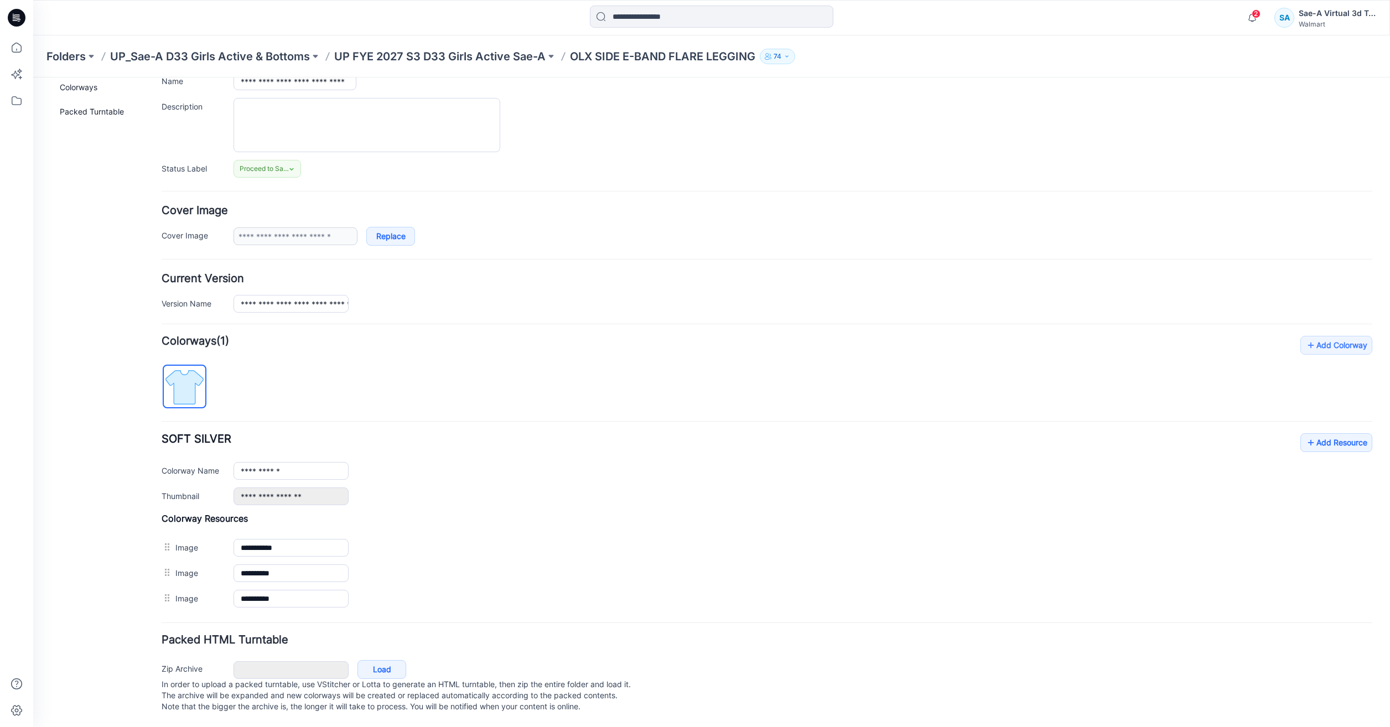
scroll to position [73, 0]
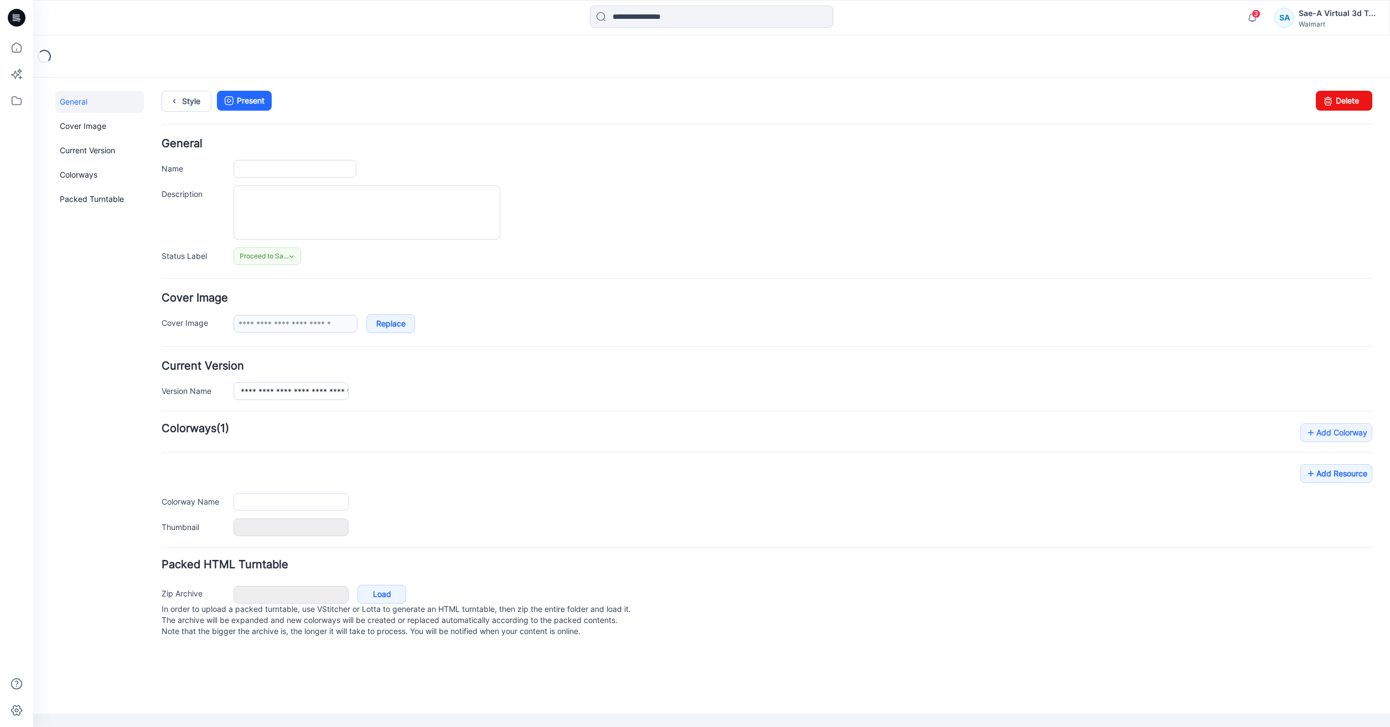
type input "**********"
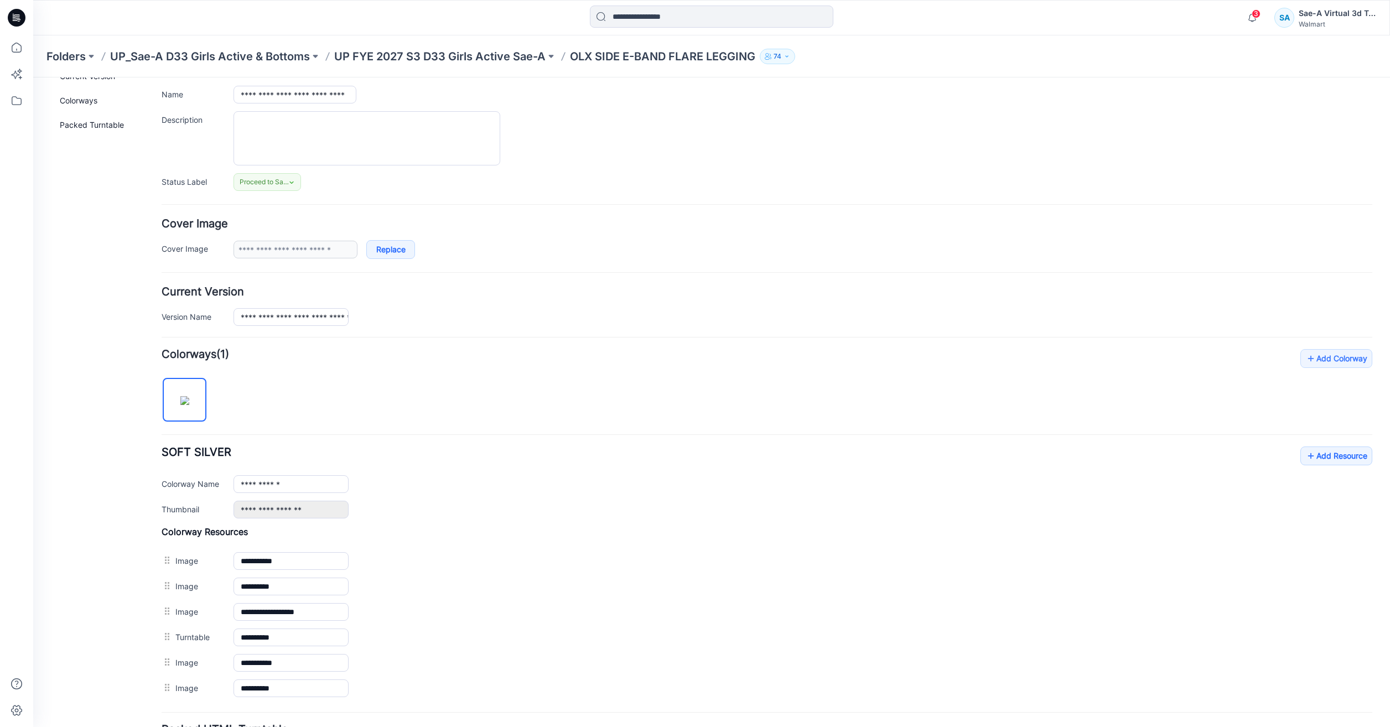
scroll to position [175, 0]
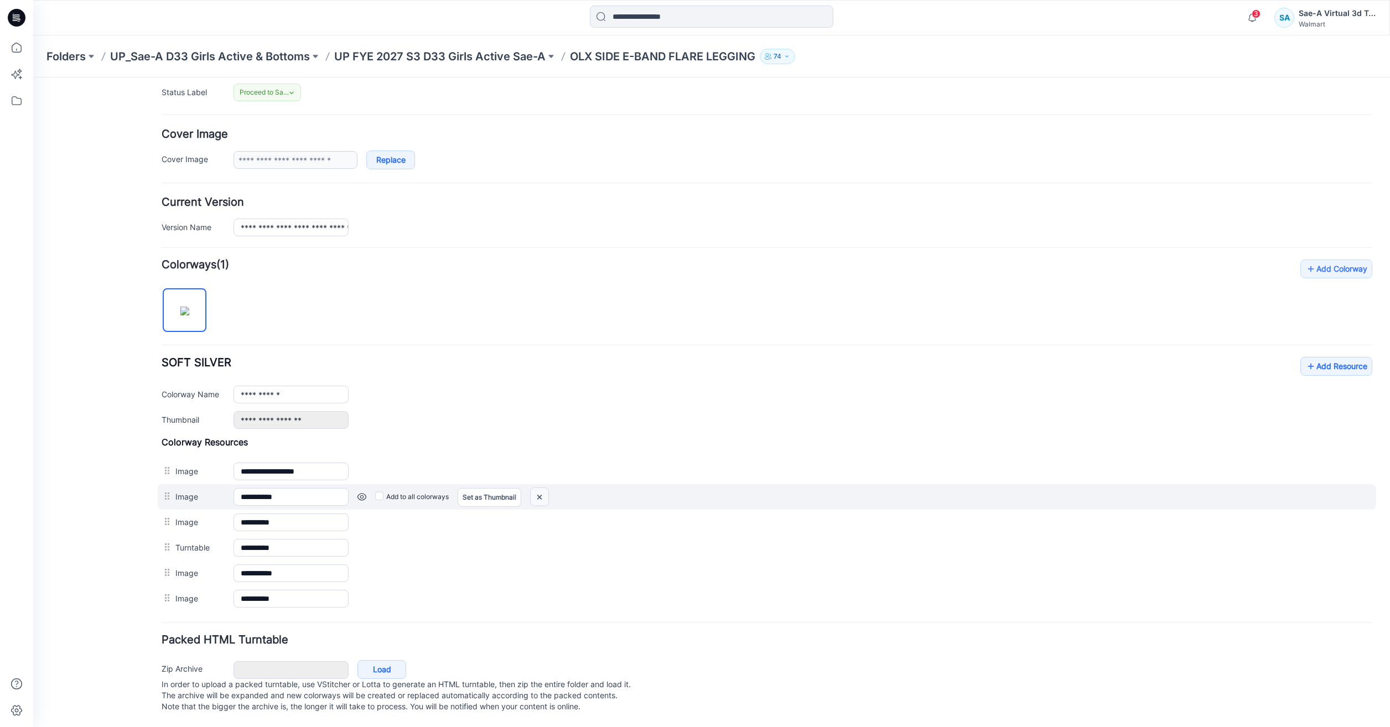
click at [541, 488] on img at bounding box center [540, 497] width 18 height 18
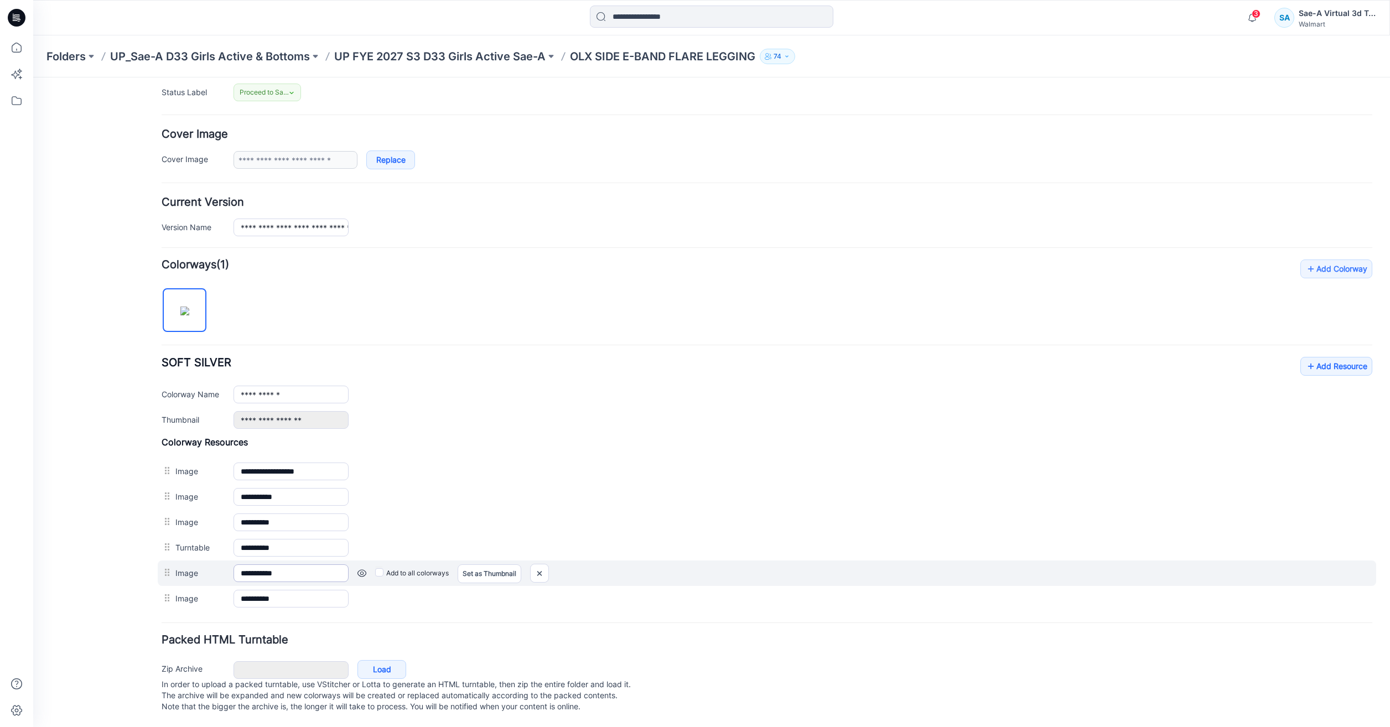
scroll to position [149, 0]
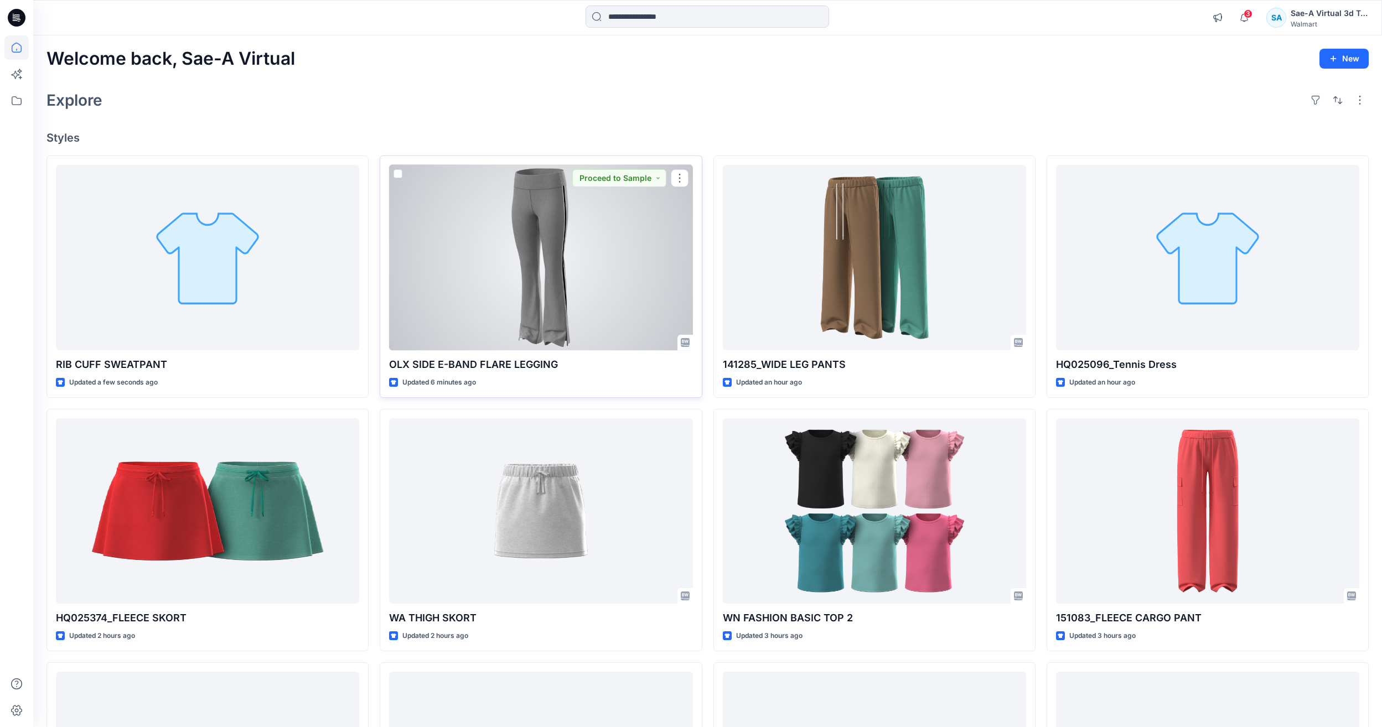
click at [609, 278] on div at bounding box center [540, 257] width 303 height 185
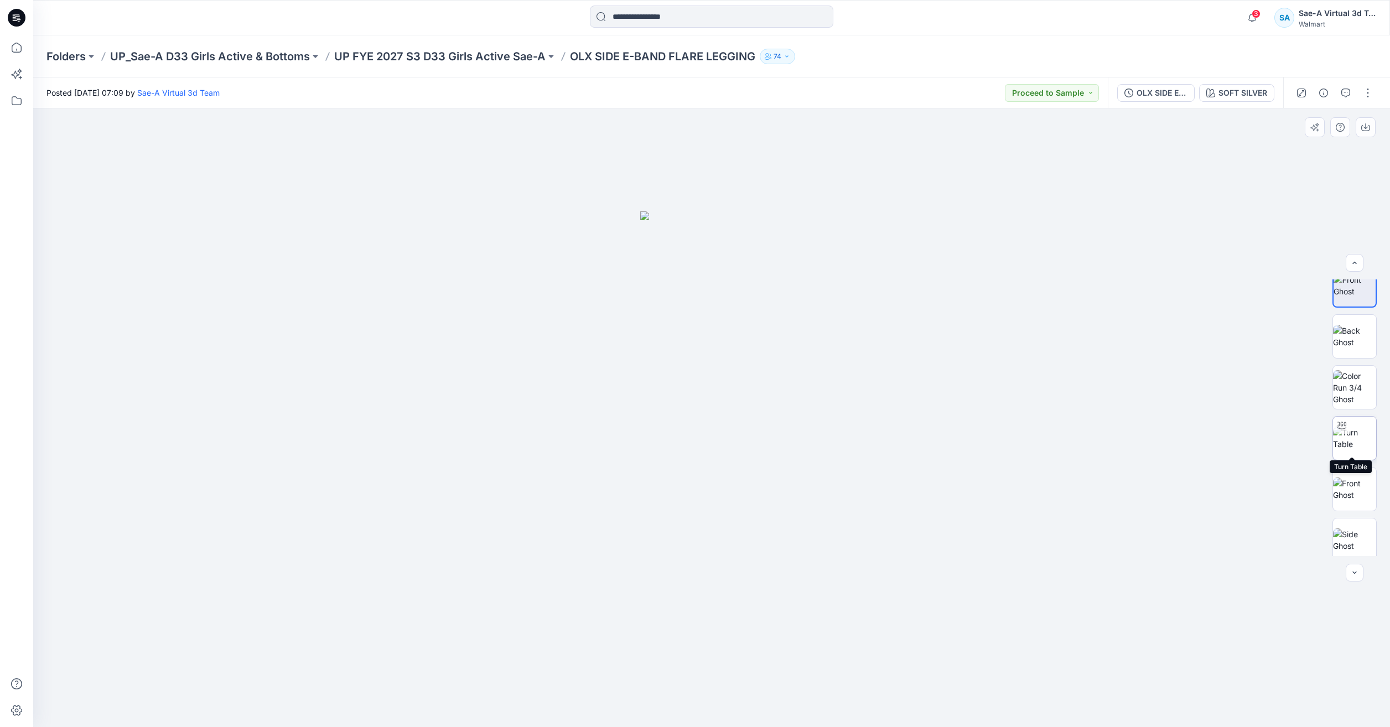
scroll to position [22, 0]
click at [1345, 475] on img at bounding box center [1354, 482] width 43 height 23
click at [1354, 523] on img at bounding box center [1354, 533] width 43 height 23
click at [1353, 495] on img at bounding box center [1354, 482] width 43 height 23
click at [1367, 339] on img at bounding box center [1354, 330] width 43 height 23
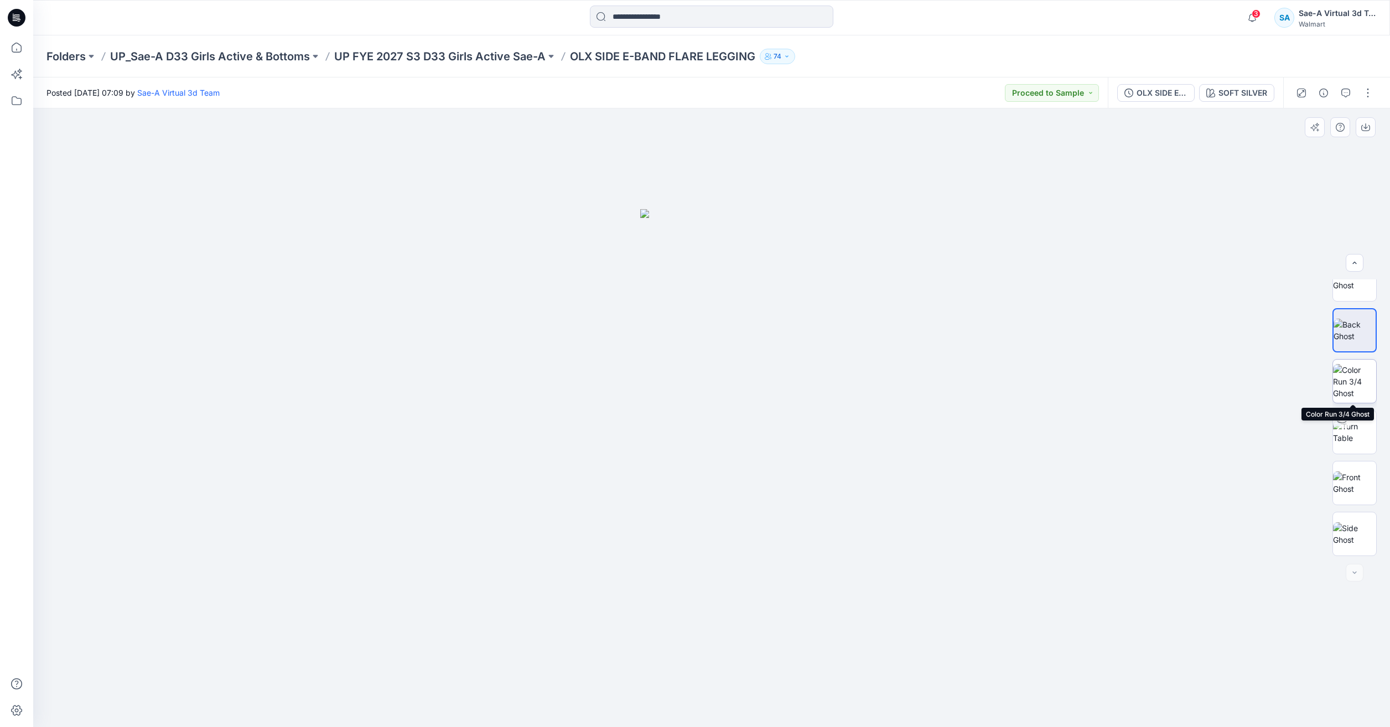
click at [1361, 380] on img at bounding box center [1354, 381] width 43 height 35
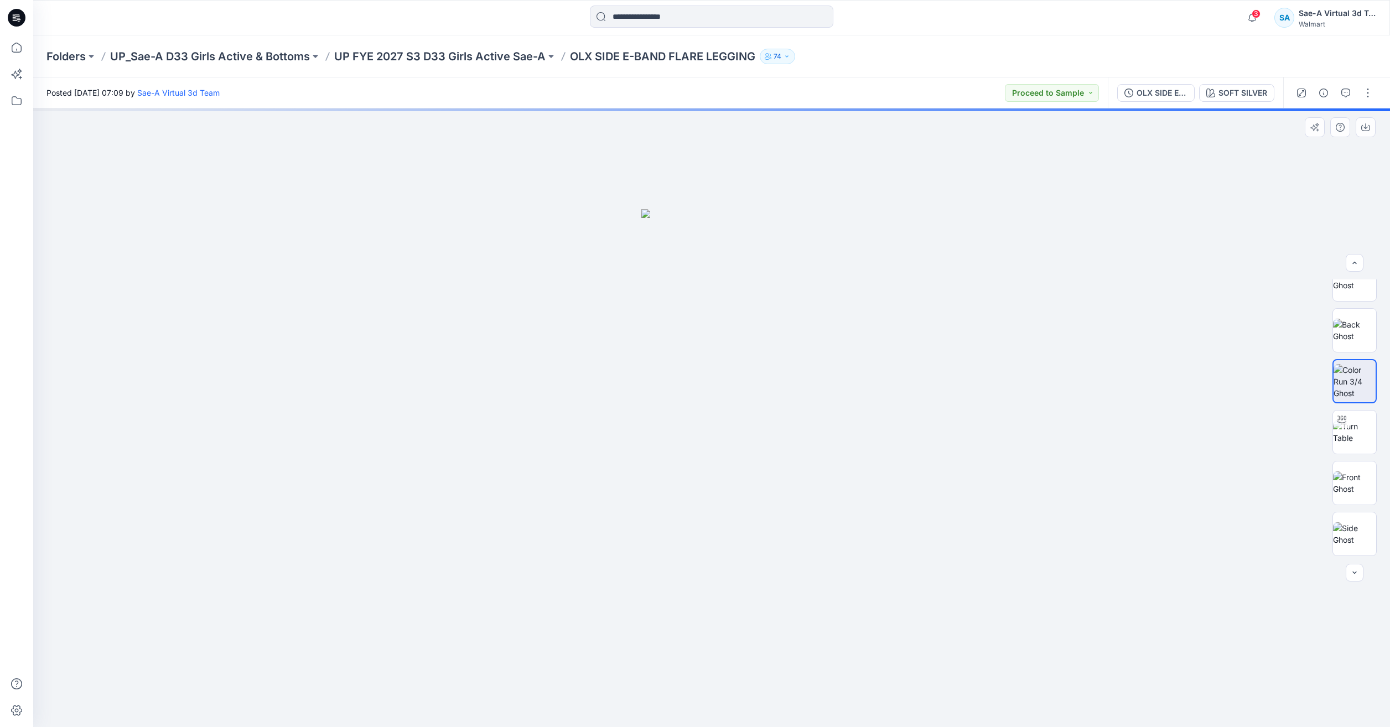
scroll to position [0, 0]
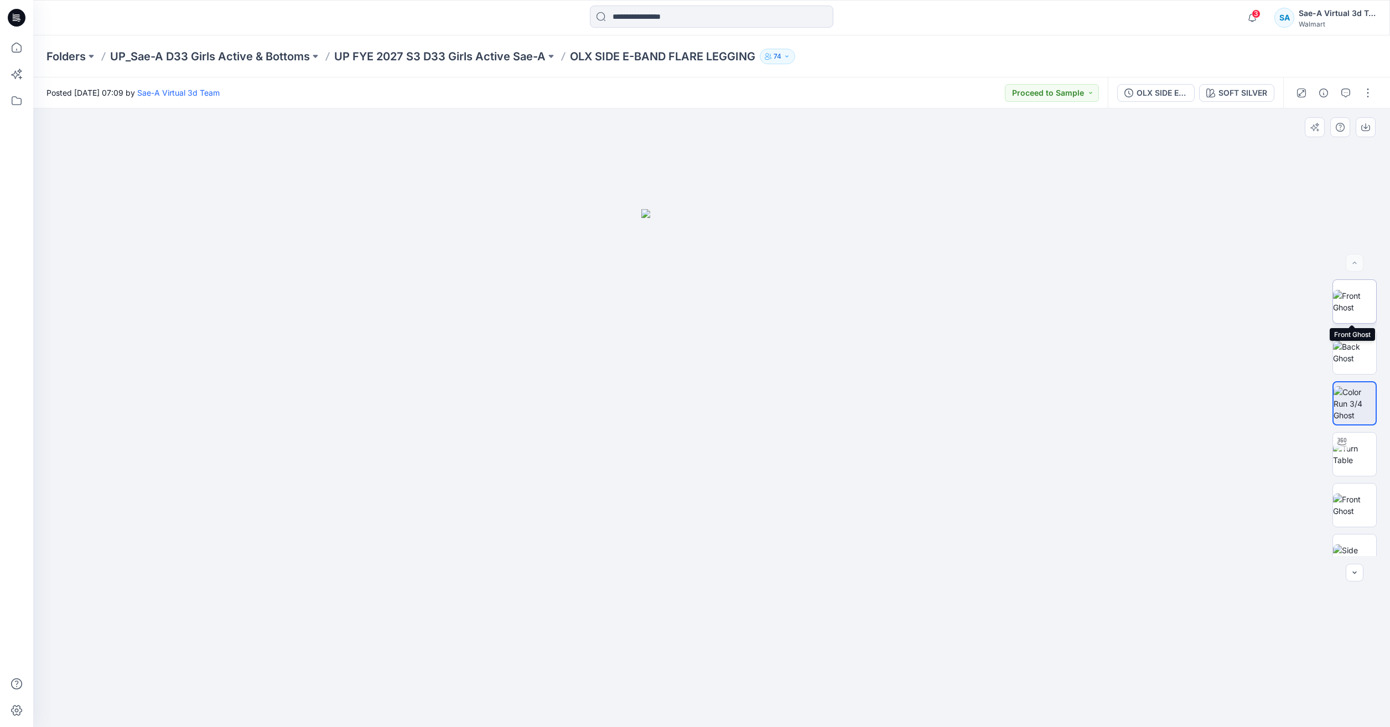
click at [1360, 293] on img at bounding box center [1354, 301] width 43 height 23
click at [1371, 468] on img at bounding box center [1354, 468] width 43 height 23
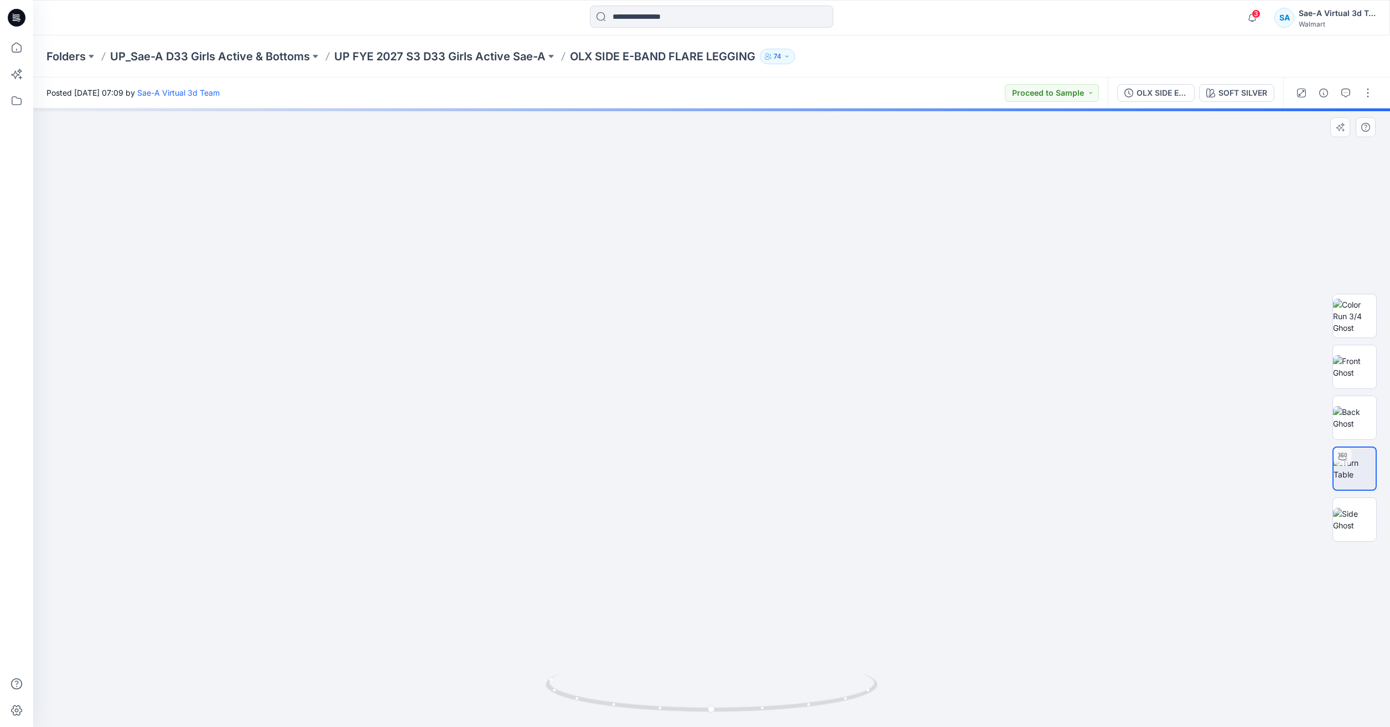
drag, startPoint x: 661, startPoint y: 513, endPoint x: 713, endPoint y: 233, distance: 284.9
click at [1162, 102] on div "OLX SIDE E-BAND FLARE LEGGING_REV1_CHANGED TH WIDTH OF THE STRIPE SOFT SILVER" at bounding box center [1195, 92] width 175 height 31
click at [1163, 90] on div "OLX SIDE E-BAND FLARE LEGGING_REV1_CHANGED TH WIDTH OF THE STRIPE" at bounding box center [1162, 93] width 51 height 12
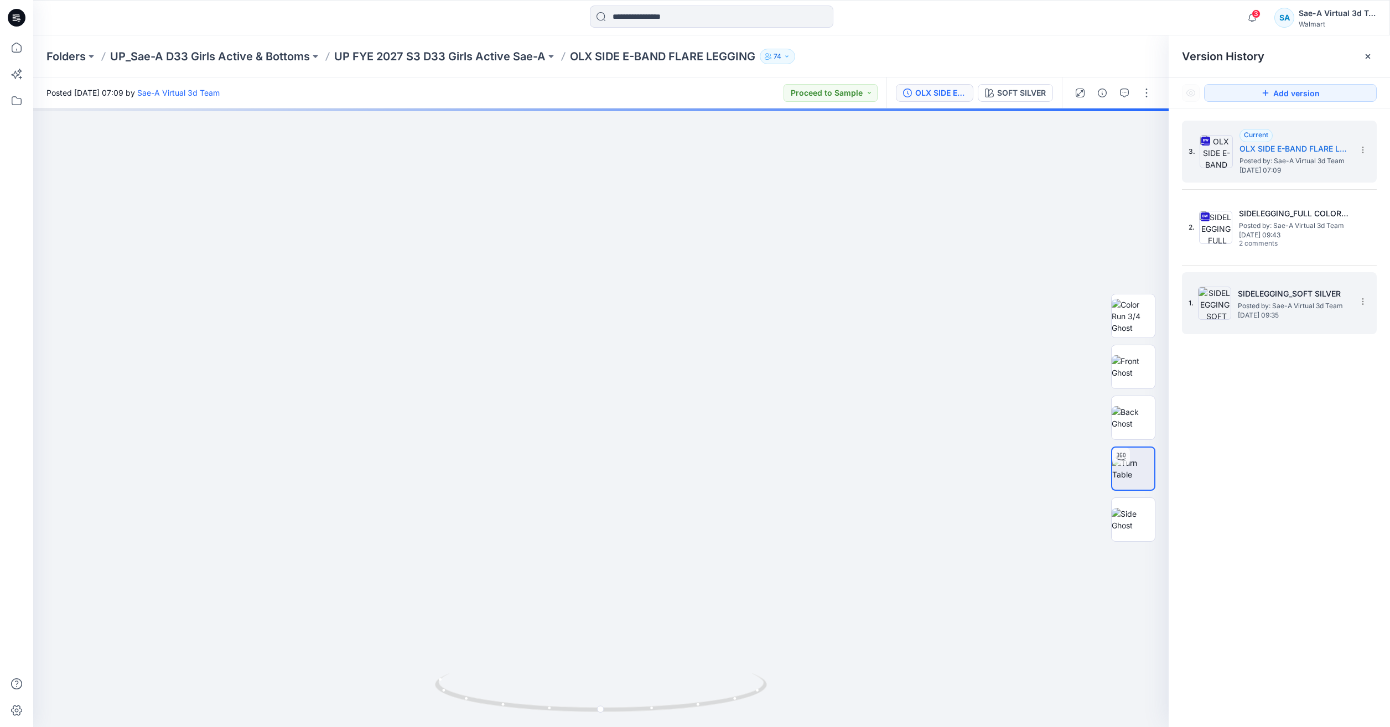
click at [1305, 290] on h5 "SIDELEGGING_SOFT SILVER" at bounding box center [1293, 293] width 111 height 13
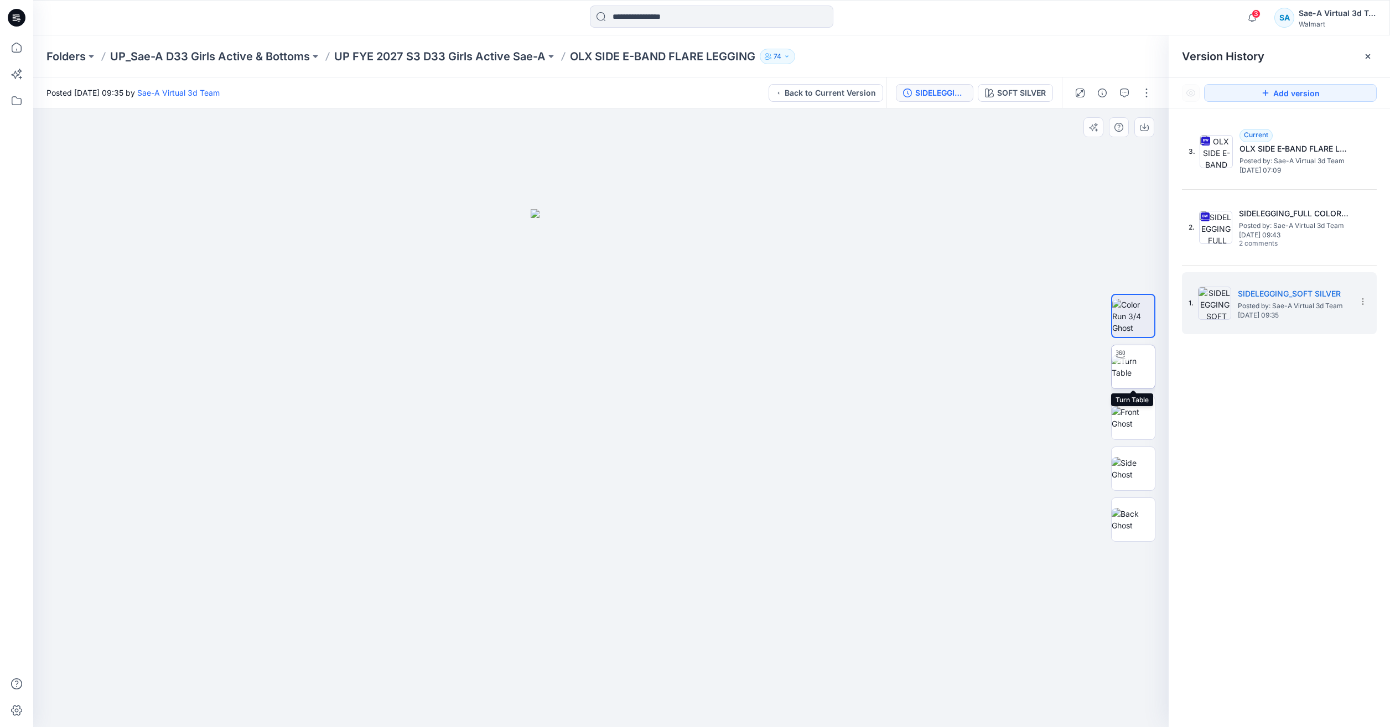
click at [1129, 371] on img at bounding box center [1133, 366] width 43 height 23
